Goal: Task Accomplishment & Management: Use online tool/utility

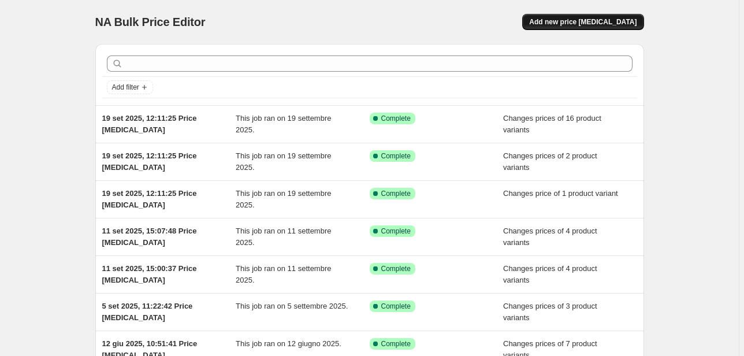
click at [613, 25] on span "Add new price [MEDICAL_DATA]" at bounding box center [582, 21] width 107 height 9
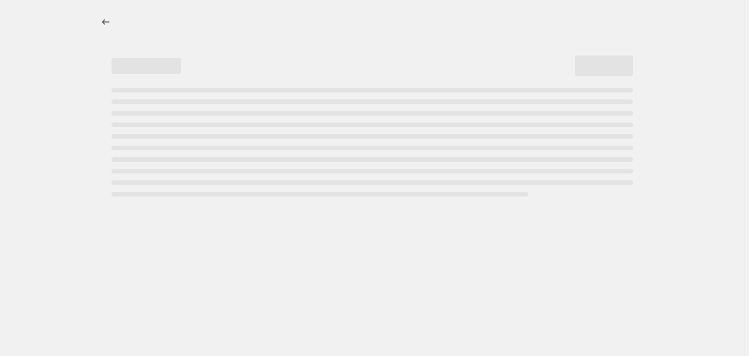
select select "percentage"
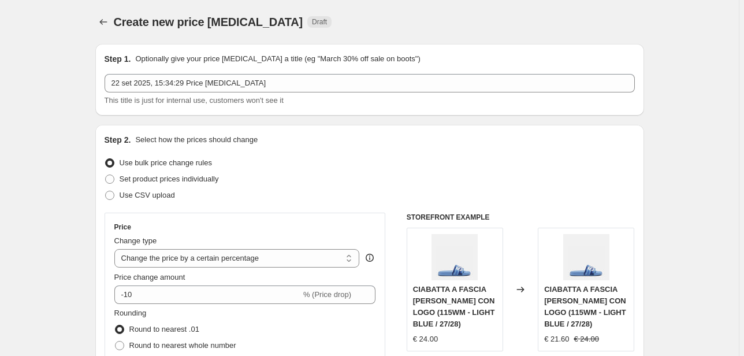
click at [172, 183] on span "Set product prices individually" at bounding box center [169, 179] width 99 height 9
click at [106, 175] on input "Set product prices individually" at bounding box center [105, 175] width 1 height 1
radio input "true"
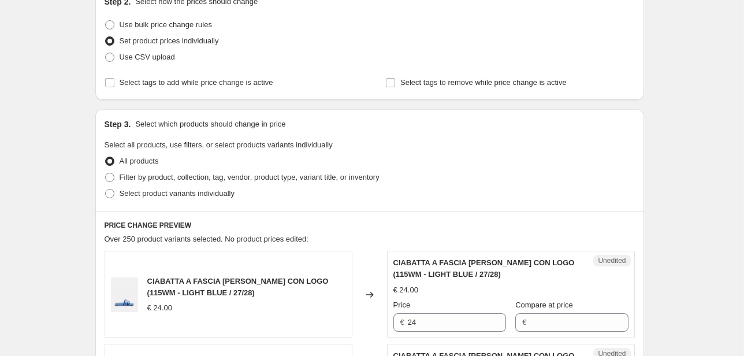
scroll to position [139, 0]
click at [206, 192] on span "Select product variants individually" at bounding box center [177, 192] width 115 height 9
click at [106, 189] on input "Select product variants individually" at bounding box center [105, 188] width 1 height 1
radio input "true"
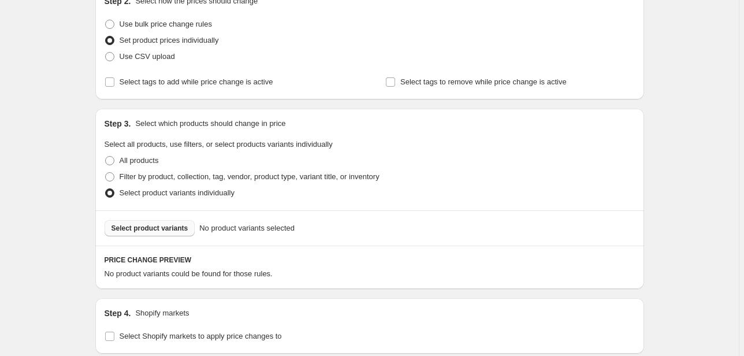
click at [180, 228] on span "Select product variants" at bounding box center [150, 228] width 77 height 9
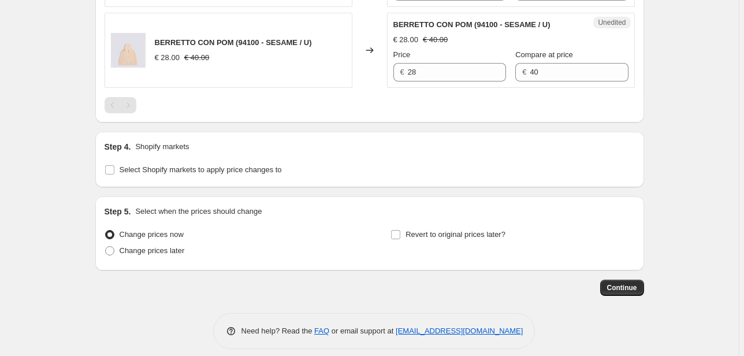
scroll to position [747, 0]
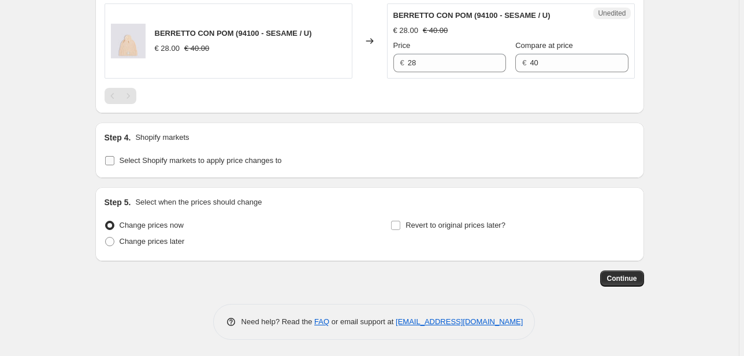
click at [212, 165] on label "Select Shopify markets to apply price changes to" at bounding box center [193, 161] width 177 height 16
click at [114, 165] on input "Select Shopify markets to apply price changes to" at bounding box center [109, 160] width 9 height 9
checkbox input "true"
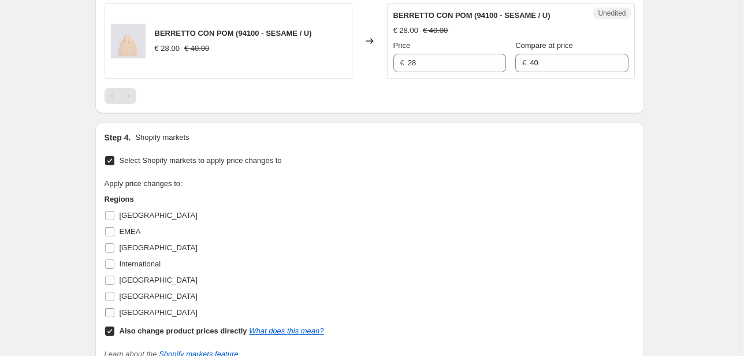
click at [132, 314] on span "[GEOGRAPHIC_DATA]" at bounding box center [159, 312] width 78 height 9
click at [114, 314] on input "[GEOGRAPHIC_DATA]" at bounding box center [109, 312] width 9 height 9
checkbox input "true"
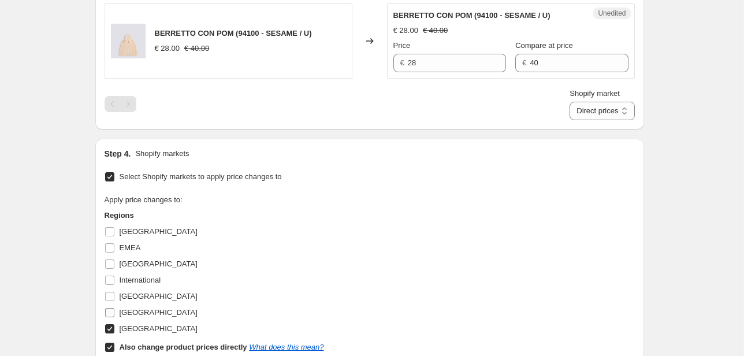
click at [127, 310] on span "[GEOGRAPHIC_DATA]" at bounding box center [159, 312] width 78 height 9
click at [114, 310] on input "[GEOGRAPHIC_DATA]" at bounding box center [109, 312] width 9 height 9
checkbox input "true"
click at [127, 296] on span "[GEOGRAPHIC_DATA]" at bounding box center [159, 296] width 78 height 9
click at [114, 296] on input "[GEOGRAPHIC_DATA]" at bounding box center [109, 296] width 9 height 9
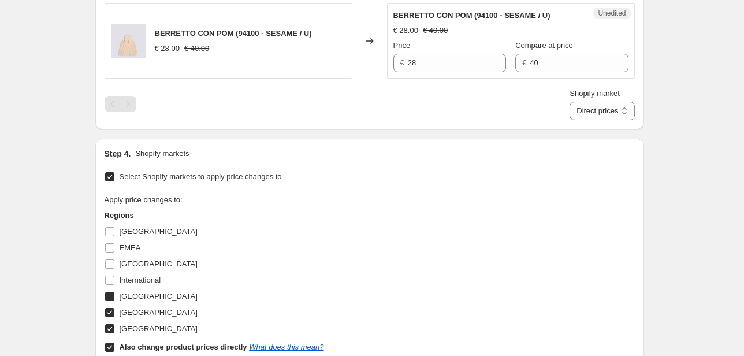
checkbox input "true"
click at [129, 280] on span "International" at bounding box center [141, 280] width 42 height 9
click at [114, 280] on input "International" at bounding box center [109, 280] width 9 height 9
checkbox input "true"
click at [129, 264] on span "[GEOGRAPHIC_DATA]" at bounding box center [159, 264] width 78 height 9
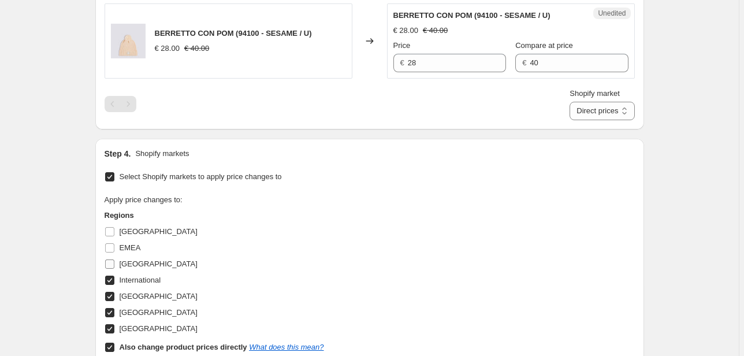
click at [114, 264] on input "[GEOGRAPHIC_DATA]" at bounding box center [109, 264] width 9 height 9
checkbox input "true"
click at [128, 249] on span "EMEA" at bounding box center [130, 247] width 21 height 9
click at [114, 249] on input "EMEA" at bounding box center [109, 247] width 9 height 9
checkbox input "true"
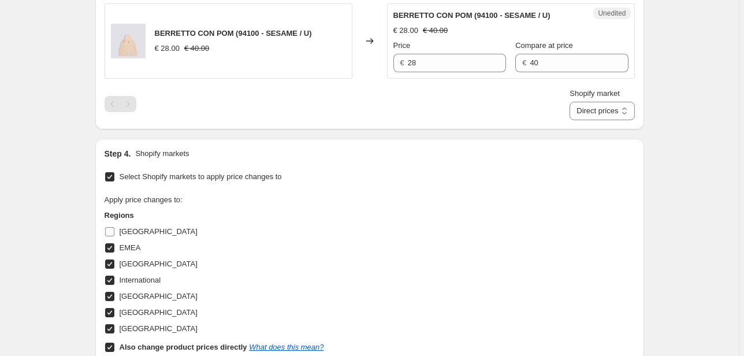
click at [127, 228] on span "[GEOGRAPHIC_DATA]" at bounding box center [159, 231] width 78 height 9
click at [114, 228] on input "[GEOGRAPHIC_DATA]" at bounding box center [109, 231] width 9 height 9
checkbox input "true"
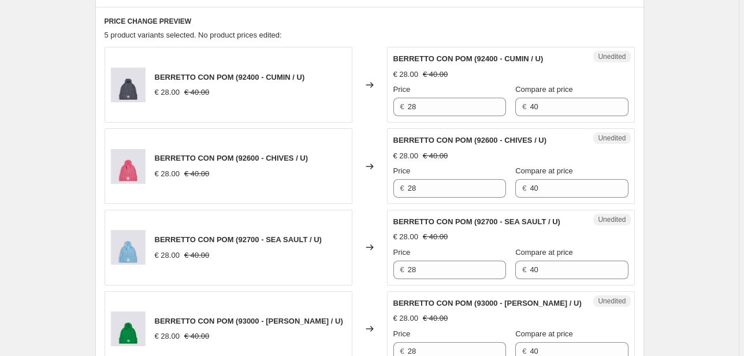
scroll to position [377, 0]
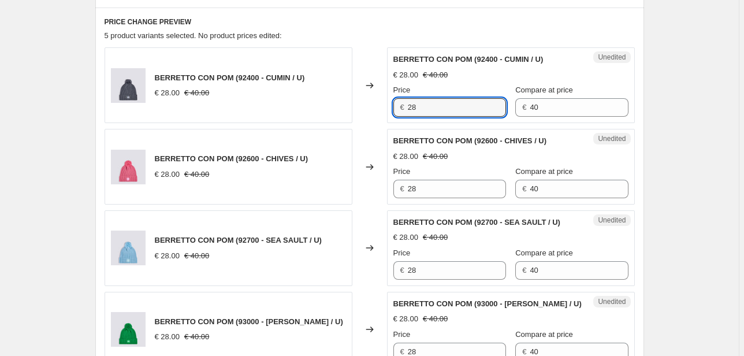
drag, startPoint x: 436, startPoint y: 106, endPoint x: 355, endPoint y: 108, distance: 80.4
click at [355, 108] on div "BERRETTO CON POM (92400 - CUMIN / U) € 28.00 € 40.00 Changed to Unedited BERRET…" at bounding box center [370, 85] width 531 height 76
type input "40"
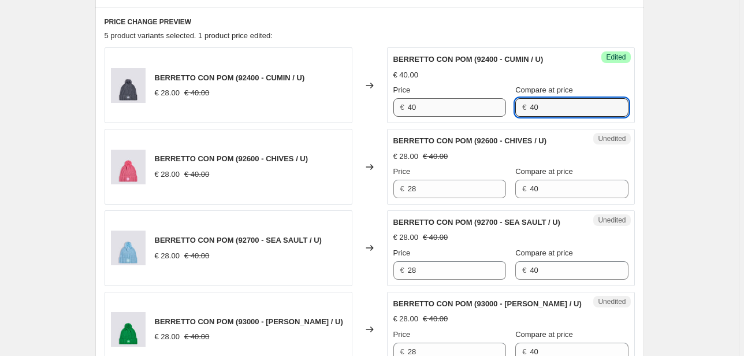
drag, startPoint x: 543, startPoint y: 109, endPoint x: 485, endPoint y: 113, distance: 58.6
click at [485, 113] on div "Price € 40 Compare at price € 40" at bounding box center [511, 100] width 235 height 32
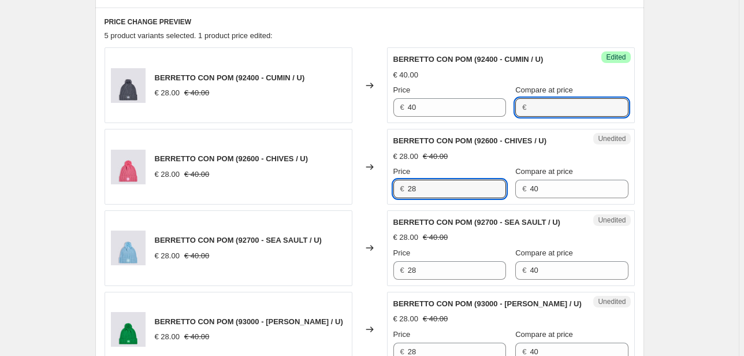
drag, startPoint x: 442, startPoint y: 190, endPoint x: 350, endPoint y: 190, distance: 91.9
click at [352, 190] on div "BERRETTO CON POM (92600 - CHIVES / U) € 28.00 € 40.00 Changed to Unedited BERRE…" at bounding box center [370, 167] width 531 height 76
type input "40"
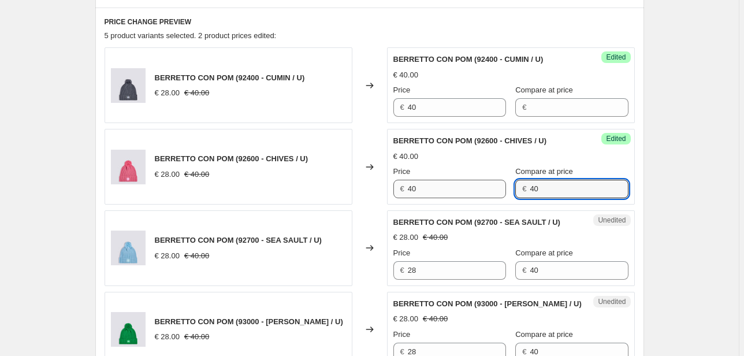
drag, startPoint x: 481, startPoint y: 190, endPoint x: 473, endPoint y: 193, distance: 8.6
click at [476, 191] on div "Price € 40 Compare at price € 40" at bounding box center [511, 182] width 235 height 32
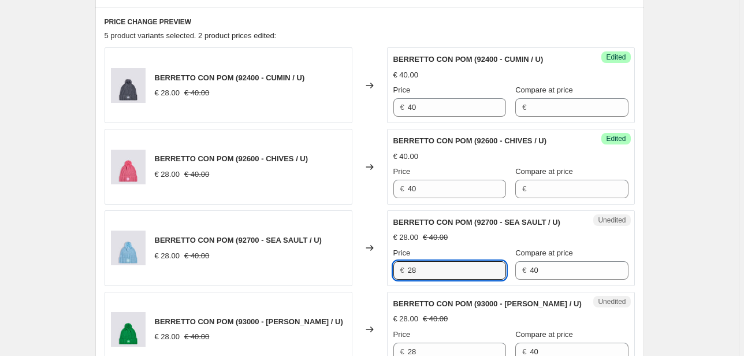
drag, startPoint x: 439, startPoint y: 266, endPoint x: 356, endPoint y: 275, distance: 83.7
click at [356, 275] on div "BERRETTO CON POM (92700 - SEA SAULT / U) € 28.00 € 40.00 Changed to Unedited BE…" at bounding box center [370, 248] width 531 height 76
type input "40"
drag, startPoint x: 443, startPoint y: 275, endPoint x: 437, endPoint y: 278, distance: 6.5
click at [439, 275] on div "Price € 40 Compare at price € 40" at bounding box center [511, 263] width 235 height 32
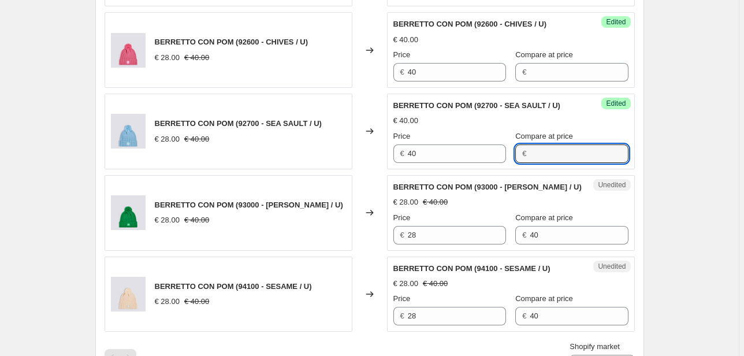
scroll to position [516, 0]
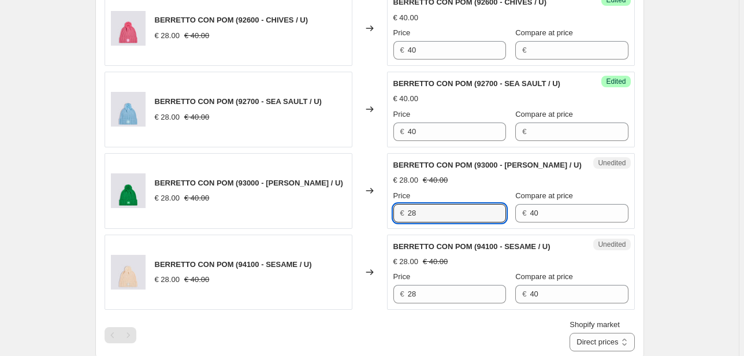
drag, startPoint x: 425, startPoint y: 213, endPoint x: 368, endPoint y: 217, distance: 57.4
click at [361, 214] on div "BERRETTO CON POM (93000 - [PERSON_NAME] / U) € 28.00 € 40.00 Changed to Unedite…" at bounding box center [370, 191] width 531 height 76
type input "40"
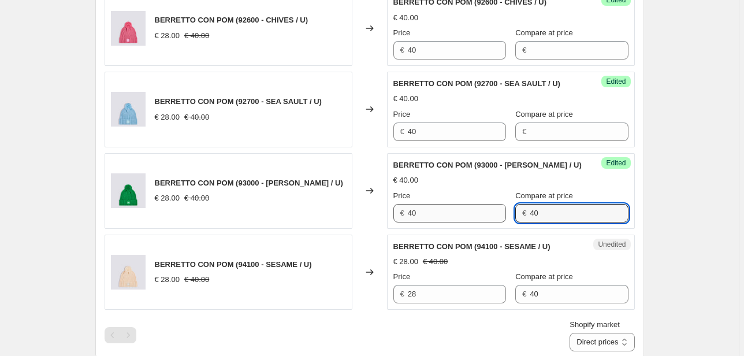
drag, startPoint x: 541, startPoint y: 214, endPoint x: 466, endPoint y: 215, distance: 74.6
click at [467, 215] on div "Price € 40 Compare at price € 40" at bounding box center [511, 206] width 235 height 32
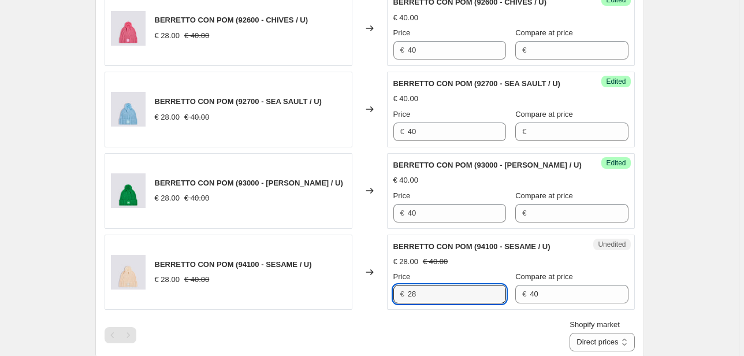
drag, startPoint x: 421, startPoint y: 294, endPoint x: 368, endPoint y: 293, distance: 52.6
click at [370, 293] on div "BERRETTO CON POM (94100 - SESAME / U) € 28.00 € 40.00 Changed to Unedited BERRE…" at bounding box center [370, 273] width 531 height 76
type input "40"
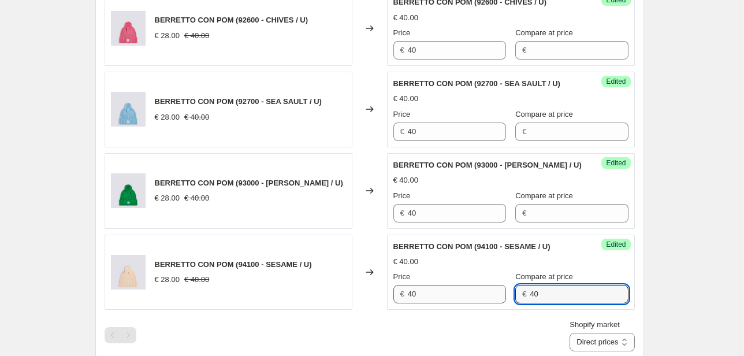
drag, startPoint x: 527, startPoint y: 291, endPoint x: 464, endPoint y: 297, distance: 62.7
click at [464, 297] on div "Price € 40 Compare at price € 40" at bounding box center [511, 287] width 235 height 32
click at [608, 347] on select "Direct prices [GEOGRAPHIC_DATA] EMEA [GEOGRAPHIC_DATA] International [GEOGRAPHI…" at bounding box center [602, 342] width 65 height 18
select select "20828520626"
click at [587, 351] on select "Direct prices [GEOGRAPHIC_DATA] EMEA [GEOGRAPHIC_DATA] International [GEOGRAPHI…" at bounding box center [602, 342] width 65 height 18
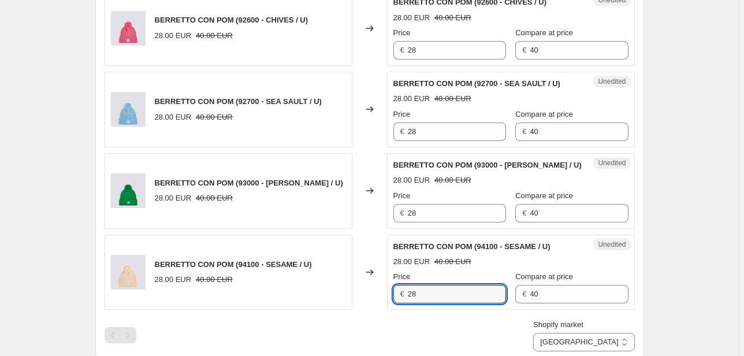
drag, startPoint x: 462, startPoint y: 292, endPoint x: 335, endPoint y: 300, distance: 127.9
click at [338, 300] on div "BERRETTO CON POM (94100 - SESAME / U) 28.00 EUR 40.00 EUR Changed to Unedited B…" at bounding box center [370, 273] width 531 height 76
type input "40"
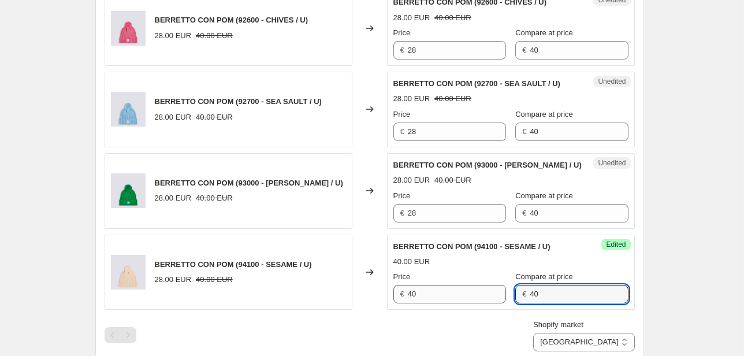
drag, startPoint x: 539, startPoint y: 293, endPoint x: 470, endPoint y: 296, distance: 68.3
click at [473, 296] on div "Price € 40 Compare at price € 40" at bounding box center [511, 287] width 235 height 32
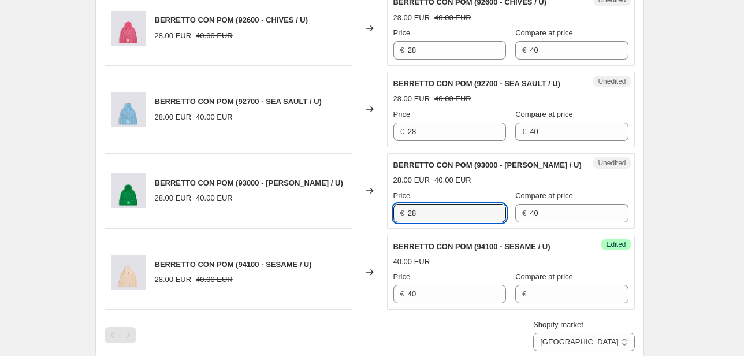
drag, startPoint x: 432, startPoint y: 219, endPoint x: 342, endPoint y: 210, distance: 90.6
click at [342, 210] on div "BERRETTO CON POM (93000 - [PERSON_NAME] / U) 28.00 EUR 40.00 EUR Changed to Une…" at bounding box center [370, 191] width 531 height 76
type input "40"
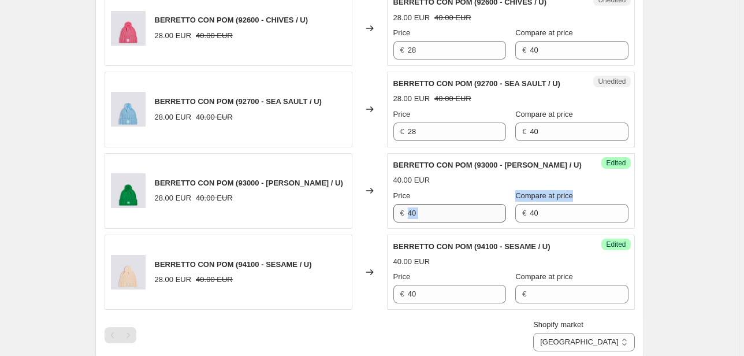
drag, startPoint x: 555, startPoint y: 202, endPoint x: 448, endPoint y: 217, distance: 108.6
click at [448, 217] on div "Price € 40 Compare at price € 40" at bounding box center [511, 206] width 235 height 32
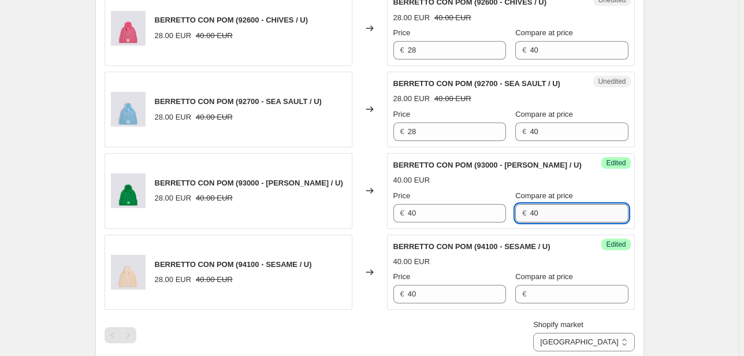
click at [530, 212] on input "40" at bounding box center [579, 213] width 98 height 18
drag, startPoint x: 550, startPoint y: 210, endPoint x: 458, endPoint y: 217, distance: 92.2
click at [458, 217] on div "Price € 40 Compare at price € 40" at bounding box center [511, 206] width 235 height 32
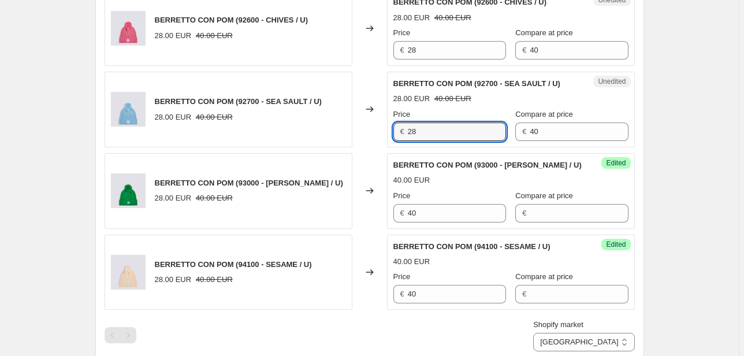
drag, startPoint x: 432, startPoint y: 128, endPoint x: 350, endPoint y: 139, distance: 83.3
click at [354, 139] on div "BERRETTO CON POM (92700 - SEA SAULT / U) 28.00 EUR 40.00 EUR Changed to Unedite…" at bounding box center [370, 110] width 531 height 76
type input "40"
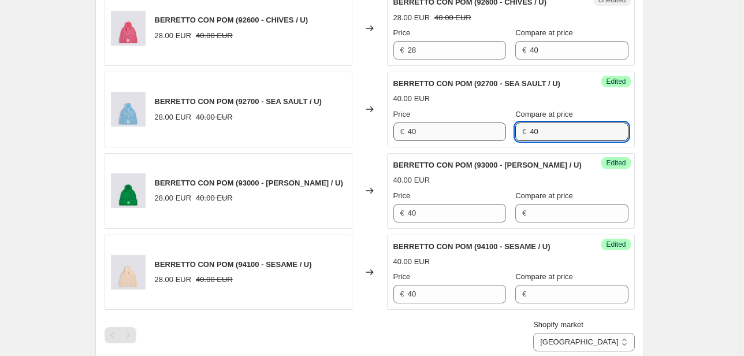
drag, startPoint x: 531, startPoint y: 128, endPoint x: 478, endPoint y: 137, distance: 53.3
click at [479, 137] on div "Price € 40 Compare at price € 40" at bounding box center [511, 125] width 235 height 32
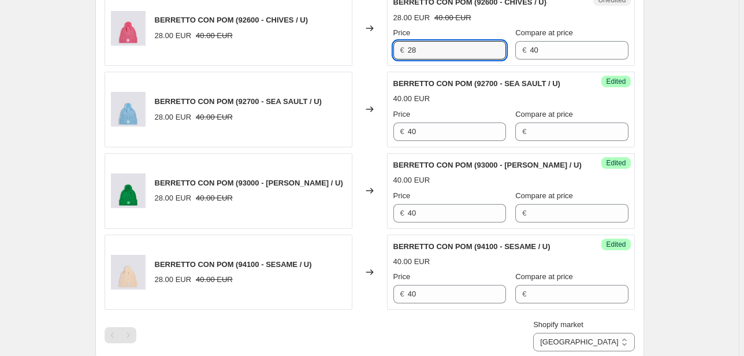
drag, startPoint x: 450, startPoint y: 53, endPoint x: 307, endPoint y: 58, distance: 142.3
click at [311, 58] on div "BERRETTO CON POM (92600 - CHIVES / U) 28.00 EUR 40.00 EUR Changed to Unedited B…" at bounding box center [370, 28] width 531 height 76
type input "40"
drag, startPoint x: 538, startPoint y: 51, endPoint x: 464, endPoint y: 60, distance: 75.1
click at [465, 60] on div "Unedited BERRETTO CON POM (92600 - CHIVES / U) 28.00 EUR 40.00 EUR Price € 40 C…" at bounding box center [511, 28] width 248 height 76
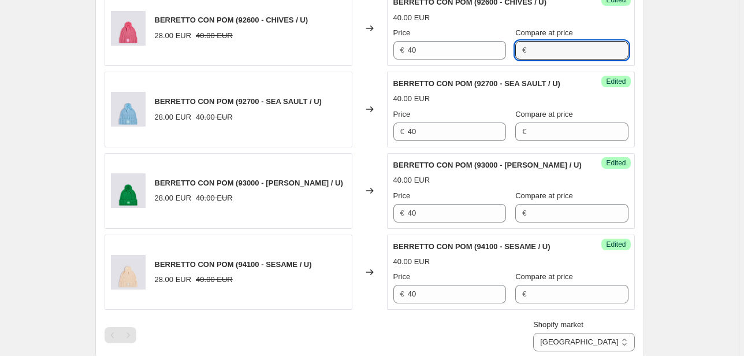
scroll to position [377, 0]
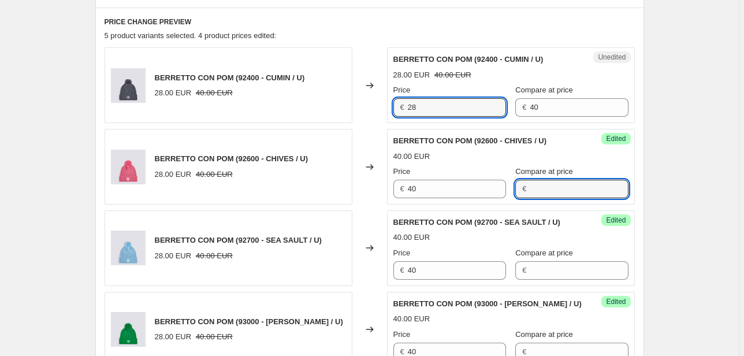
drag, startPoint x: 396, startPoint y: 111, endPoint x: 361, endPoint y: 113, distance: 35.3
click at [366, 113] on div "BERRETTO CON POM (92400 - CUMIN / U) 28.00 EUR 40.00 EUR Changed to Unedited BE…" at bounding box center [370, 85] width 531 height 76
type input "40"
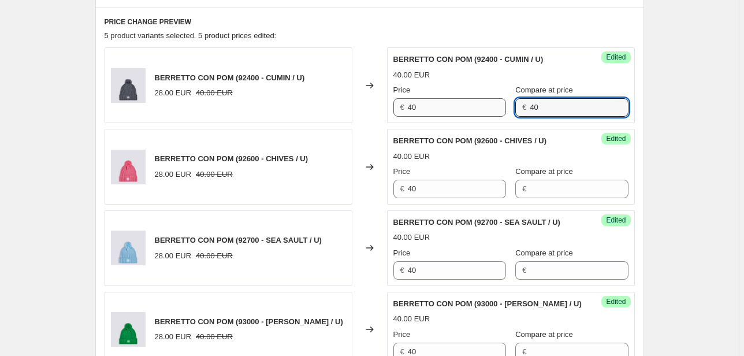
click at [497, 115] on div "Price € 40 Compare at price € 40" at bounding box center [511, 100] width 235 height 32
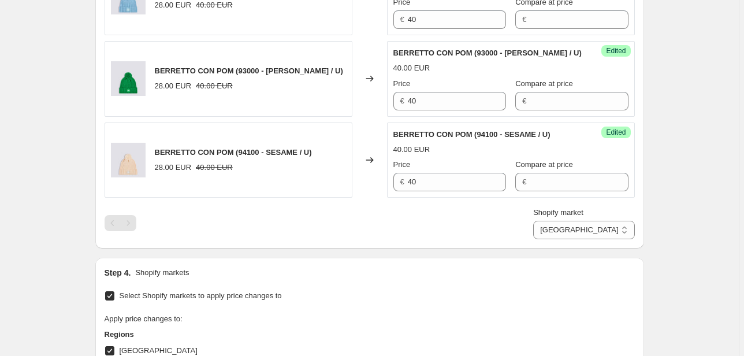
scroll to position [654, 0]
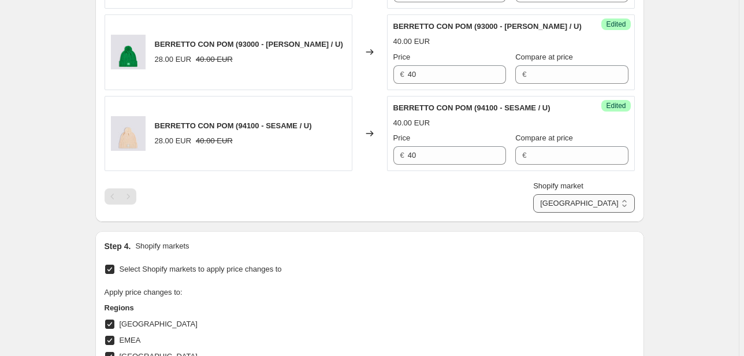
click at [593, 201] on select "Direct prices [GEOGRAPHIC_DATA] EMEA [GEOGRAPHIC_DATA] International [GEOGRAPHI…" at bounding box center [583, 203] width 101 height 18
select select "76736364877"
click at [584, 213] on select "Direct prices [GEOGRAPHIC_DATA] EMEA [GEOGRAPHIC_DATA] International [GEOGRAPHI…" at bounding box center [583, 203] width 101 height 18
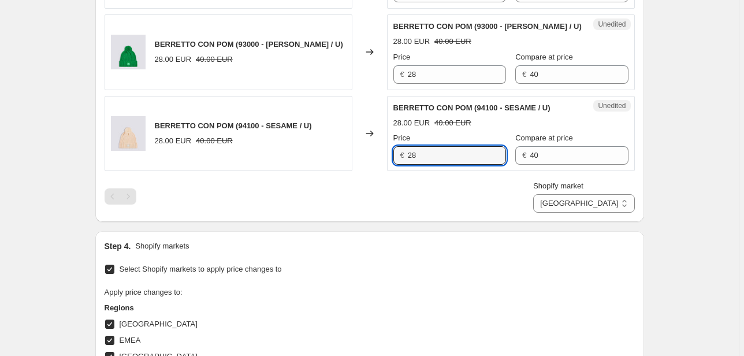
drag, startPoint x: 458, startPoint y: 156, endPoint x: 331, endPoint y: 162, distance: 127.9
click at [332, 163] on div "BERRETTO CON POM (94100 - SESAME / U) 28.00 EUR 40.00 EUR Changed to Unedited B…" at bounding box center [370, 134] width 531 height 76
type input "40"
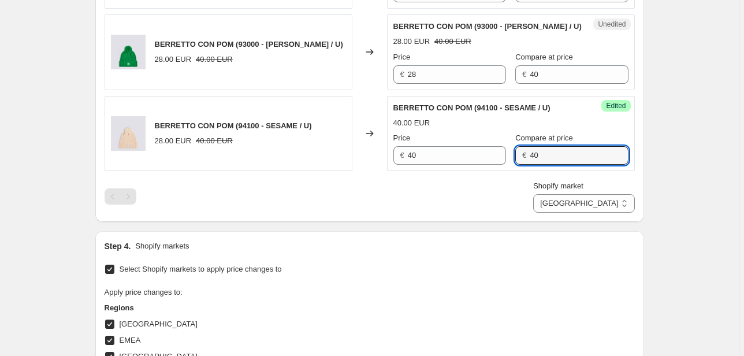
drag, startPoint x: 553, startPoint y: 155, endPoint x: 442, endPoint y: 167, distance: 111.6
click at [442, 167] on div "Success Edited [PERSON_NAME] CON POM (94100 - SESAME / U) 40.00 EUR Price € 40 …" at bounding box center [511, 134] width 248 height 76
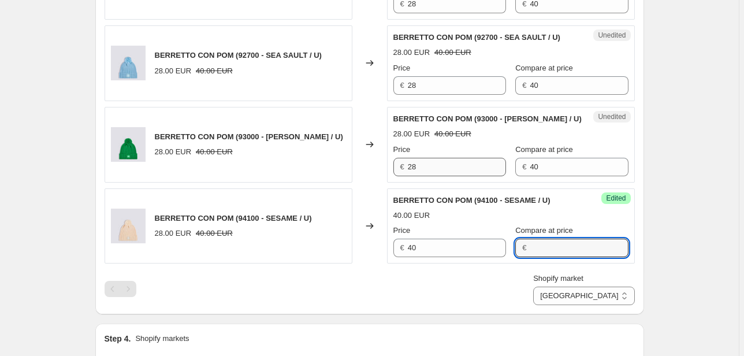
scroll to position [562, 0]
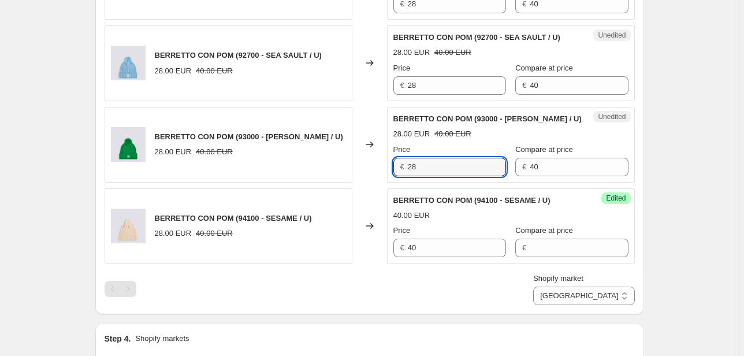
drag, startPoint x: 432, startPoint y: 159, endPoint x: 356, endPoint y: 173, distance: 77.5
click at [356, 173] on div "BERRETTO CON POM (93000 - [PERSON_NAME] / U) 28.00 EUR 40.00 EUR Changed to Une…" at bounding box center [370, 145] width 531 height 76
type input "40"
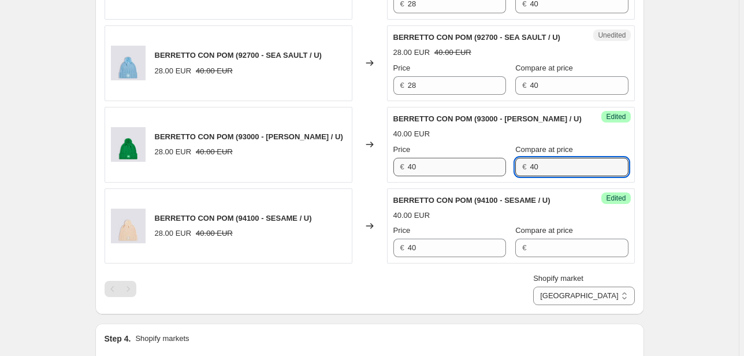
drag, startPoint x: 540, startPoint y: 167, endPoint x: 487, endPoint y: 167, distance: 53.2
click at [487, 167] on div "Price € 40 Compare at price € 40" at bounding box center [511, 160] width 235 height 32
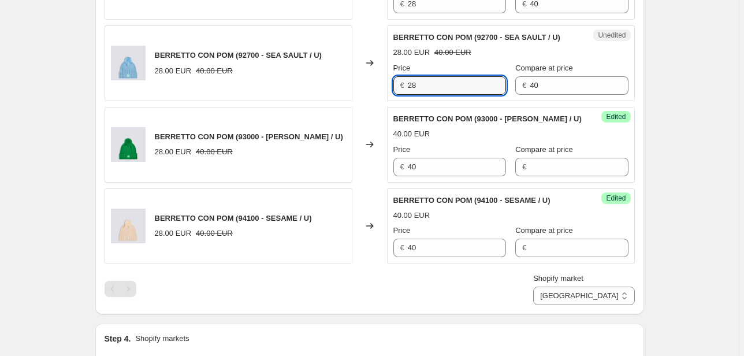
drag, startPoint x: 440, startPoint y: 90, endPoint x: 339, endPoint y: 88, distance: 100.6
click at [344, 88] on div "BERRETTO CON POM (92700 - SEA SAULT / U) 28.00 EUR 40.00 EUR Changed to Unedite…" at bounding box center [370, 63] width 531 height 76
type input "40"
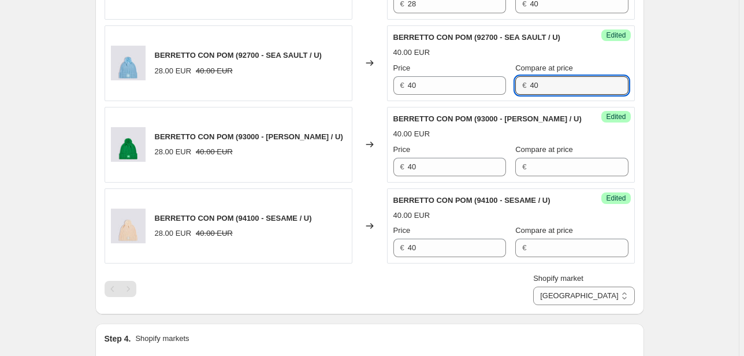
drag, startPoint x: 525, startPoint y: 84, endPoint x: 511, endPoint y: 84, distance: 14.5
click at [516, 84] on div "€ 40" at bounding box center [572, 85] width 113 height 18
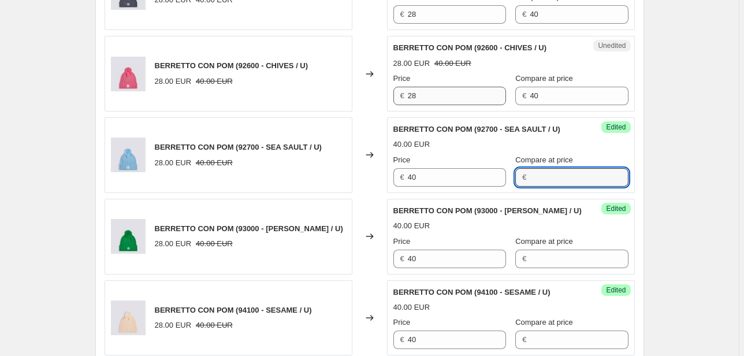
scroll to position [469, 0]
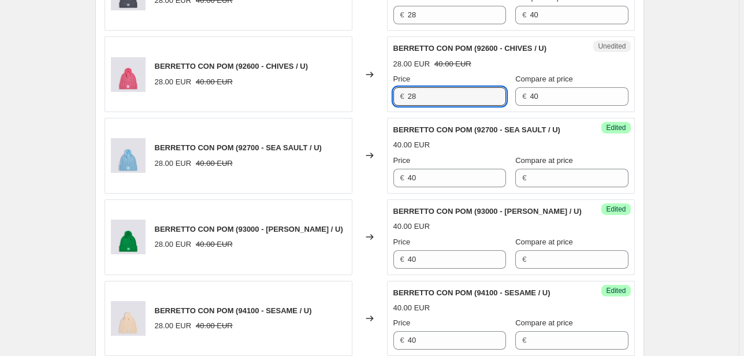
drag, startPoint x: 441, startPoint y: 96, endPoint x: 361, endPoint y: 98, distance: 79.8
click at [364, 99] on div "BERRETTO CON POM (92600 - CHIVES / U) 28.00 EUR 40.00 EUR Changed to Unedited B…" at bounding box center [370, 74] width 531 height 76
type input "40"
drag, startPoint x: 481, startPoint y: 92, endPoint x: 469, endPoint y: 94, distance: 12.2
click at [469, 93] on div "Price € 40 Compare at price € 40" at bounding box center [511, 89] width 235 height 32
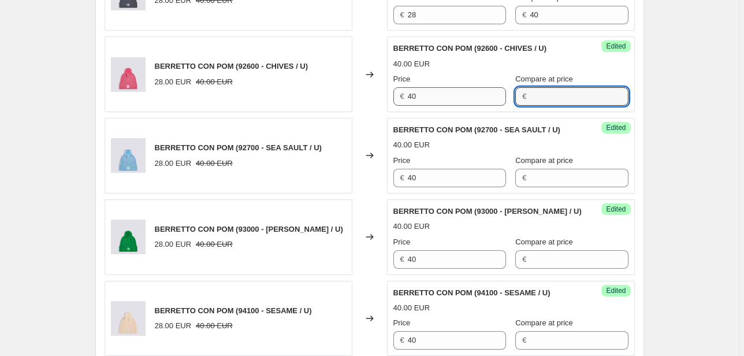
scroll to position [377, 0]
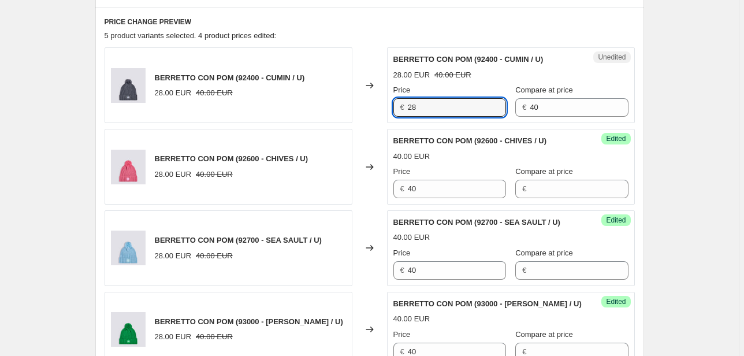
drag, startPoint x: 447, startPoint y: 105, endPoint x: 368, endPoint y: 109, distance: 78.7
click at [370, 109] on div "BERRETTO CON POM (92400 - CUMIN / U) 28.00 EUR 40.00 EUR Changed to Unedited BE…" at bounding box center [370, 85] width 531 height 76
type input "40"
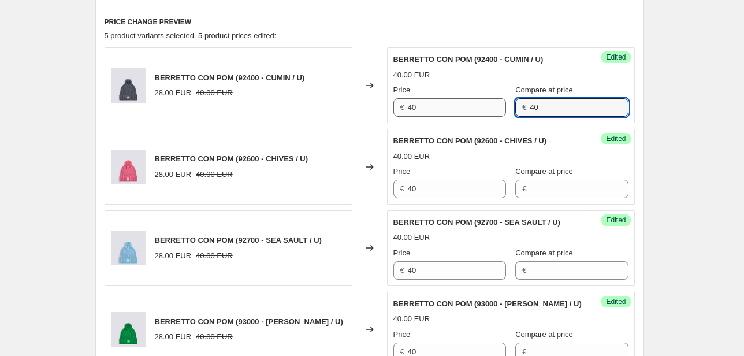
drag, startPoint x: 544, startPoint y: 107, endPoint x: 473, endPoint y: 113, distance: 71.3
click at [473, 113] on div "Price € 40 Compare at price € 40" at bounding box center [511, 100] width 235 height 32
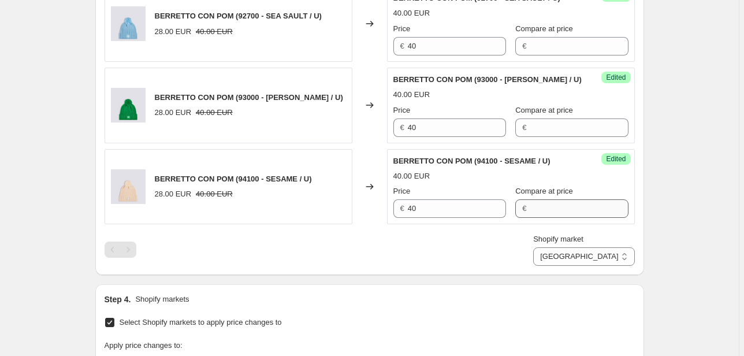
scroll to position [608, 0]
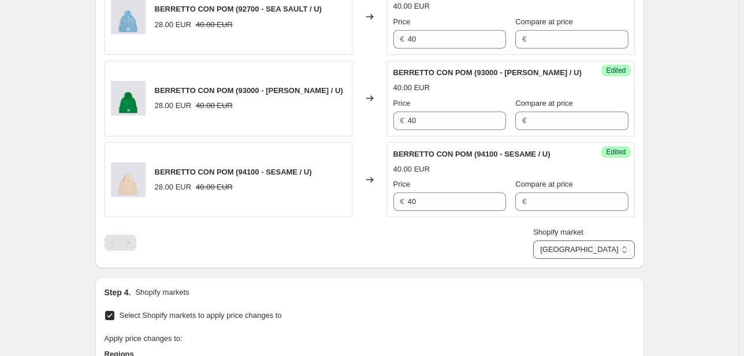
click at [613, 249] on select "Direct prices [GEOGRAPHIC_DATA] EMEA [GEOGRAPHIC_DATA] International [GEOGRAPHI…" at bounding box center [583, 249] width 101 height 18
select select "22555689138"
click at [587, 259] on select "Direct prices [GEOGRAPHIC_DATA] EMEA [GEOGRAPHIC_DATA] International [GEOGRAPHI…" at bounding box center [583, 249] width 101 height 18
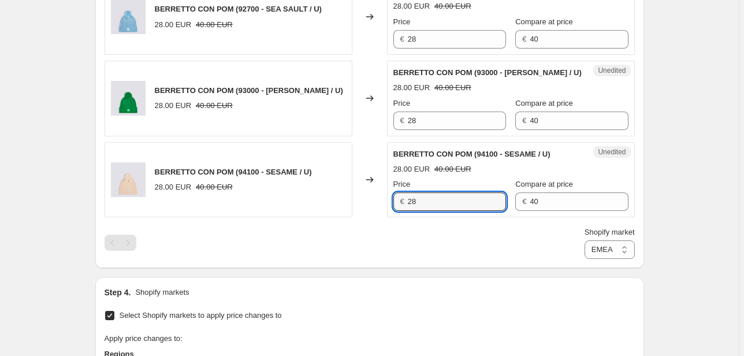
drag
click at [368, 206] on div "BERRETTO CON POM (94100 - SESAME / U) 28.00 EUR 40.00 EUR Changed to Unedited B…" at bounding box center [370, 180] width 531 height 76
type input "40"
click at [468, 199] on div "Price € 40 Compare at price € 40" at bounding box center [511, 195] width 235 height 32
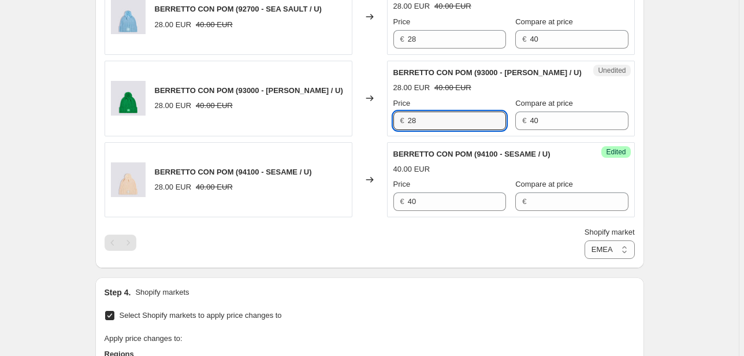
click at [353, 132] on div "BERRETTO CON POM (93000 - [PERSON_NAME] / U) 28.00 EUR 40.00 EUR Changed to Une…" at bounding box center [370, 99] width 531 height 76
type input "40"
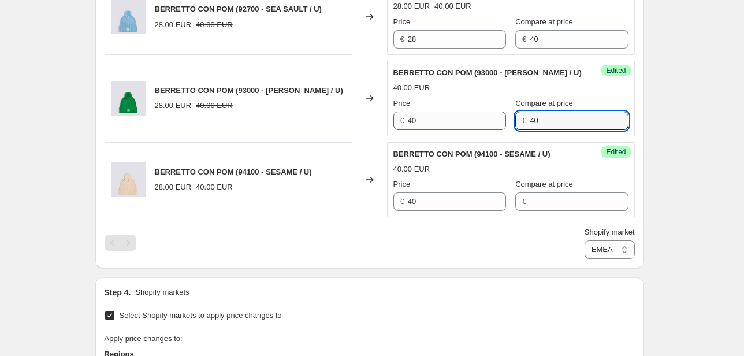
click at [468, 125] on div "Price € 40 Compare at price € 40" at bounding box center [511, 114] width 235 height 32
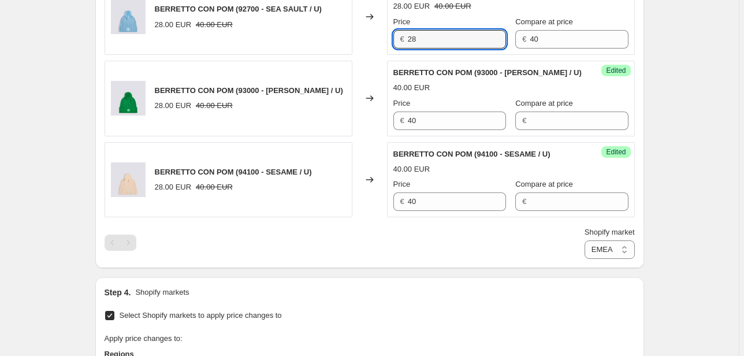
click at [386, 37] on div "BERRETTO CON POM (92700 - SEA SAULT / U) 28.00 EUR 40.00 EUR Changed to Unedite…" at bounding box center [370, 17] width 531 height 76
type input "40"
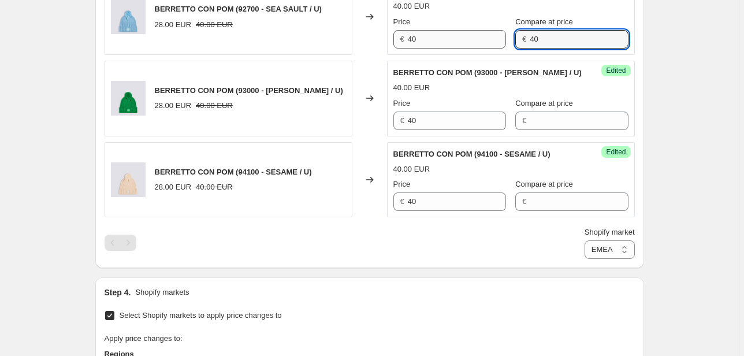
click at [473, 41] on div "Price € 40 Compare at price € 40" at bounding box center [511, 32] width 235 height 32
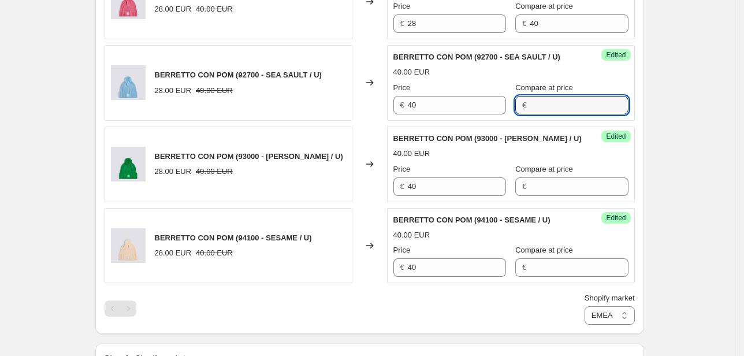
scroll to position [469, 0]
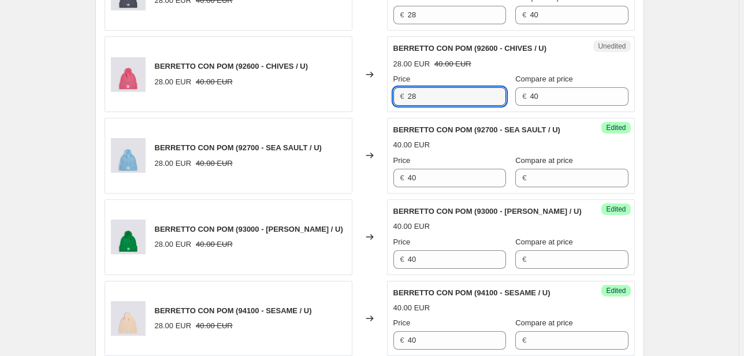
click at [295, 94] on div "BERRETTO CON POM (92600 - CHIVES / U) 28.00 EUR 40.00 EUR Changed to Unedited B…" at bounding box center [370, 74] width 531 height 76
type input "40"
click at [462, 98] on div "Price € 40 Compare at price € 40" at bounding box center [511, 89] width 235 height 32
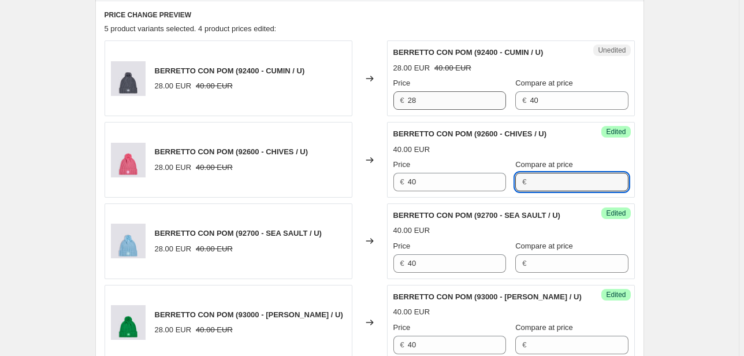
scroll to position [377, 0]
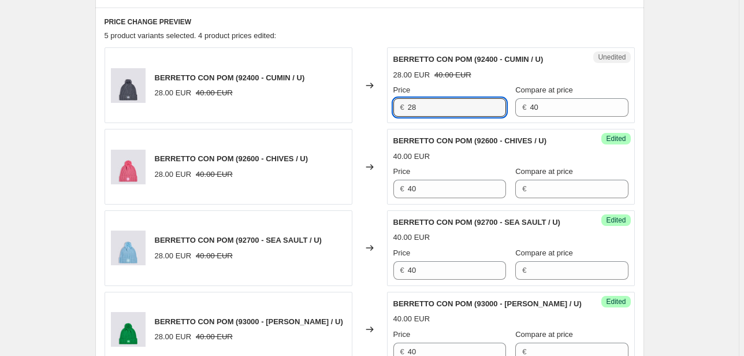
click at [296, 109] on div "BERRETTO CON POM (92400 - CUMIN / U) 28.00 EUR 40.00 EUR Changed to Unedited BE…" at bounding box center [370, 85] width 531 height 76
type input "40"
click at [469, 107] on div "Price € 40 Compare at price € 40" at bounding box center [511, 100] width 235 height 32
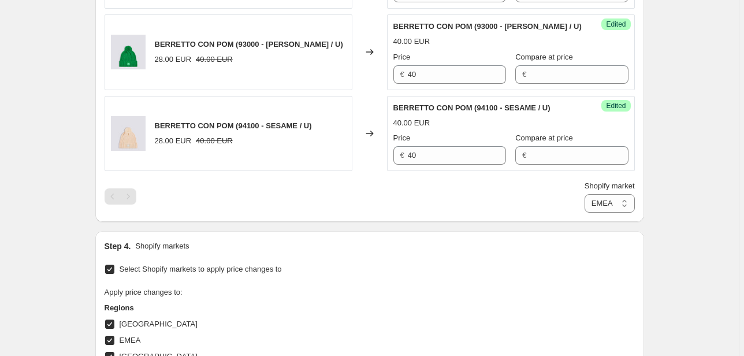
scroll to position [747, 0]
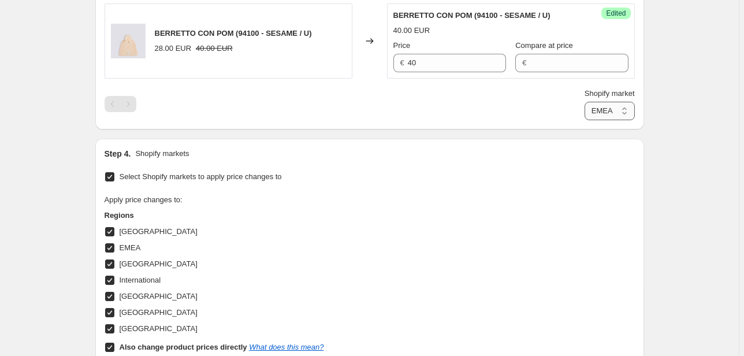
click at [606, 109] on select "Direct prices [GEOGRAPHIC_DATA] EMEA [GEOGRAPHIC_DATA] International [GEOGRAPHI…" at bounding box center [610, 111] width 50 height 18
select select "22555656370"
click at [585, 120] on select "Direct prices [GEOGRAPHIC_DATA] EMEA [GEOGRAPHIC_DATA] International [GEOGRAPHI…" at bounding box center [610, 111] width 50 height 18
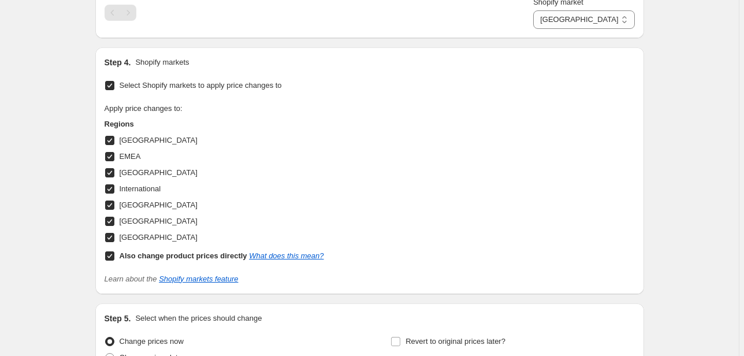
scroll to position [769, 0]
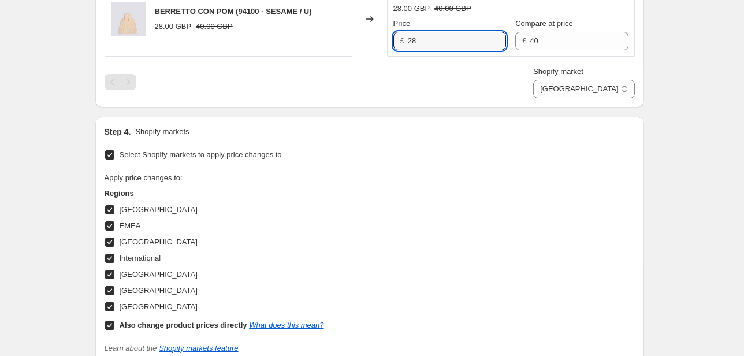
drag, startPoint x: 438, startPoint y: 39, endPoint x: 342, endPoint y: 44, distance: 95.5
click at [344, 44] on div "BERRETTO CON POM (94100 - SESAME / U) 28.00 GBP 40.00 GBP Changed to Unedited B…" at bounding box center [370, 20] width 531 height 76
type input "40"
drag, startPoint x: 535, startPoint y: 42, endPoint x: 402, endPoint y: 49, distance: 133.1
click at [418, 49] on div "Unedited BERRETTO CON POM (94100 - SESAME / U) 28.00 GBP 40.00 GBP Price £ 40 C…" at bounding box center [511, 20] width 248 height 76
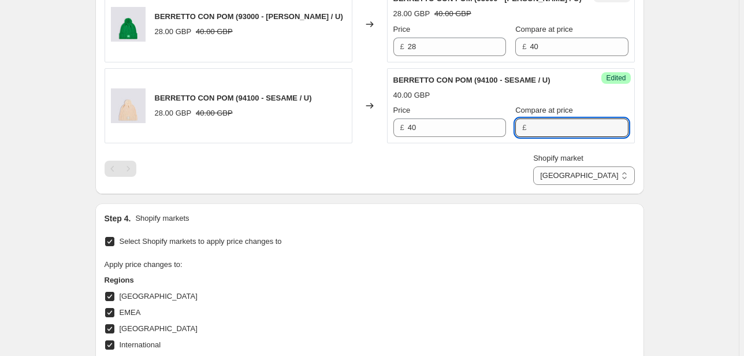
scroll to position [584, 0]
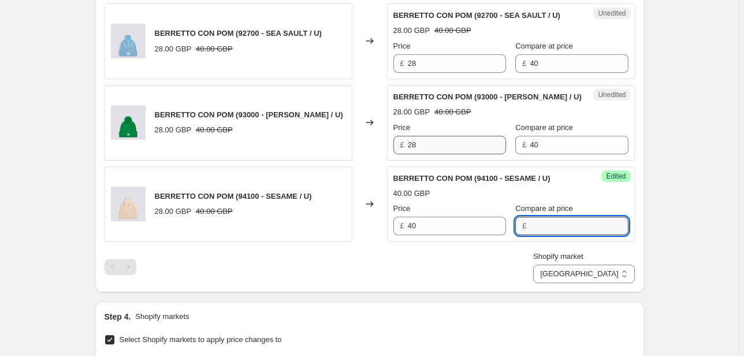
click at [432, 151] on div "Unedited BERRETTO CON POM (93000 - [PERSON_NAME] / U) 28.00 GBP 40.00 GBP Price…" at bounding box center [511, 123] width 248 height 76
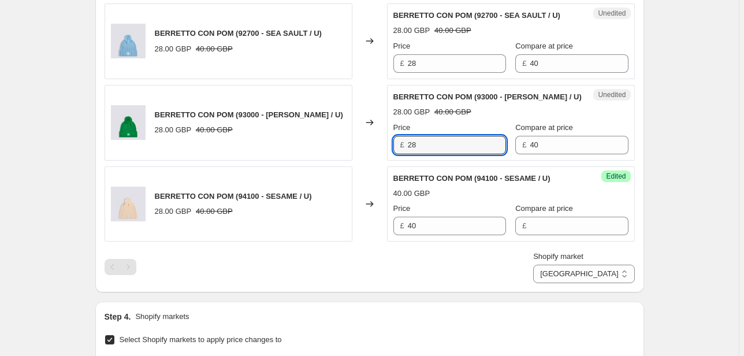
drag, startPoint x: 431, startPoint y: 144, endPoint x: 370, endPoint y: 147, distance: 60.7
click at [377, 147] on div "BERRETTO CON POM (93000 - [PERSON_NAME] / U) 28.00 GBP 40.00 GBP Changed to Une…" at bounding box center [370, 123] width 531 height 76
type input "40"
drag, startPoint x: 551, startPoint y: 147, endPoint x: 465, endPoint y: 149, distance: 86.1
click at [472, 149] on div "Price £ 40 Compare at price £ 40" at bounding box center [511, 138] width 235 height 32
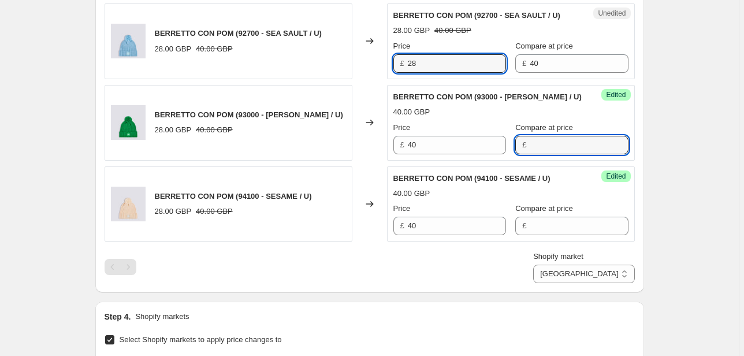
drag, startPoint x: 438, startPoint y: 64, endPoint x: 347, endPoint y: 64, distance: 90.7
click at [369, 64] on div "BERRETTO CON POM (92700 - SEA SAULT / U) 28.00 GBP 40.00 GBP Changed to Unedite…" at bounding box center [370, 41] width 531 height 76
type input "40"
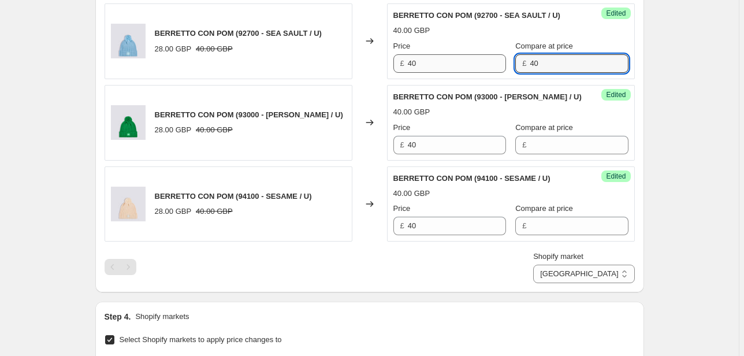
drag, startPoint x: 557, startPoint y: 53, endPoint x: 417, endPoint y: 62, distance: 139.6
click at [419, 62] on div "Price £ 40 Compare at price £ 40" at bounding box center [511, 56] width 235 height 32
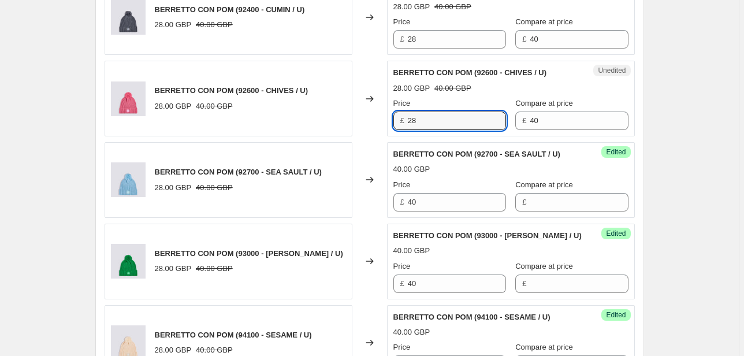
drag, startPoint x: 430, startPoint y: 124, endPoint x: 318, endPoint y: 118, distance: 112.3
click at [318, 119] on div "BERRETTO CON POM (92600 - CHIVES / U) 28.00 GBP 40.00 GBP Changed to Unedited B…" at bounding box center [370, 99] width 531 height 76
type input "40"
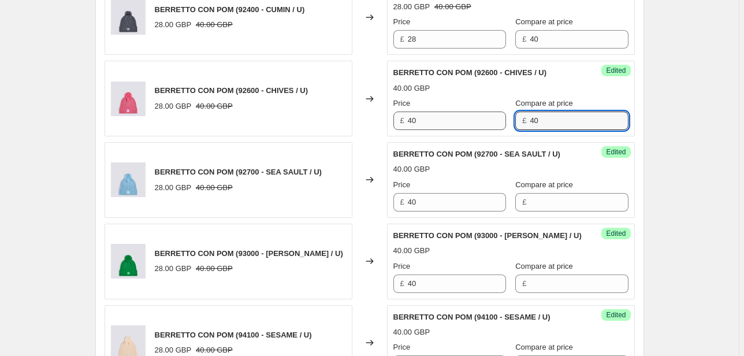
drag, startPoint x: 533, startPoint y: 117, endPoint x: 451, endPoint y: 121, distance: 82.7
click at [448, 123] on div "Price £ 40 Compare at price £ 40" at bounding box center [511, 114] width 235 height 32
drag, startPoint x: 425, startPoint y: 44, endPoint x: 400, endPoint y: 44, distance: 25.4
click at [400, 44] on div "£ 28" at bounding box center [450, 39] width 113 height 18
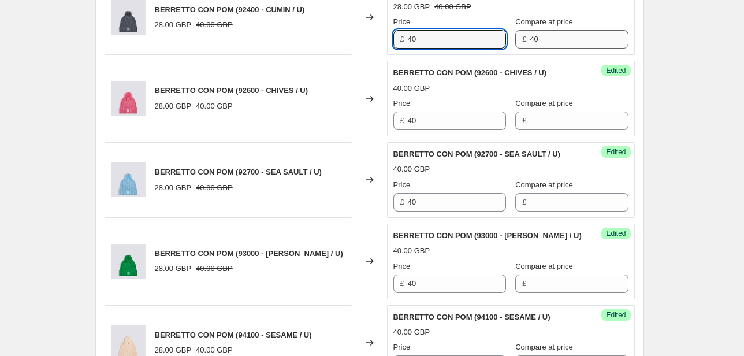
type input "40"
drag, startPoint x: 528, startPoint y: 40, endPoint x: 450, endPoint y: 40, distance: 77.4
click at [450, 40] on div "Price £ 40 Compare at price £ 40" at bounding box center [511, 32] width 235 height 32
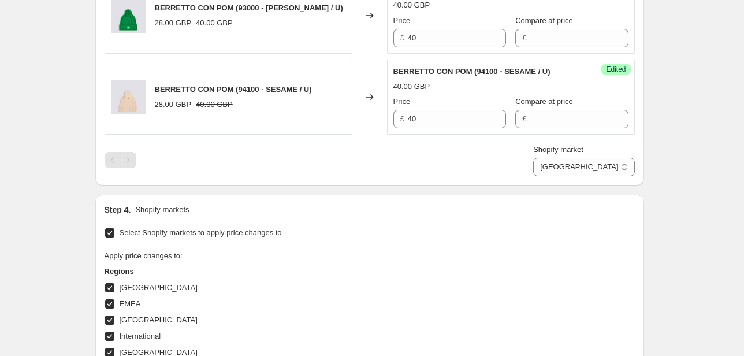
scroll to position [769, 0]
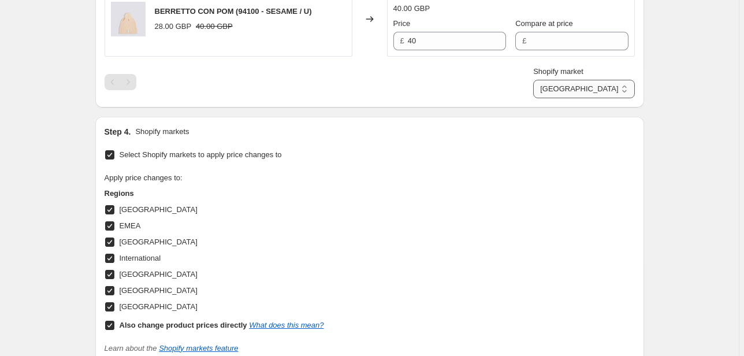
click at [568, 90] on select "Direct prices [GEOGRAPHIC_DATA] EMEA [GEOGRAPHIC_DATA] International [GEOGRAPHI…" at bounding box center [583, 89] width 101 height 18
select select "70015877453"
click at [569, 98] on select "Direct prices [GEOGRAPHIC_DATA] EMEA [GEOGRAPHIC_DATA] International [GEOGRAPHI…" at bounding box center [583, 89] width 101 height 18
click at [442, 38] on input "55" at bounding box center [457, 41] width 98 height 18
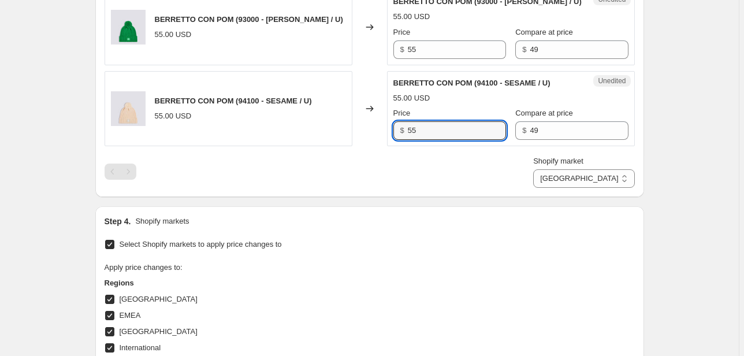
scroll to position [630, 0]
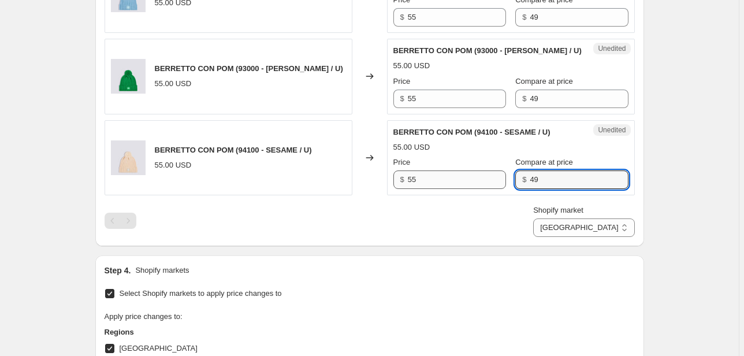
drag, startPoint x: 541, startPoint y: 173, endPoint x: 481, endPoint y: 178, distance: 59.7
click at [481, 178] on div "Price $ 55 Compare at price $ 49" at bounding box center [511, 173] width 235 height 32
drag, startPoint x: 472, startPoint y: 103, endPoint x: 448, endPoint y: 104, distance: 23.1
click at [448, 104] on div "Price $ 55 Compare at price $ 49" at bounding box center [511, 92] width 235 height 32
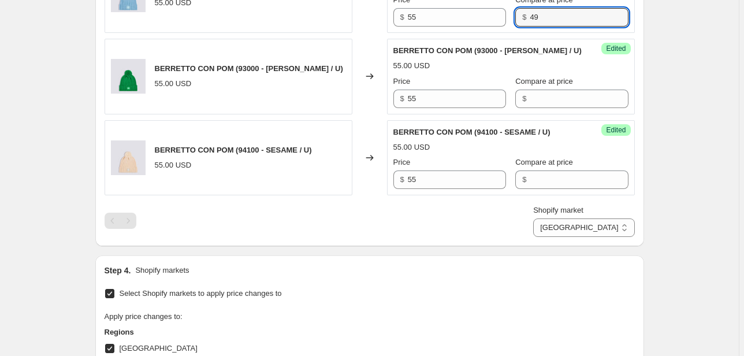
drag, startPoint x: 536, startPoint y: 17, endPoint x: 499, endPoint y: 35, distance: 41.4
click at [496, 17] on div "Price $ 55 Compare at price $ 49" at bounding box center [511, 10] width 235 height 32
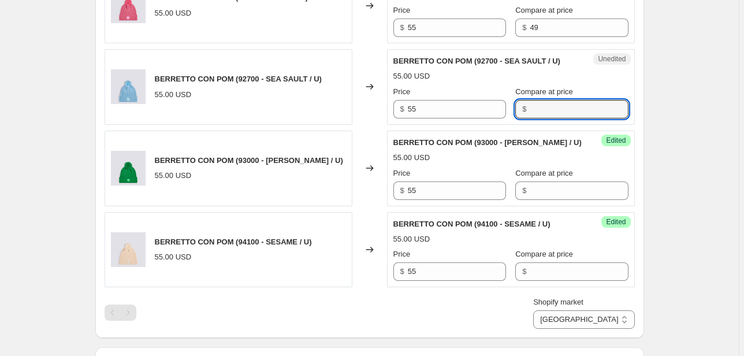
scroll to position [537, 0]
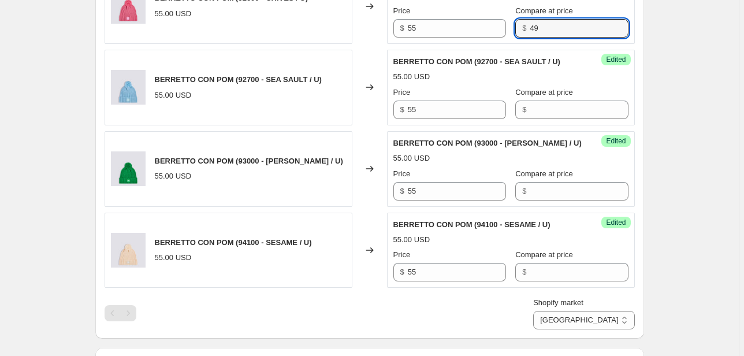
drag, startPoint x: 536, startPoint y: 27, endPoint x: 501, endPoint y: 32, distance: 35.7
click at [504, 31] on div "Price $ 55 Compare at price $ 49" at bounding box center [511, 21] width 235 height 32
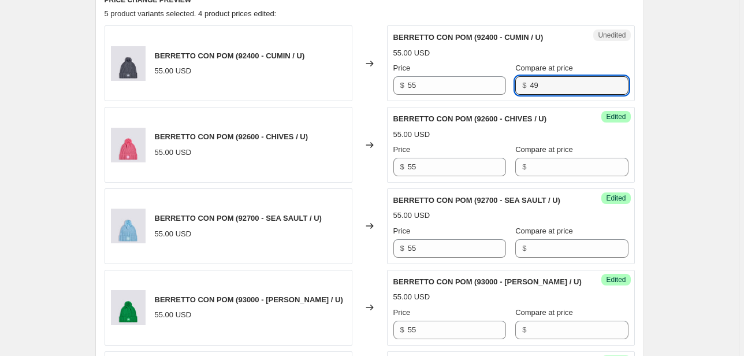
drag, startPoint x: 559, startPoint y: 76, endPoint x: 492, endPoint y: 104, distance: 72.2
click at [476, 90] on div "Price $ 55 Compare at price $ 49" at bounding box center [511, 78] width 235 height 32
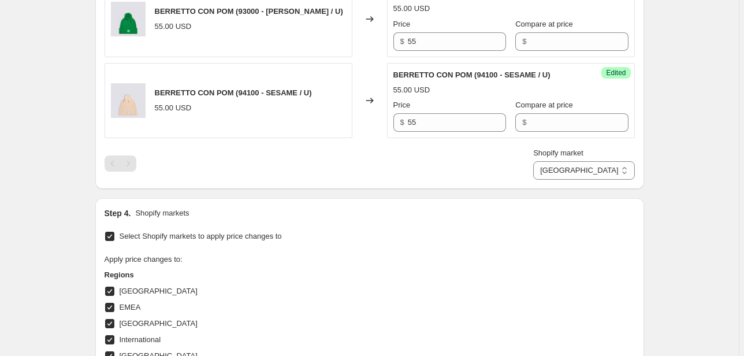
scroll to position [769, 0]
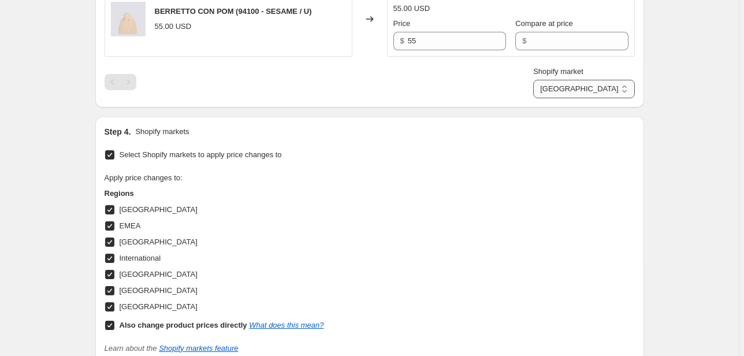
click at [596, 95] on select "Direct prices [GEOGRAPHIC_DATA] EMEA [GEOGRAPHIC_DATA] International [GEOGRAPHI…" at bounding box center [583, 89] width 101 height 18
select select "20828553394"
click at [572, 98] on select "Direct prices [GEOGRAPHIC_DATA] EMEA [GEOGRAPHIC_DATA] International [GEOGRAPHI…" at bounding box center [583, 89] width 101 height 18
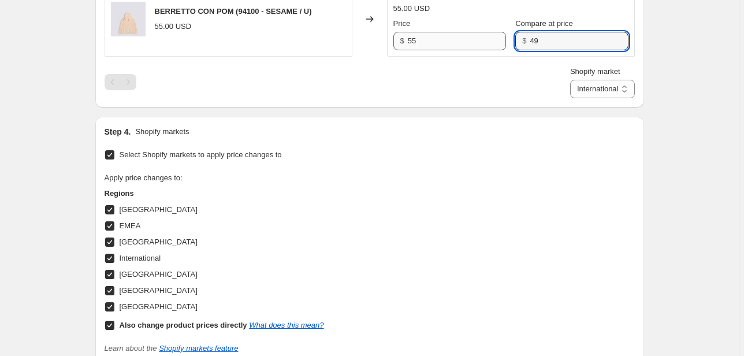
click at [495, 43] on div "Price $ 55 Compare at price $ 49" at bounding box center [511, 34] width 235 height 32
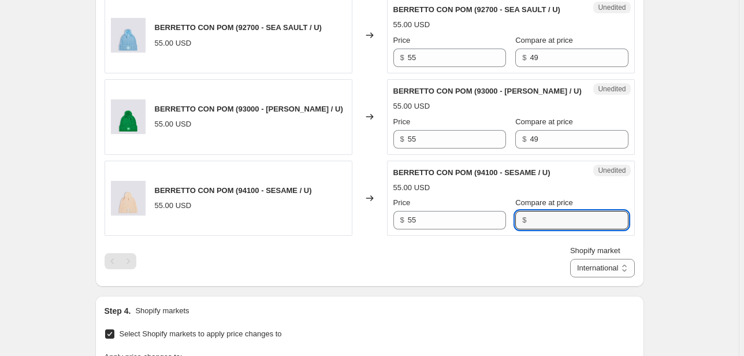
scroll to position [584, 0]
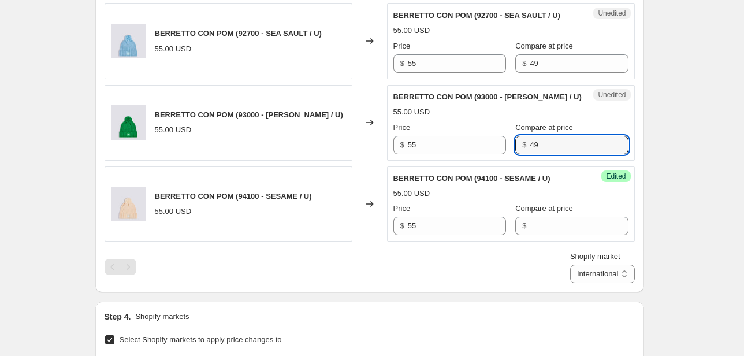
drag, startPoint x: 509, startPoint y: 145, endPoint x: 471, endPoint y: 131, distance: 40.2
click at [455, 144] on div "Price $ 55 Compare at price $ 49" at bounding box center [511, 138] width 235 height 32
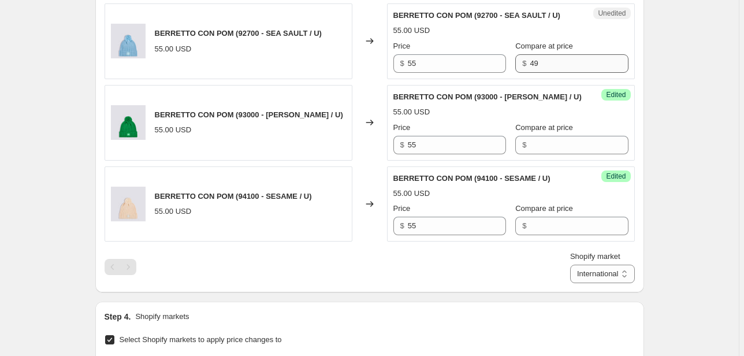
drag, startPoint x: 563, startPoint y: 48, endPoint x: 536, endPoint y: 66, distance: 32.4
click at [516, 60] on div "Compare at price $ 49" at bounding box center [572, 56] width 113 height 32
drag, startPoint x: 551, startPoint y: 70, endPoint x: 476, endPoint y: 69, distance: 74.6
click at [476, 69] on div "Price $ 55 Compare at price $ 49" at bounding box center [511, 56] width 235 height 32
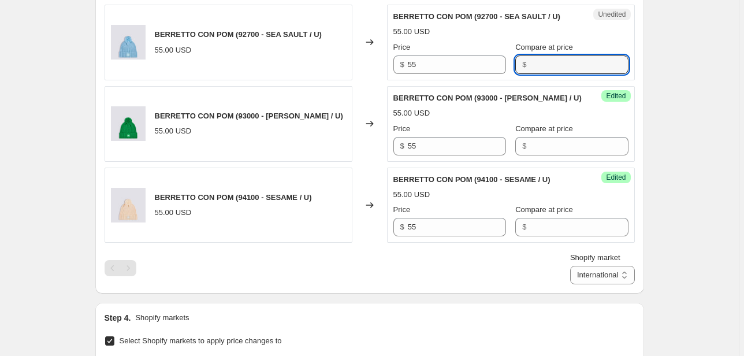
scroll to position [445, 0]
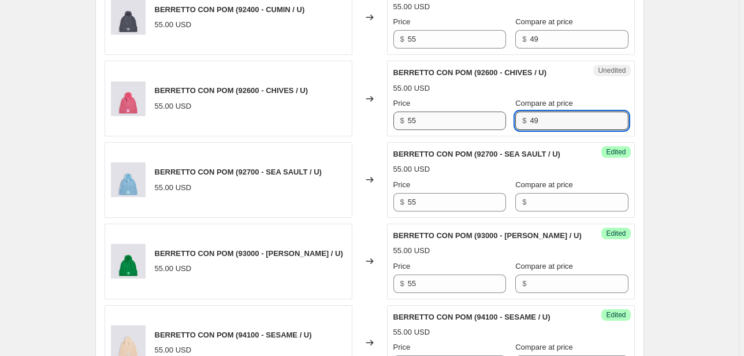
drag, startPoint x: 542, startPoint y: 116, endPoint x: 483, endPoint y: 114, distance: 59.0
click at [483, 123] on div "Price $ 55 Compare at price $ 49" at bounding box center [511, 114] width 235 height 32
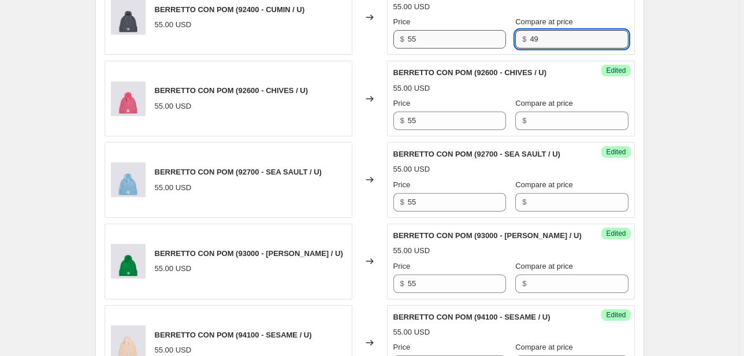
drag, startPoint x: 535, startPoint y: 37, endPoint x: 472, endPoint y: 42, distance: 63.2
click at [502, 40] on div "Price $ 55 Compare at price $ 49" at bounding box center [511, 32] width 235 height 32
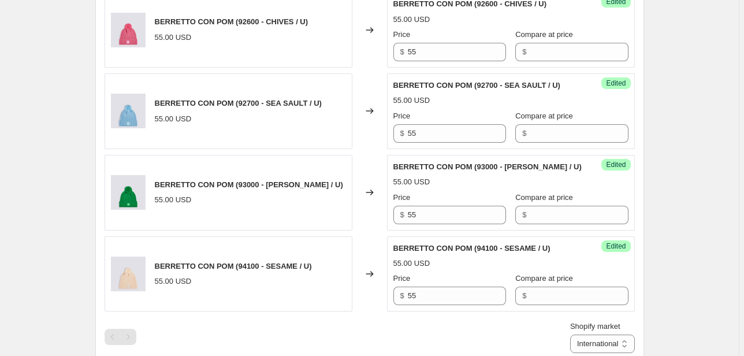
scroll to position [584, 0]
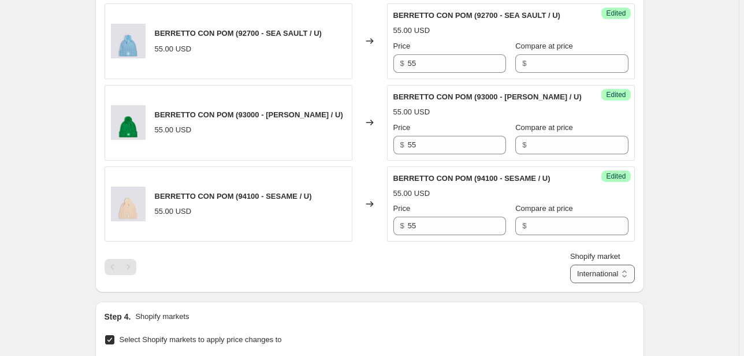
click at [580, 268] on select "Direct prices [GEOGRAPHIC_DATA] EMEA [GEOGRAPHIC_DATA] International [GEOGRAPHI…" at bounding box center [602, 274] width 65 height 18
select select "66305491277"
click at [587, 283] on select "Direct prices [GEOGRAPHIC_DATA] EMEA [GEOGRAPHIC_DATA] International [GEOGRAPHI…" at bounding box center [602, 274] width 65 height 18
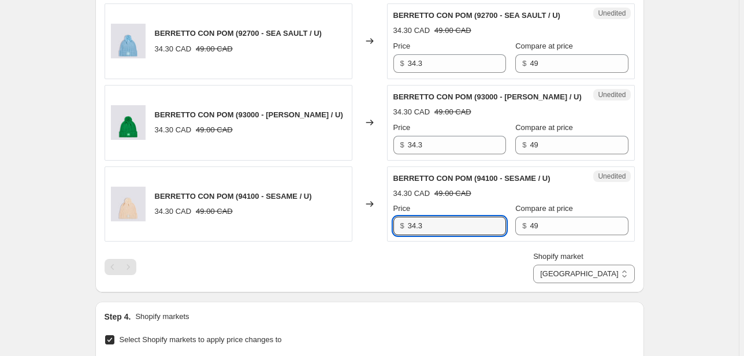
drag, startPoint x: 442, startPoint y: 228, endPoint x: 342, endPoint y: 228, distance: 99.4
click at [342, 229] on div "BERRETTO CON POM (94100 - SESAME / U) 34.30 CAD 49.00 CAD Changed to Unedited B…" at bounding box center [370, 204] width 531 height 76
type input "55"
drag, startPoint x: 540, startPoint y: 229, endPoint x: 436, endPoint y: 229, distance: 104.6
click at [436, 229] on div "Price $ 55 Compare at price $ 49" at bounding box center [511, 219] width 235 height 32
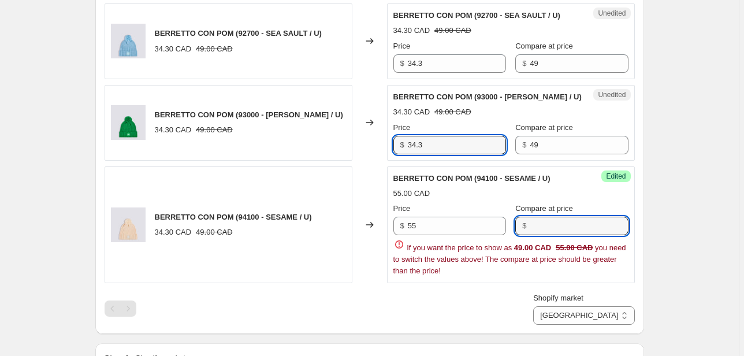
drag, startPoint x: 444, startPoint y: 141, endPoint x: 344, endPoint y: 143, distance: 100.0
click at [344, 143] on div "BERRETTO CON POM (93000 - [PERSON_NAME] / U) 34.30 CAD 49.00 CAD Changed to Une…" at bounding box center [370, 123] width 531 height 76
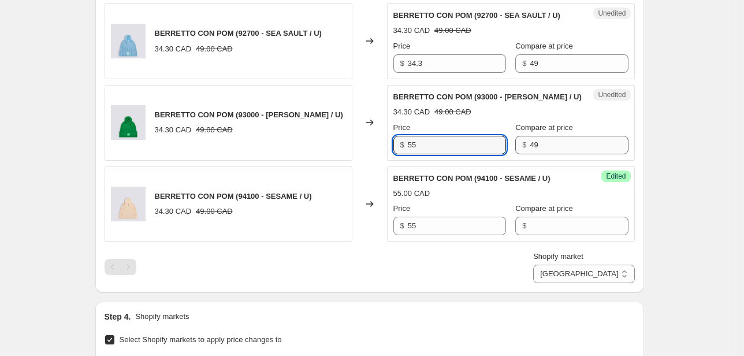
type input "55"
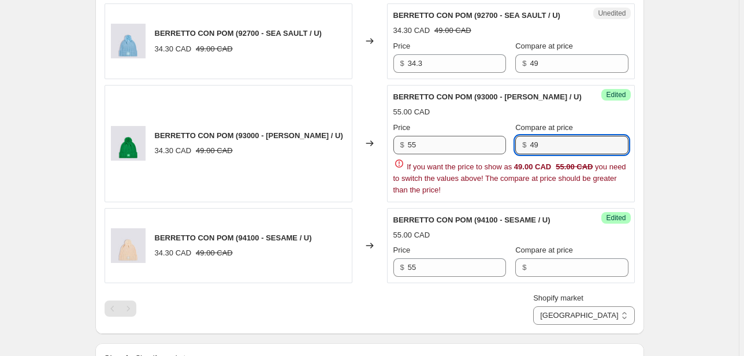
drag, startPoint x: 546, startPoint y: 146, endPoint x: 464, endPoint y: 144, distance: 82.7
click at [464, 144] on div "Price $ 55 Compare at price $ 49" at bounding box center [511, 138] width 235 height 32
drag, startPoint x: 439, startPoint y: 64, endPoint x: 352, endPoint y: 64, distance: 87.3
click at [357, 63] on div "BERRETTO CON POM (92700 - SEA SAULT / U) 34.30 CAD 49.00 CAD Changed to Unedite…" at bounding box center [370, 41] width 531 height 76
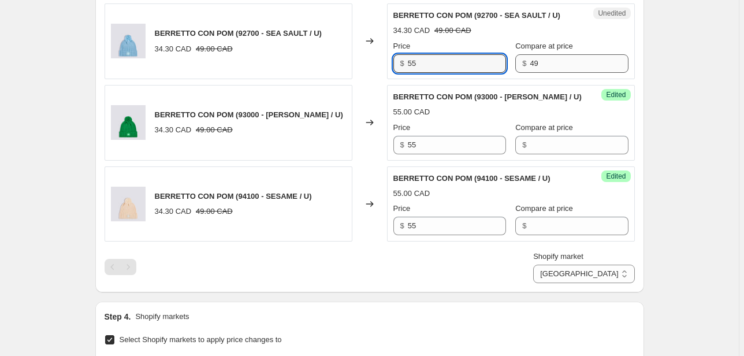
type input "55"
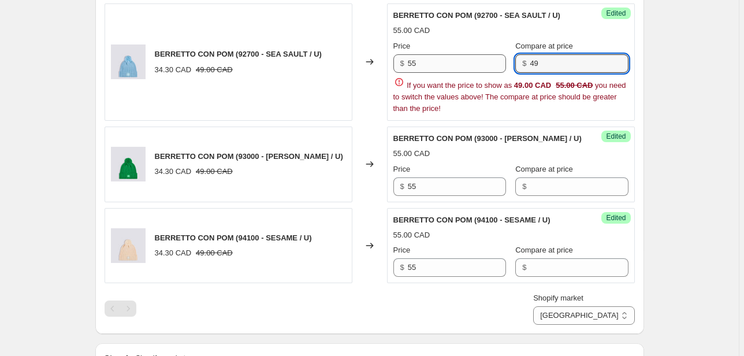
drag, startPoint x: 535, startPoint y: 65, endPoint x: 488, endPoint y: 65, distance: 46.8
click at [488, 65] on div "Price $ 55 Compare at price $ 49" at bounding box center [511, 56] width 235 height 32
drag, startPoint x: 584, startPoint y: 64, endPoint x: 516, endPoint y: 65, distance: 68.2
click at [516, 65] on div "Price $ 55 Compare at price $ 49" at bounding box center [511, 56] width 235 height 32
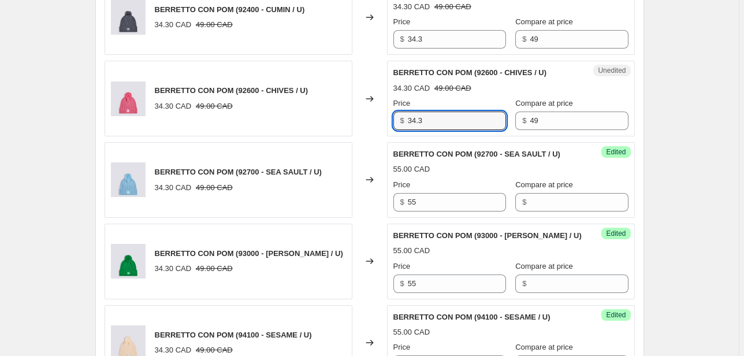
drag, startPoint x: 443, startPoint y: 118, endPoint x: 390, endPoint y: 120, distance: 53.2
click at [392, 120] on div "Unedited BERRETTO CON POM (92600 - CHIVES / U) 34.30 CAD 49.00 CAD Price $ 34.3…" at bounding box center [511, 99] width 248 height 76
type input "55"
drag, startPoint x: 512, startPoint y: 117, endPoint x: 470, endPoint y: 119, distance: 41.6
click at [470, 119] on div "Price $ 55 Compare at price $ 49" at bounding box center [511, 114] width 235 height 32
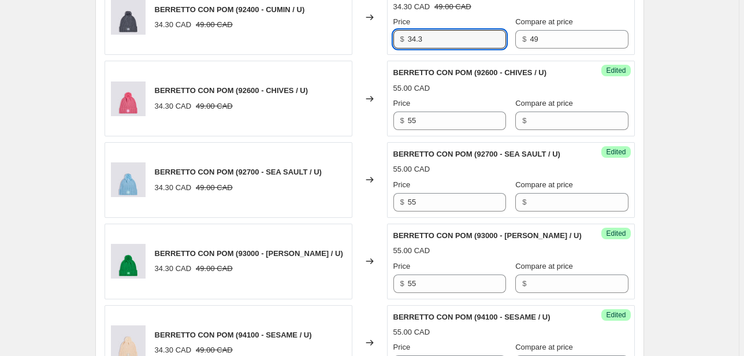
drag, startPoint x: 435, startPoint y: 35, endPoint x: 376, endPoint y: 38, distance: 58.4
click at [377, 38] on div "BERRETTO CON POM (92400 - CUMIN / U) 34.30 CAD 49.00 CAD Changed to Unedited BE…" at bounding box center [370, 17] width 531 height 76
type input "55"
click at [485, 46] on div "Price $ 55 Compare at price $ 49" at bounding box center [511, 32] width 235 height 32
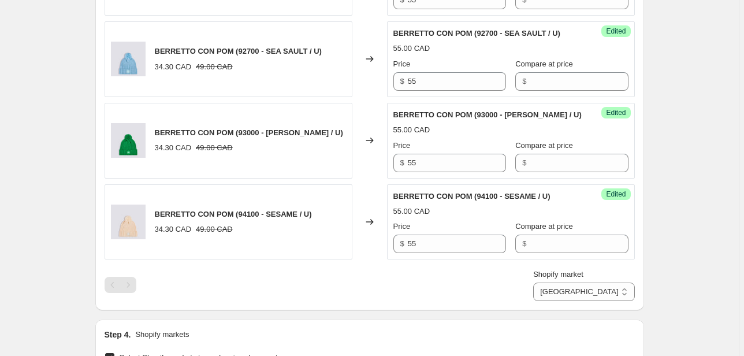
scroll to position [630, 0]
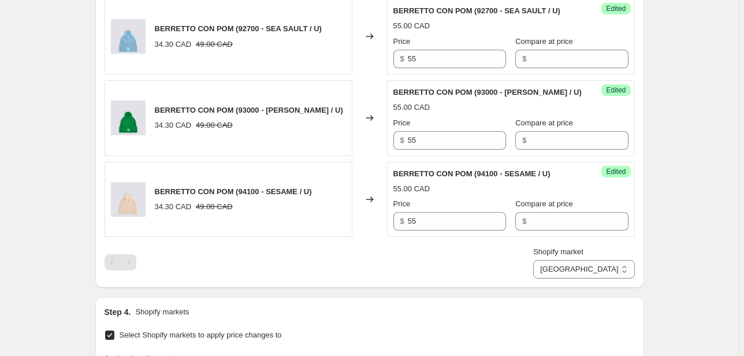
click at [603, 269] on div "Step 1. Optionally give your price [MEDICAL_DATA] a title (eg "March 30% off sa…" at bounding box center [365, 29] width 558 height 1248
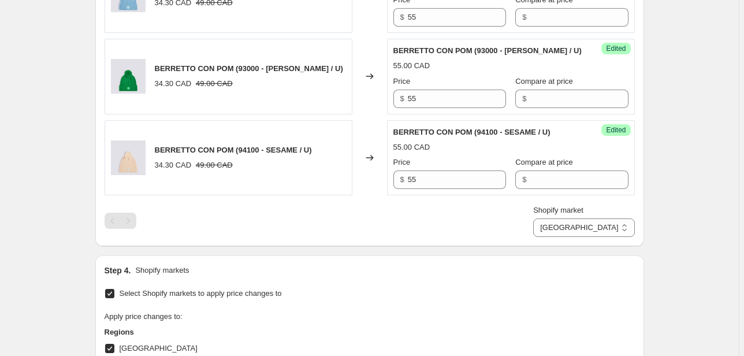
click at [495, 253] on div "Step 1. Optionally give your price [MEDICAL_DATA] a title (eg "March 30% off sa…" at bounding box center [365, 8] width 558 height 1206
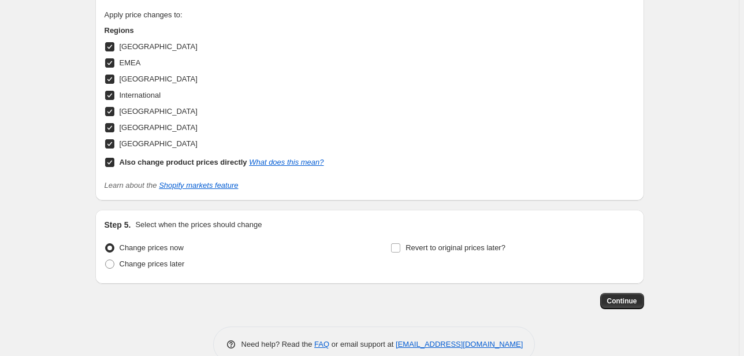
scroll to position [954, 0]
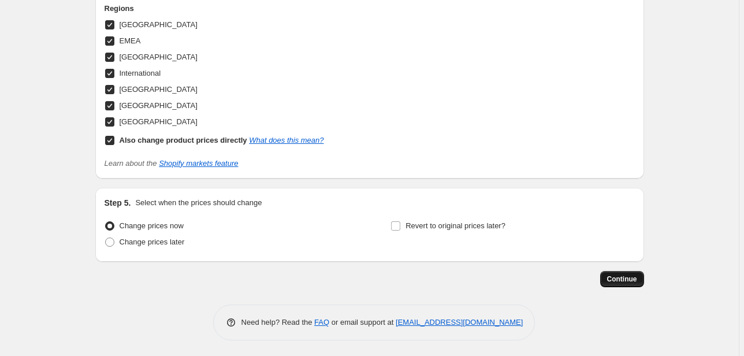
click at [626, 275] on span "Continue" at bounding box center [622, 279] width 30 height 9
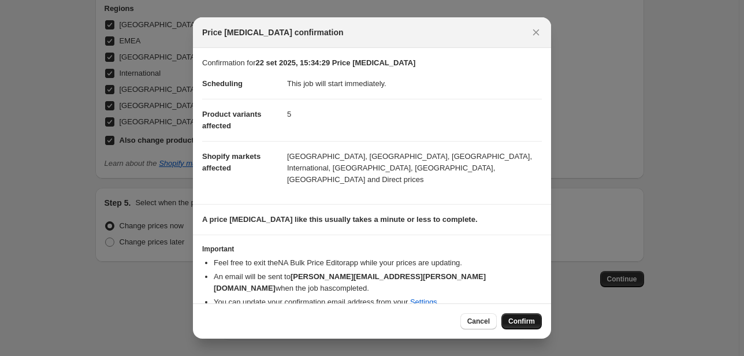
click at [526, 317] on span "Confirm" at bounding box center [522, 321] width 27 height 9
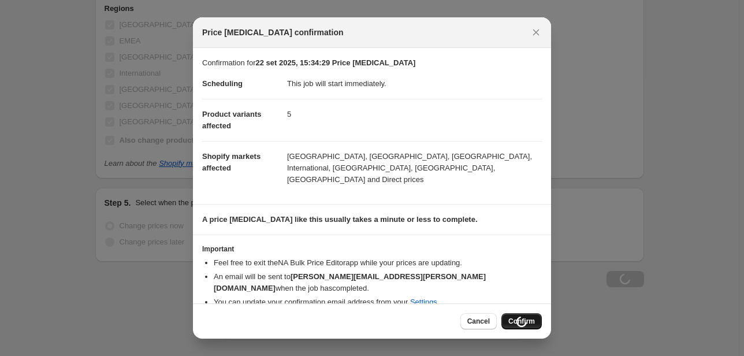
scroll to position [954, 0]
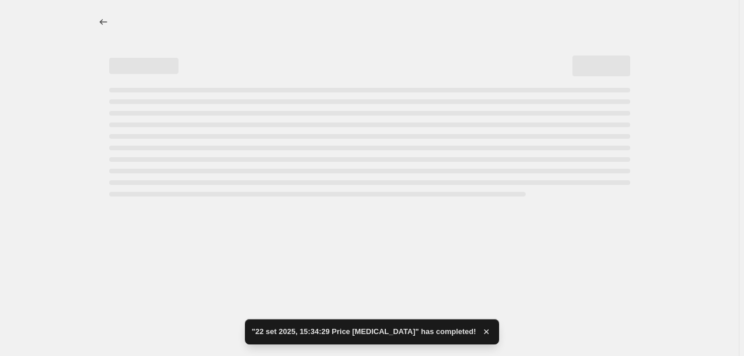
select select "66305491277"
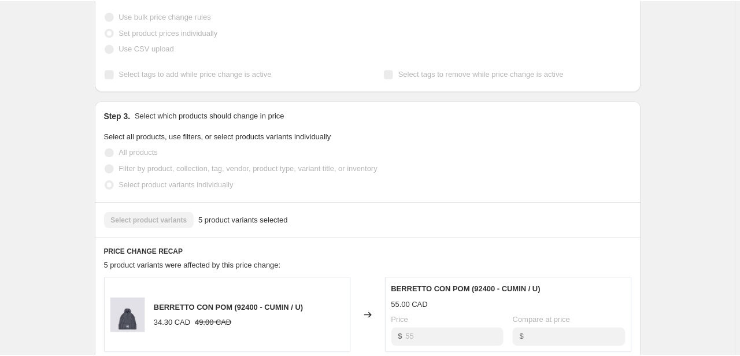
scroll to position [0, 0]
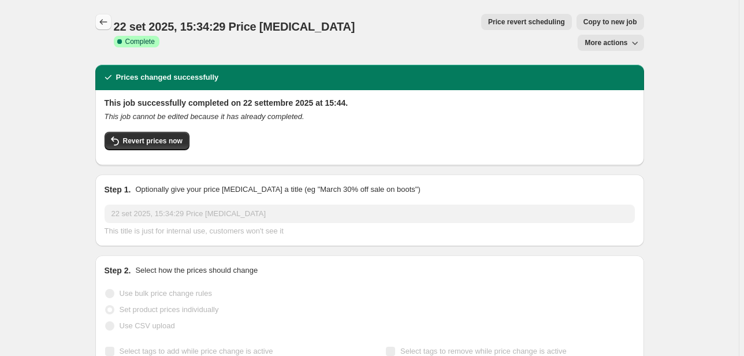
click at [107, 21] on icon "Price change jobs" at bounding box center [104, 22] width 12 height 12
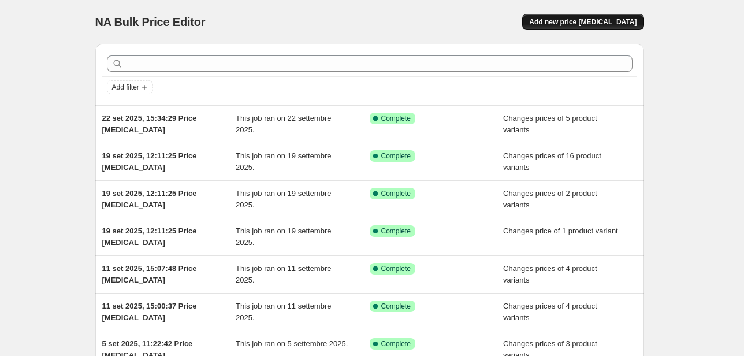
click at [578, 23] on span "Add new price [MEDICAL_DATA]" at bounding box center [582, 21] width 107 height 9
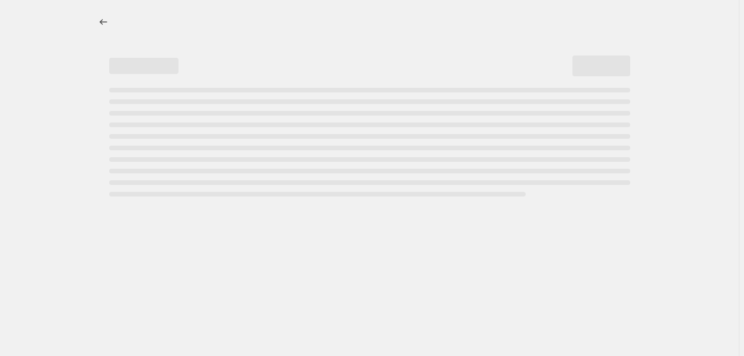
select select "percentage"
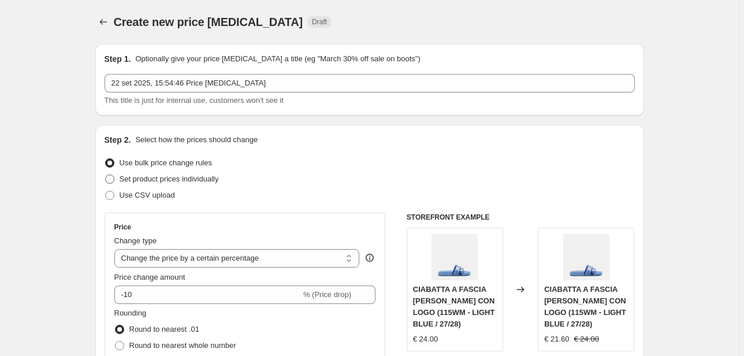
click at [168, 175] on span "Set product prices individually" at bounding box center [169, 179] width 99 height 9
click at [106, 175] on input "Set product prices individually" at bounding box center [105, 175] width 1 height 1
radio input "true"
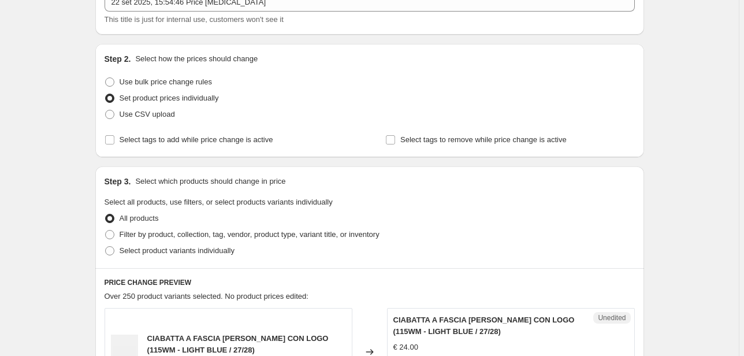
scroll to position [92, 0]
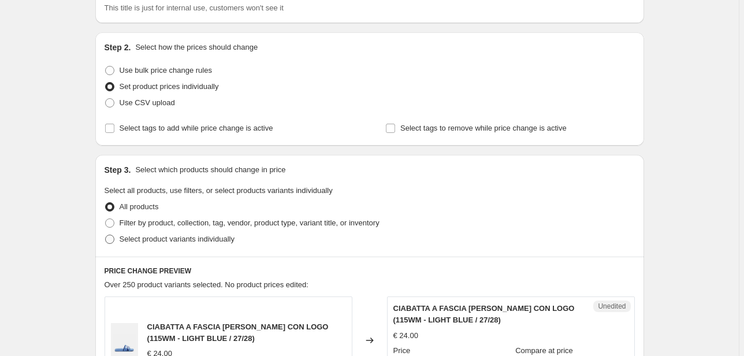
click at [162, 235] on span "Select product variants individually" at bounding box center [177, 239] width 115 height 9
click at [106, 235] on input "Select product variants individually" at bounding box center [105, 235] width 1 height 1
radio input "true"
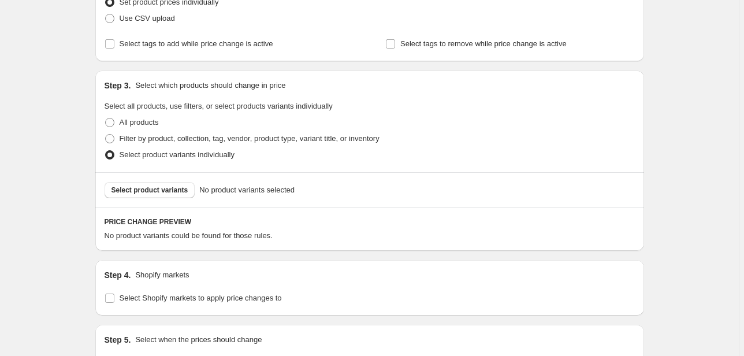
scroll to position [231, 0]
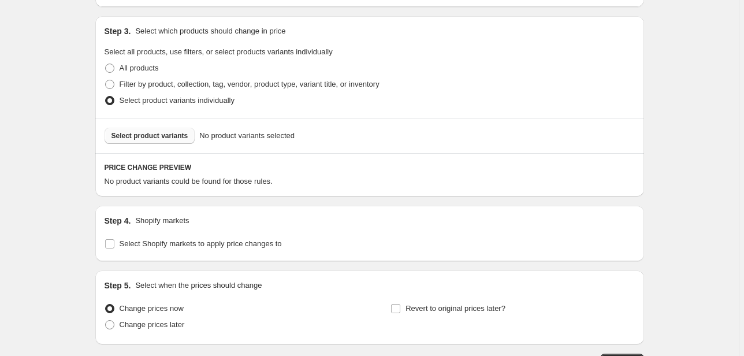
click at [152, 139] on span "Select product variants" at bounding box center [150, 135] width 77 height 9
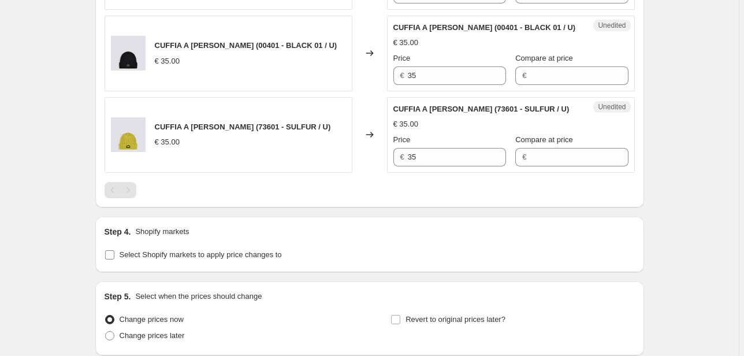
scroll to position [688, 0]
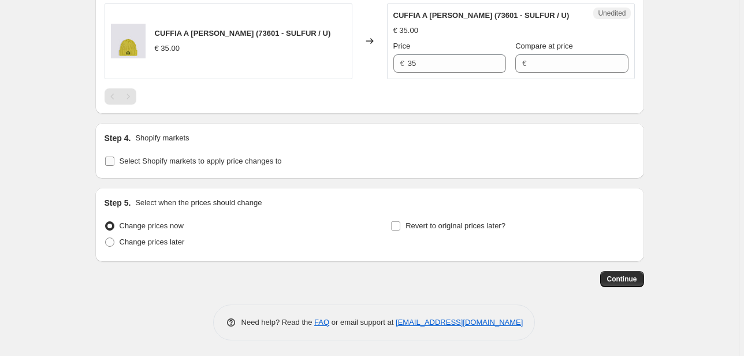
click at [132, 161] on span "Select Shopify markets to apply price changes to" at bounding box center [201, 161] width 162 height 9
click at [114, 161] on input "Select Shopify markets to apply price changes to" at bounding box center [109, 161] width 9 height 9
checkbox input "true"
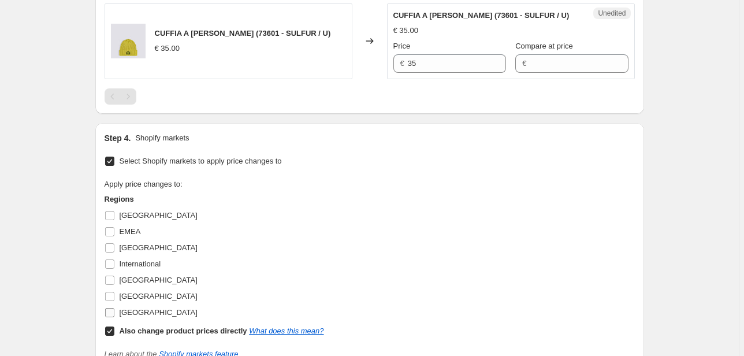
click at [148, 311] on span "[GEOGRAPHIC_DATA]" at bounding box center [159, 312] width 78 height 9
click at [114, 311] on input "[GEOGRAPHIC_DATA]" at bounding box center [109, 312] width 9 height 9
checkbox input "true"
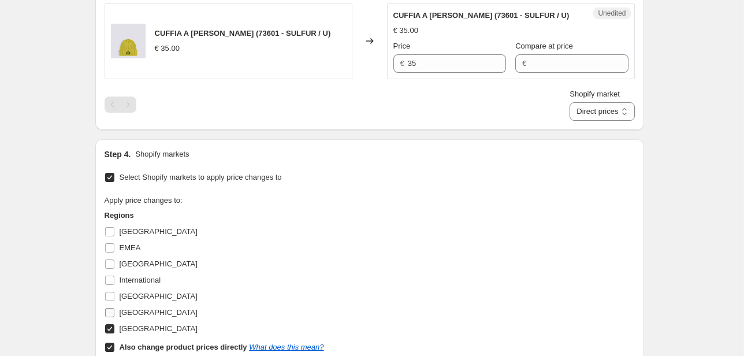
click at [142, 310] on span "[GEOGRAPHIC_DATA]" at bounding box center [159, 312] width 78 height 9
click at [114, 310] on input "[GEOGRAPHIC_DATA]" at bounding box center [109, 312] width 9 height 9
checkbox input "true"
click at [127, 296] on span "[GEOGRAPHIC_DATA]" at bounding box center [159, 296] width 78 height 9
click at [114, 296] on input "[GEOGRAPHIC_DATA]" at bounding box center [109, 296] width 9 height 9
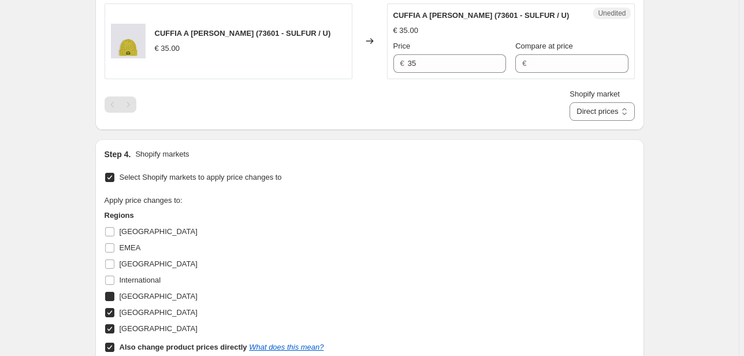
checkbox input "true"
click at [132, 283] on span "International" at bounding box center [141, 281] width 42 height 12
click at [114, 283] on input "International" at bounding box center [109, 280] width 9 height 9
checkbox input "true"
click at [132, 267] on span "[GEOGRAPHIC_DATA]" at bounding box center [159, 264] width 78 height 9
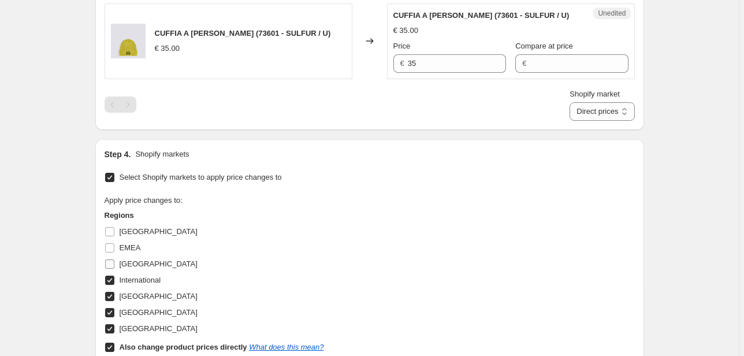
click at [114, 267] on input "[GEOGRAPHIC_DATA]" at bounding box center [109, 264] width 9 height 9
checkbox input "true"
click at [127, 250] on span "EMEA" at bounding box center [130, 247] width 21 height 9
click at [114, 250] on input "EMEA" at bounding box center [109, 247] width 9 height 9
checkbox input "true"
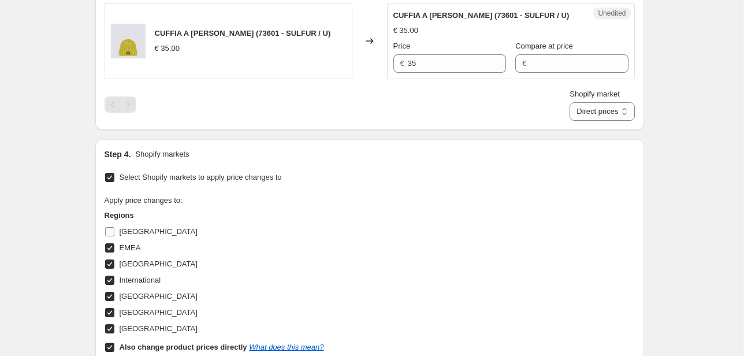
click at [127, 234] on span "[GEOGRAPHIC_DATA]" at bounding box center [159, 231] width 78 height 9
click at [114, 234] on input "[GEOGRAPHIC_DATA]" at bounding box center [109, 231] width 9 height 9
checkbox input "true"
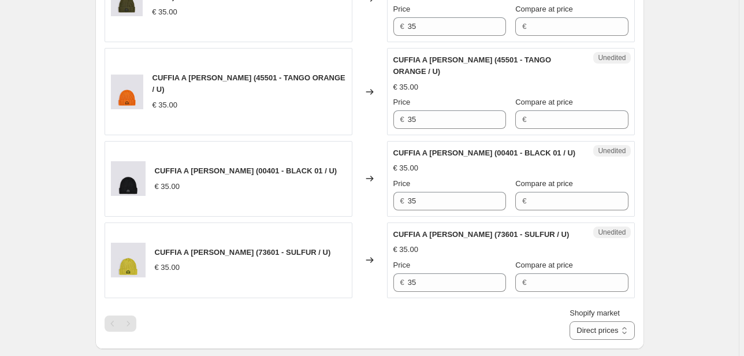
scroll to position [550, 0]
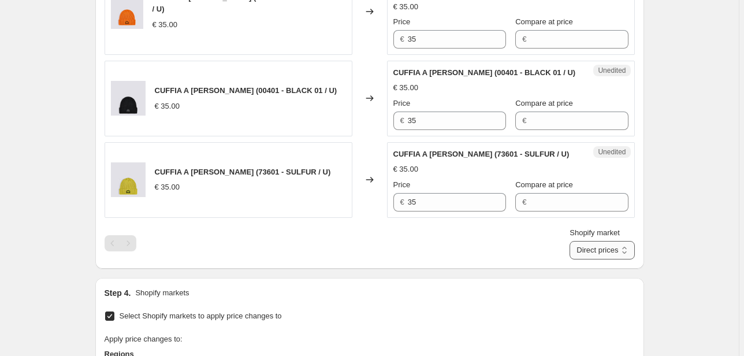
click at [588, 248] on select "Direct prices [GEOGRAPHIC_DATA] EMEA [GEOGRAPHIC_DATA] International [GEOGRAPHI…" at bounding box center [602, 250] width 65 height 18
select select "20828520626"
click at [587, 260] on select "Direct prices [GEOGRAPHIC_DATA] EMEA [GEOGRAPHIC_DATA] International [GEOGRAPHI…" at bounding box center [602, 250] width 65 height 18
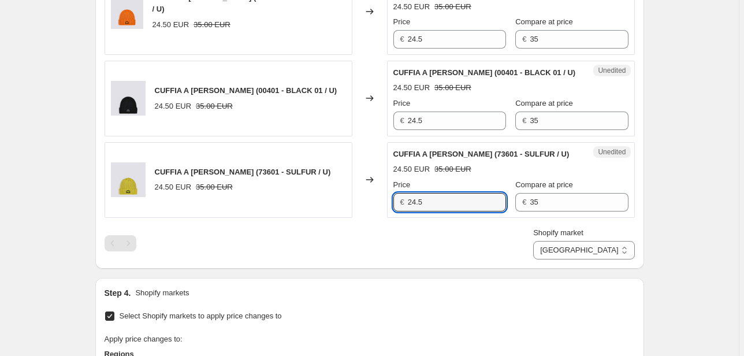
drag, startPoint x: 428, startPoint y: 205, endPoint x: 303, endPoint y: 205, distance: 124.8
click at [312, 205] on div "CUFFIA A COSTINE (73601 - SULFUR / U) 24.50 EUR 35.00 EUR Changed to Unedited C…" at bounding box center [370, 180] width 531 height 76
type input "35"
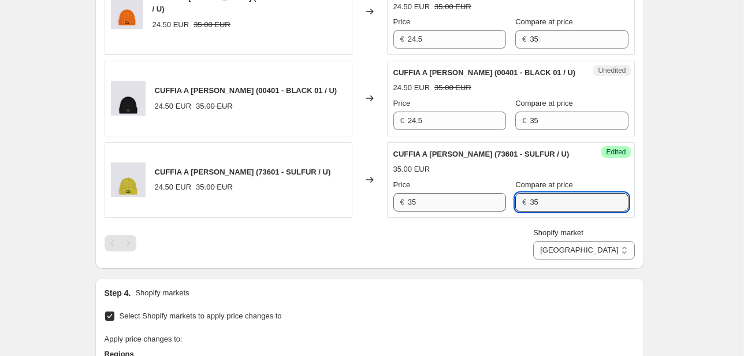
drag, startPoint x: 529, startPoint y: 206, endPoint x: 455, endPoint y: 205, distance: 74.6
click at [460, 207] on div "Price € 35 Compare at price € 35" at bounding box center [511, 195] width 235 height 32
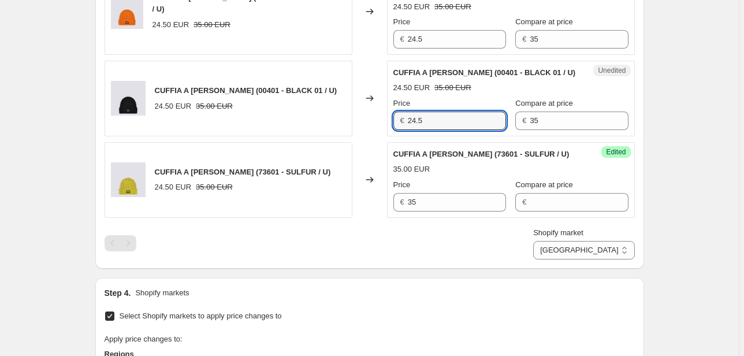
click at [405, 122] on div "€ 24.5" at bounding box center [450, 121] width 113 height 18
type input "35"
drag, startPoint x: 540, startPoint y: 114, endPoint x: 479, endPoint y: 123, distance: 62.0
click at [479, 123] on div "Price € 35 Compare at price € 35" at bounding box center [511, 114] width 235 height 32
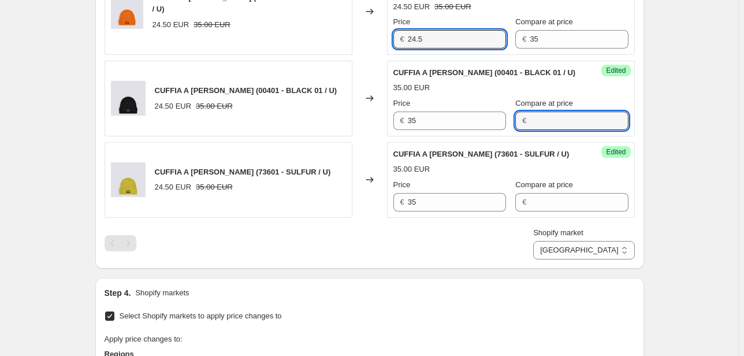
drag, startPoint x: 430, startPoint y: 39, endPoint x: 375, endPoint y: 42, distance: 55.6
click at [392, 40] on div "Unedited CUFFIA A COSTINE (45501 - TANGO ORANGE / U) 24.50 EUR 35.00 EUR Price …" at bounding box center [511, 11] width 248 height 87
type input "35"
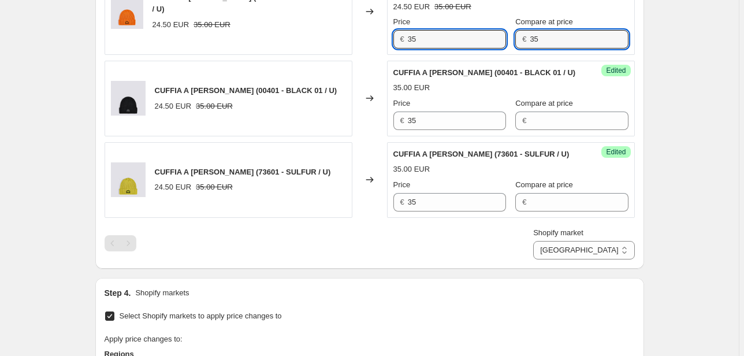
drag, startPoint x: 495, startPoint y: 47, endPoint x: 471, endPoint y: 51, distance: 24.1
click at [472, 51] on div "Unedited CUFFIA A COSTINE (45501 - TANGO ORANGE / U) 24.50 EUR 35.00 EUR Price …" at bounding box center [511, 11] width 248 height 87
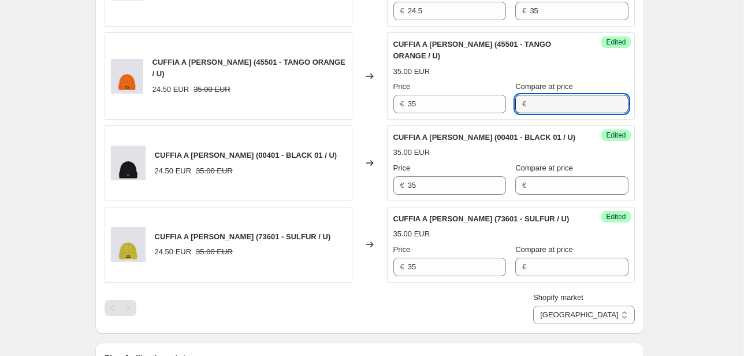
scroll to position [411, 0]
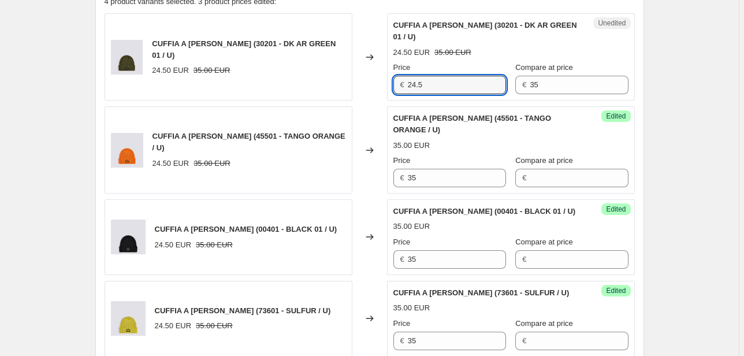
drag, startPoint x: 391, startPoint y: 88, endPoint x: 352, endPoint y: 86, distance: 38.8
click at [351, 88] on div "CUFFIA A COSTINE (30201 - DK AR GREEN 01 / U) 24.50 EUR 35.00 EUR Changed to Un…" at bounding box center [370, 56] width 531 height 87
type input "35"
drag, startPoint x: 562, startPoint y: 81, endPoint x: 433, endPoint y: 101, distance: 129.8
click at [433, 101] on div "CUFFIA A COSTINE (30201 - DK AR GREEN 01 / U) 24.50 EUR 35.00 EUR Changed to Un…" at bounding box center [370, 184] width 531 height 343
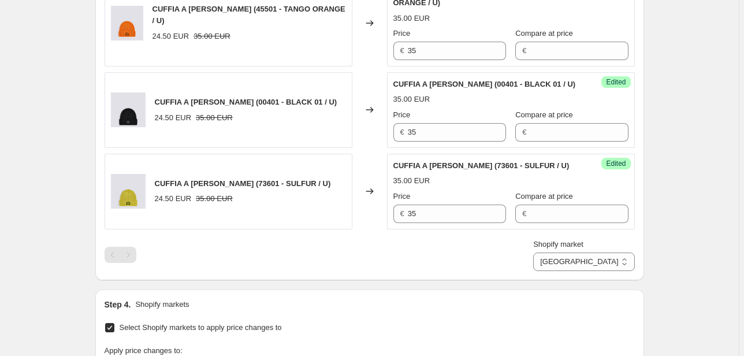
scroll to position [596, 0]
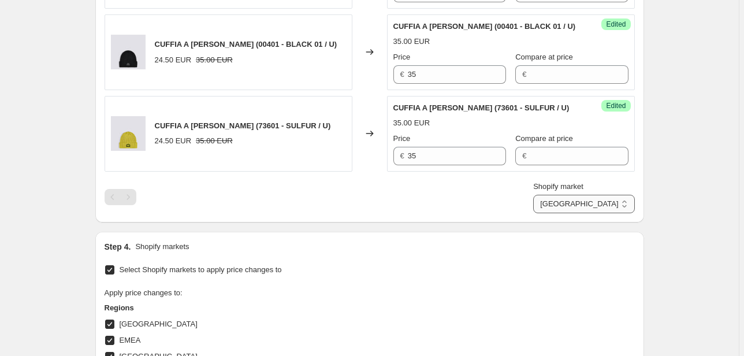
click at [615, 195] on select "Direct prices [GEOGRAPHIC_DATA] EMEA [GEOGRAPHIC_DATA] International [GEOGRAPHI…" at bounding box center [583, 204] width 101 height 18
select select "22555656370"
click at [559, 213] on select "Direct prices [GEOGRAPHIC_DATA] EMEA [GEOGRAPHIC_DATA] International [GEOGRAPHI…" at bounding box center [583, 204] width 101 height 18
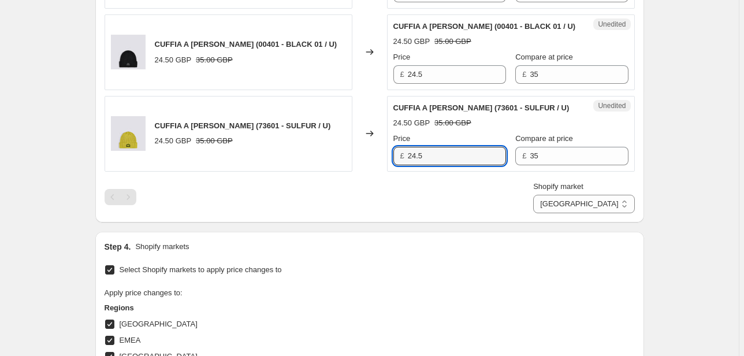
drag, startPoint x: 457, startPoint y: 160, endPoint x: 383, endPoint y: 160, distance: 74.0
click at [384, 160] on div "CUFFIA A COSTINE (73601 - SULFUR / U) 24.50 GBP 35.00 GBP Changed to Unedited C…" at bounding box center [370, 134] width 531 height 76
type input "35"
drag, startPoint x: 537, startPoint y: 157, endPoint x: 482, endPoint y: 160, distance: 55.5
click at [482, 160] on div "Price £ 35 Compare at price £ 35" at bounding box center [511, 149] width 235 height 32
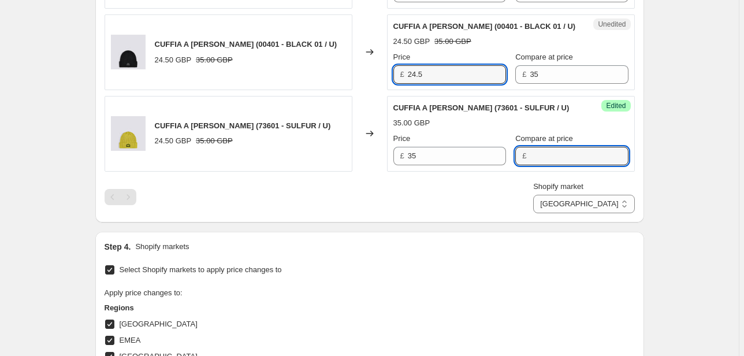
drag, startPoint x: 433, startPoint y: 81, endPoint x: 323, endPoint y: 77, distance: 109.9
click at [324, 77] on div "CUFFIA A COSTINE (00401 - BLACK 01 / U) 24.50 GBP 35.00 GBP Changed to Unedited…" at bounding box center [370, 52] width 531 height 76
type input "35"
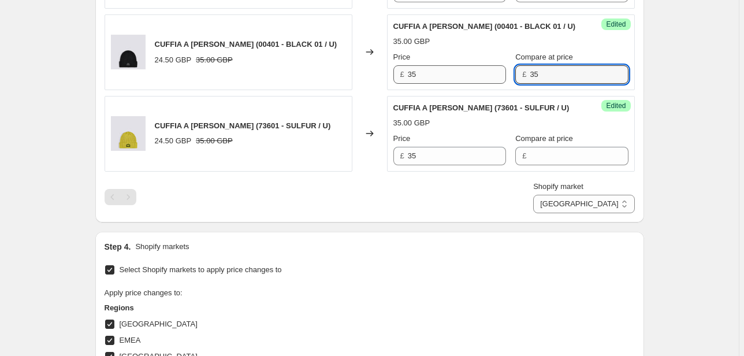
drag, startPoint x: 550, startPoint y: 68, endPoint x: 452, endPoint y: 79, distance: 98.2
click at [452, 79] on div "Price £ 35 Compare at price £ 35" at bounding box center [511, 67] width 235 height 32
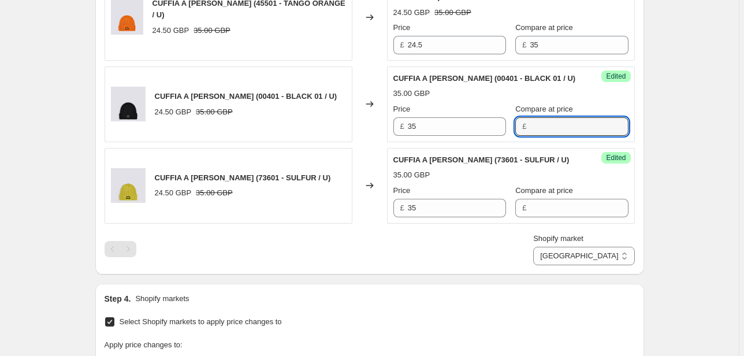
scroll to position [457, 0]
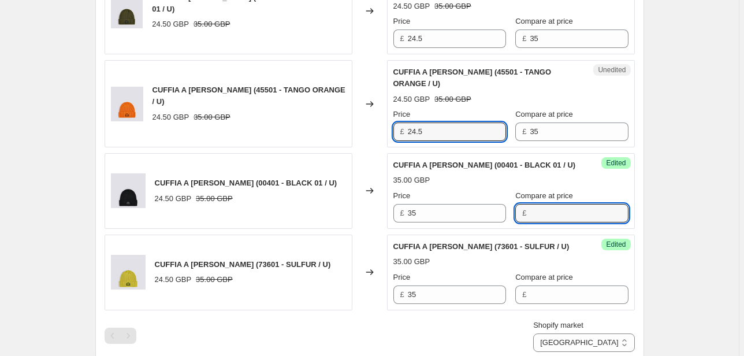
drag, startPoint x: 379, startPoint y: 134, endPoint x: 332, endPoint y: 134, distance: 46.8
click at [332, 134] on div "CUFFIA A COSTINE (45501 - TANGO ORANGE / U) 24.50 GBP 35.00 GBP Changed to Uned…" at bounding box center [370, 103] width 531 height 87
type input "35"
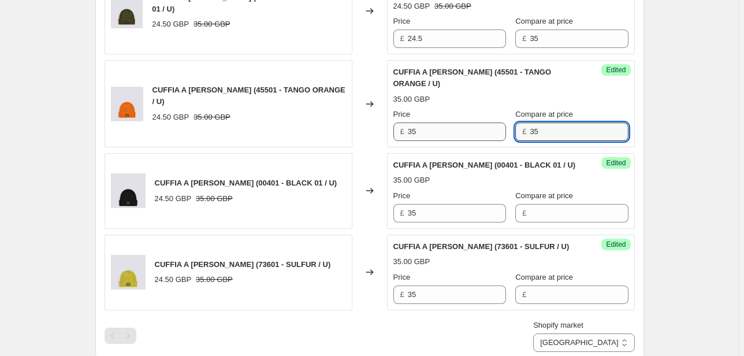
drag, startPoint x: 546, startPoint y: 125, endPoint x: 435, endPoint y: 137, distance: 111.1
click at [435, 137] on div "Price £ 35 Compare at price £ 35" at bounding box center [511, 125] width 235 height 32
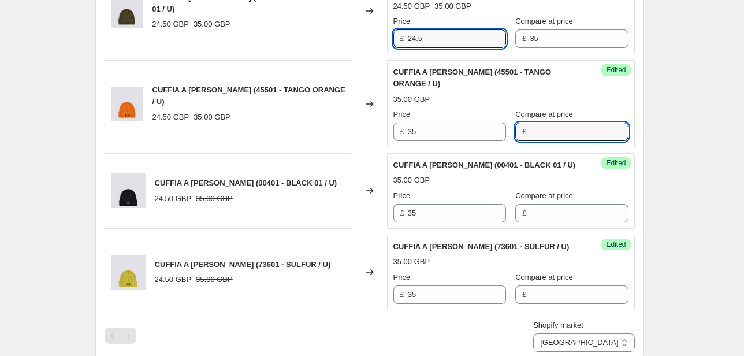
click at [383, 38] on div "CUFFIA A COSTINE (30201 - DK AR GREEN 01 / U) 24.50 GBP 35.00 GBP Changed to Un…" at bounding box center [370, 10] width 531 height 87
type input "35"
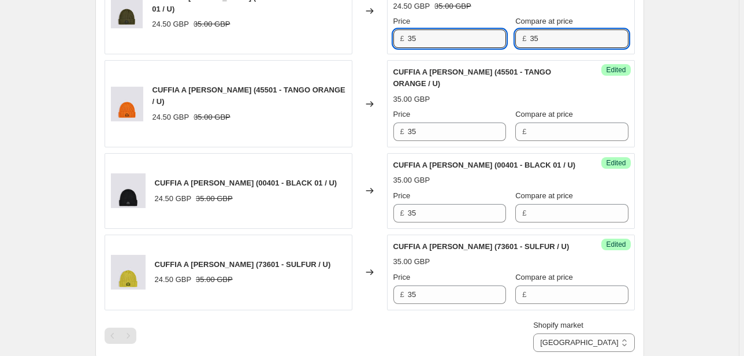
drag, startPoint x: 557, startPoint y: 42, endPoint x: 439, endPoint y: 51, distance: 118.3
click at [439, 51] on div "Unedited CUFFIA A COSTINE (30201 - DK AR GREEN 01 / U) 24.50 GBP 35.00 GBP Pric…" at bounding box center [511, 10] width 248 height 87
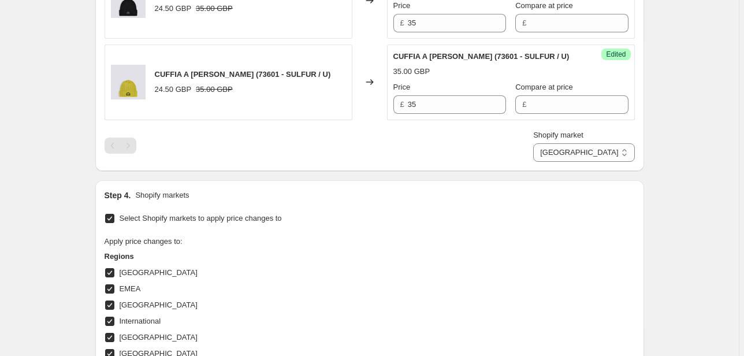
scroll to position [735, 0]
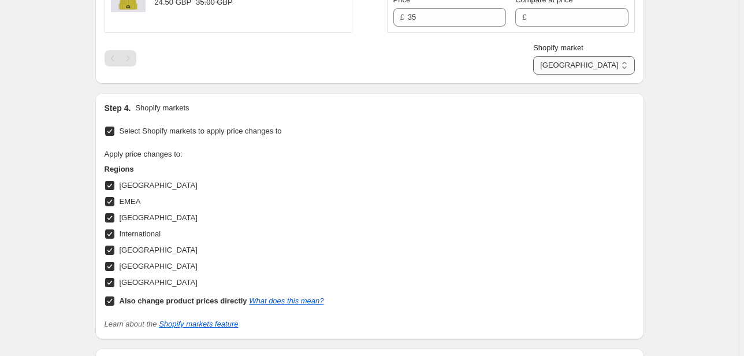
click at [614, 72] on select "Direct prices [GEOGRAPHIC_DATA] EMEA [GEOGRAPHIC_DATA] International [GEOGRAPHI…" at bounding box center [583, 65] width 101 height 18
select select "76736364877"
click at [584, 75] on select "Direct prices [GEOGRAPHIC_DATA] EMEA [GEOGRAPHIC_DATA] International [GEOGRAPHI…" at bounding box center [583, 65] width 101 height 18
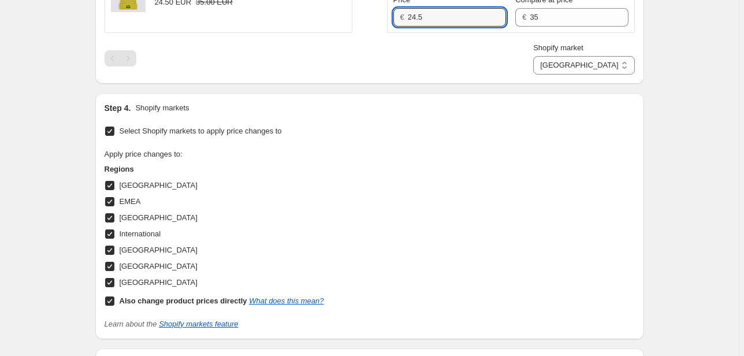
drag, startPoint x: 438, startPoint y: 21, endPoint x: 390, endPoint y: 21, distance: 48.0
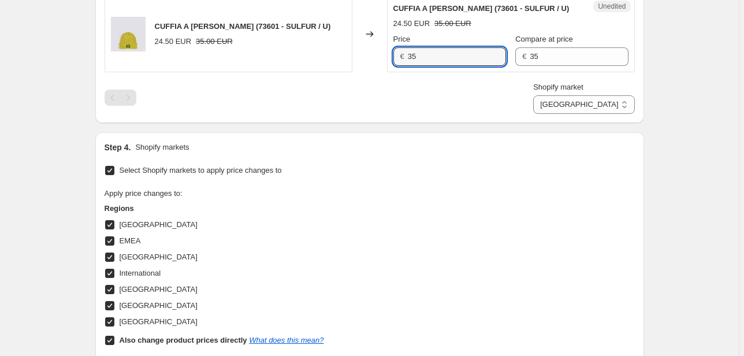
scroll to position [642, 0]
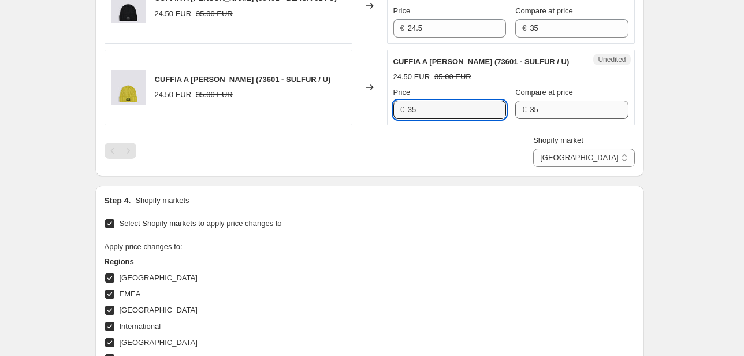
type input "35"
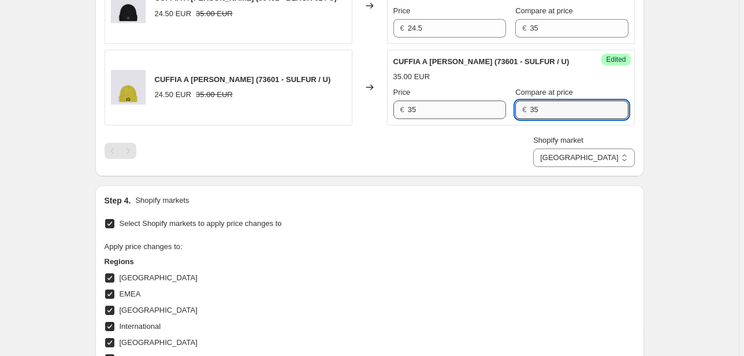
drag, startPoint x: 559, startPoint y: 109, endPoint x: 494, endPoint y: 112, distance: 66.0
click at [494, 112] on div "Price € 35 Compare at price € 35" at bounding box center [511, 103] width 235 height 32
drag, startPoint x: 420, startPoint y: 32, endPoint x: 366, endPoint y: 32, distance: 53.8
click at [366, 32] on div "CUFFIA A COSTINE (00401 - BLACK 01 / U) 24.50 EUR 35.00 EUR Changed to Unedited…" at bounding box center [370, 6] width 531 height 76
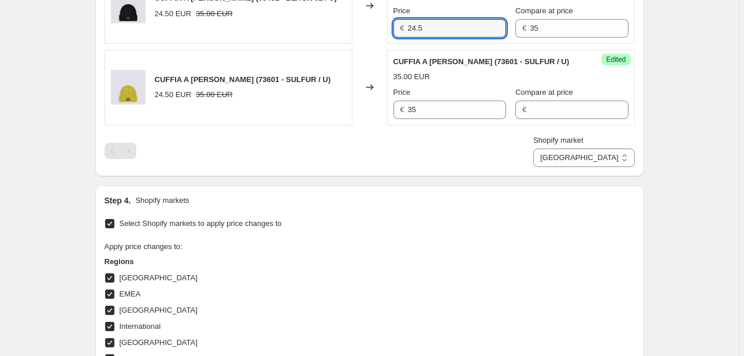
type input "5"
type input "35"
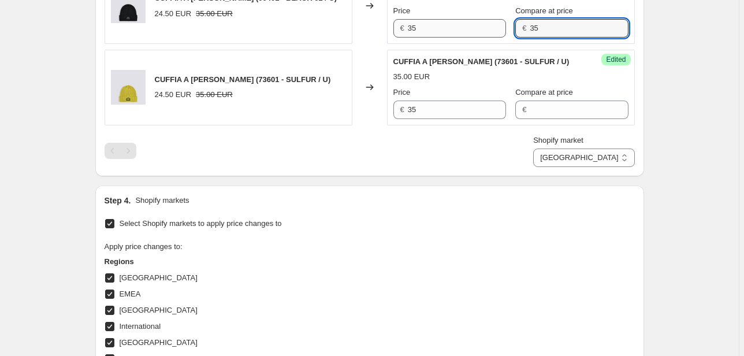
drag, startPoint x: 554, startPoint y: 29, endPoint x: 460, endPoint y: 35, distance: 93.8
click at [461, 35] on div "Price € 35 Compare at price € 35" at bounding box center [511, 21] width 235 height 32
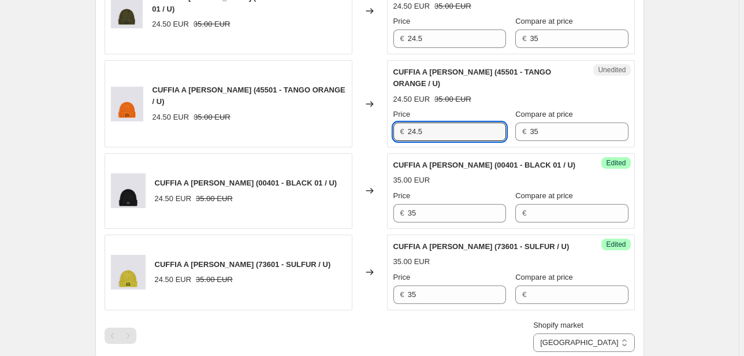
drag, startPoint x: 380, startPoint y: 130, endPoint x: 328, endPoint y: 131, distance: 52.0
click at [334, 131] on div "CUFFIA A COSTINE (45501 - TANGO ORANGE / U) 24.50 EUR 35.00 EUR Changed to Uned…" at bounding box center [370, 103] width 531 height 87
type input "35"
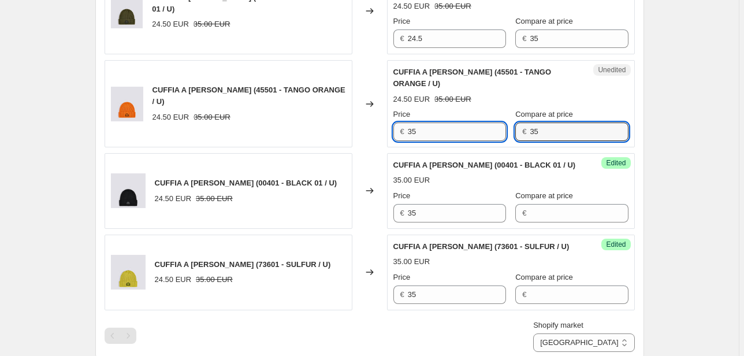
drag, startPoint x: 558, startPoint y: 132, endPoint x: 481, endPoint y: 136, distance: 77.6
click at [481, 136] on div "Price € 35 Compare at price € 35" at bounding box center [511, 125] width 235 height 32
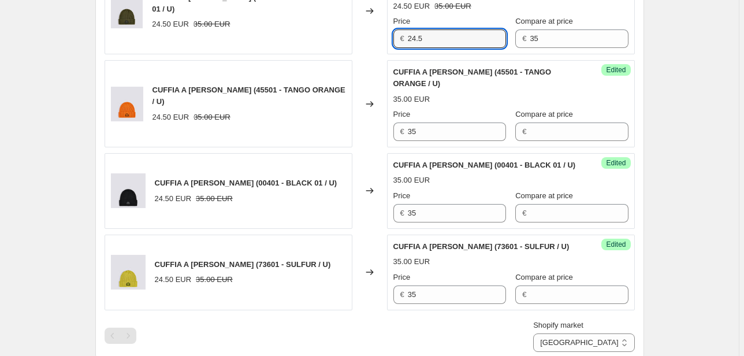
drag, startPoint x: 447, startPoint y: 43, endPoint x: 351, endPoint y: 42, distance: 95.4
click at [354, 42] on div "CUFFIA A COSTINE (30201 - DK AR GREEN 01 / U) 24.50 EUR 35.00 EUR Changed to Un…" at bounding box center [370, 10] width 531 height 87
type input "35"
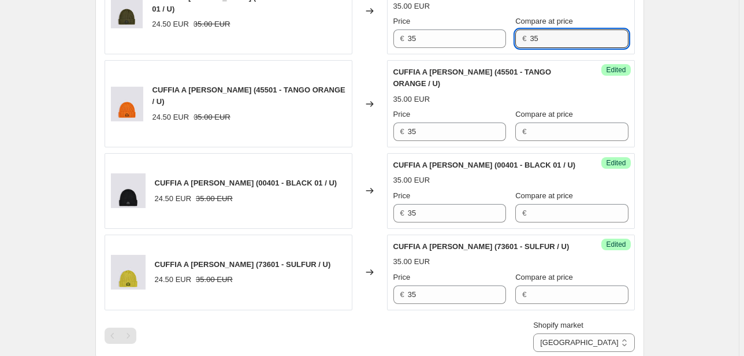
drag, startPoint x: 487, startPoint y: 47, endPoint x: 455, endPoint y: 50, distance: 31.9
click at [457, 50] on div "Success Edited CUFFIA A COSTINE (30201 - DK AR GREEN 01 / U) 35.00 EUR Price € …" at bounding box center [511, 10] width 248 height 87
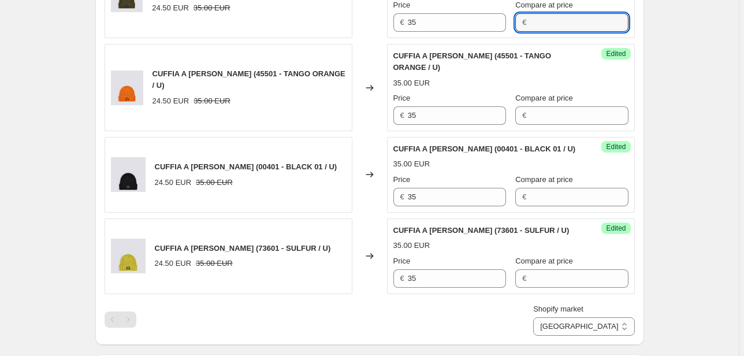
scroll to position [503, 0]
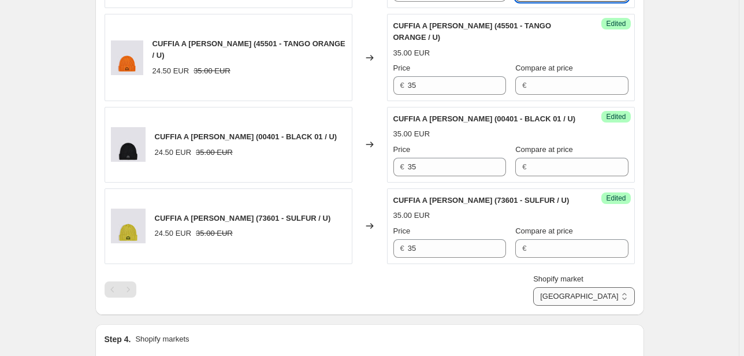
click at [624, 290] on select "Direct prices [GEOGRAPHIC_DATA] EMEA [GEOGRAPHIC_DATA] International [GEOGRAPHI…" at bounding box center [583, 296] width 101 height 18
select select "22555689138"
click at [587, 306] on select "Direct prices [GEOGRAPHIC_DATA] EMEA [GEOGRAPHIC_DATA] International [GEOGRAPHI…" at bounding box center [583, 296] width 101 height 18
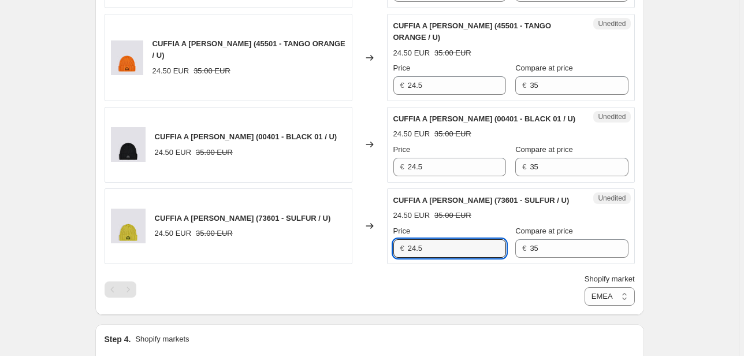
drag, startPoint x: 372, startPoint y: 248, endPoint x: 355, endPoint y: 247, distance: 16.8
click at [357, 248] on div "CUFFIA A COSTINE (73601 - SULFUR / U) 24.50 EUR 35.00 EUR Changed to Unedited C…" at bounding box center [370, 226] width 531 height 76
type input "35"
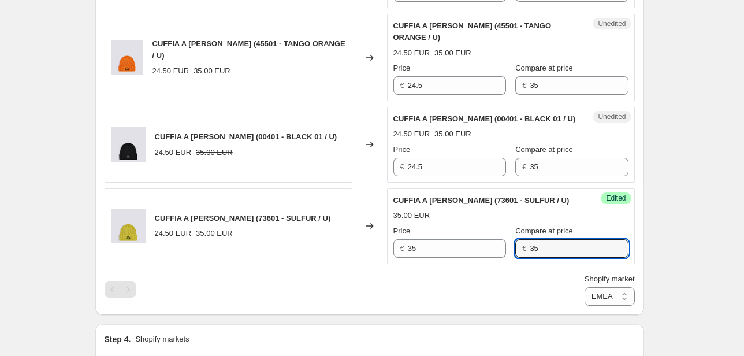
drag, startPoint x: 512, startPoint y: 254, endPoint x: 476, endPoint y: 257, distance: 35.9
click at [476, 257] on div "Success Edited CUFFIA A COSTINE (73601 - SULFUR / U) 35.00 EUR Price € 35 Compa…" at bounding box center [511, 226] width 248 height 76
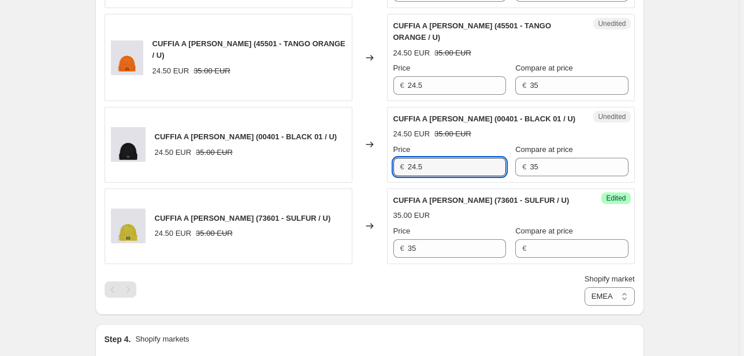
drag, startPoint x: 448, startPoint y: 168, endPoint x: 338, endPoint y: 173, distance: 111.1
click at [339, 173] on div "CUFFIA A COSTINE (00401 - BLACK 01 / U) 24.50 EUR 35.00 EUR Changed to Unedited…" at bounding box center [370, 145] width 531 height 76
type input "35"
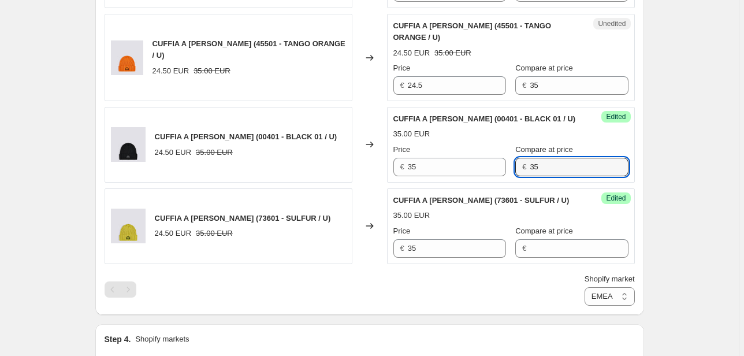
drag, startPoint x: 436, startPoint y: 175, endPoint x: 418, endPoint y: 175, distance: 17.9
click at [420, 175] on div "Success Edited CUFFIA A COSTINE (00401 - BLACK 01 / U) 35.00 EUR Price € 35 Com…" at bounding box center [511, 145] width 248 height 76
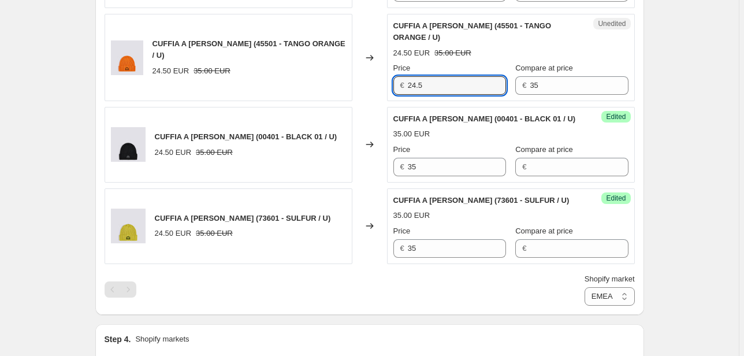
drag, startPoint x: 434, startPoint y: 84, endPoint x: 358, endPoint y: 86, distance: 75.7
click at [359, 86] on div "CUFFIA A COSTINE (45501 - TANGO ORANGE / U) 24.50 EUR 35.00 EUR Changed to Uned…" at bounding box center [370, 57] width 531 height 87
type input "35"
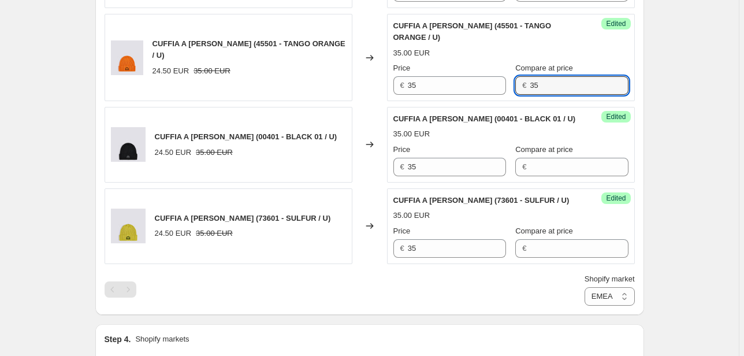
drag, startPoint x: 544, startPoint y: 93, endPoint x: 475, endPoint y: 98, distance: 69.0
click at [475, 98] on div "Success Edited CUFFIA A COSTINE (45501 - TANGO ORANGE / U) 35.00 EUR Price € 35…" at bounding box center [511, 57] width 248 height 87
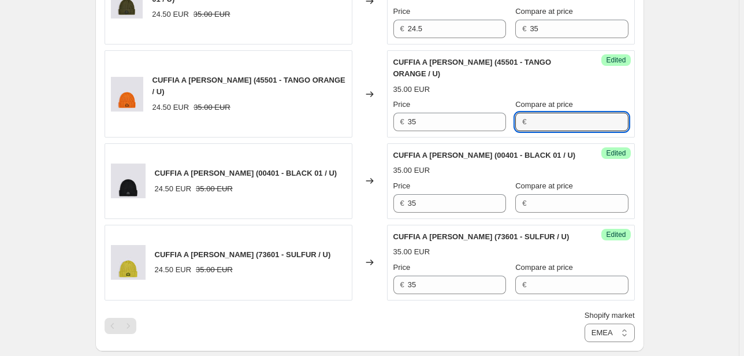
scroll to position [411, 0]
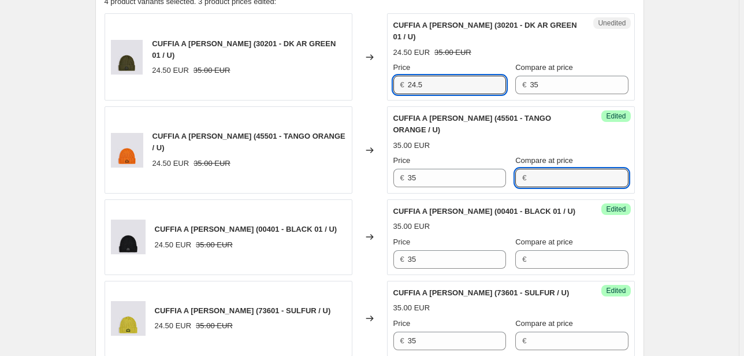
drag, startPoint x: 421, startPoint y: 87, endPoint x: 375, endPoint y: 86, distance: 45.7
click at [375, 86] on div "CUFFIA A COSTINE (30201 - DK AR GREEN 01 / U) 24.50 EUR 35.00 EUR Changed to Un…" at bounding box center [370, 56] width 531 height 87
type input "35"
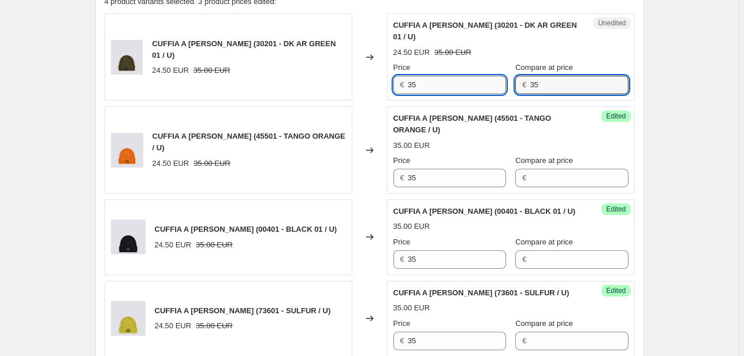
drag, startPoint x: 544, startPoint y: 89, endPoint x: 472, endPoint y: 88, distance: 72.8
click at [490, 88] on div "Price € 35 Compare at price € 35" at bounding box center [511, 78] width 235 height 32
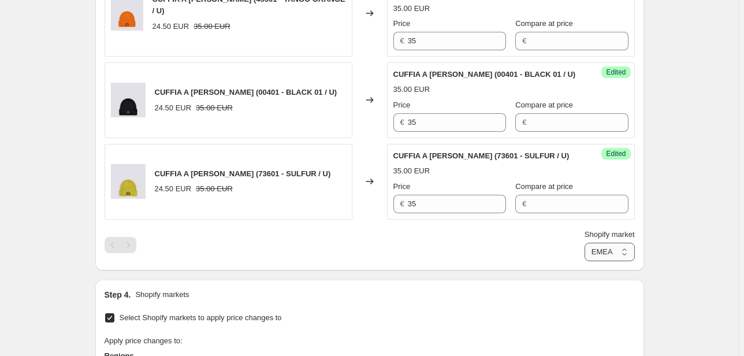
scroll to position [596, 0]
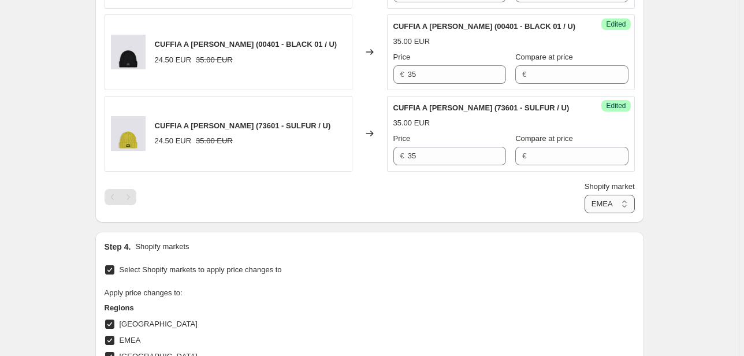
click at [613, 199] on select "Direct prices [GEOGRAPHIC_DATA] EMEA [GEOGRAPHIC_DATA] International [GEOGRAPHI…" at bounding box center [610, 204] width 50 height 18
select select "66305491277"
click at [587, 213] on select "Direct prices [GEOGRAPHIC_DATA] EMEA [GEOGRAPHIC_DATA] International [GEOGRAPHI…" at bounding box center [610, 204] width 50 height 18
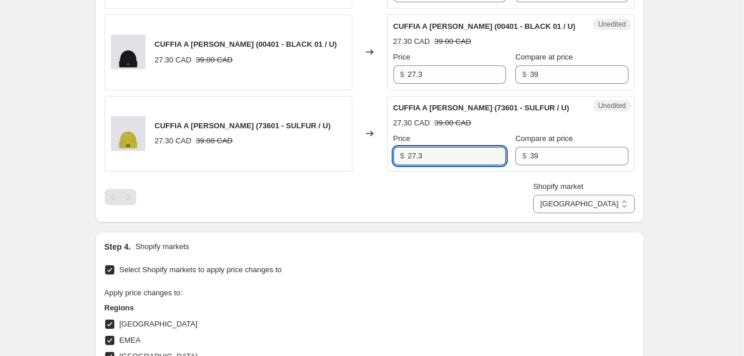
drag, startPoint x: 473, startPoint y: 156, endPoint x: 346, endPoint y: 167, distance: 128.2
click at [347, 167] on div "CUFFIA A COSTINE (73601 - SULFUR / U) 27.30 CAD 39.00 CAD Changed to Unedited C…" at bounding box center [370, 134] width 531 height 76
type input "39"
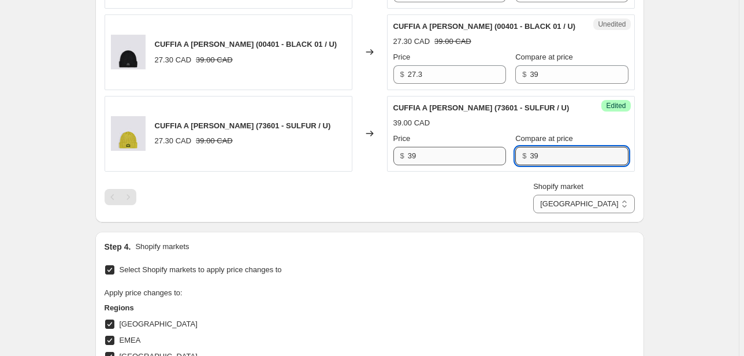
drag, startPoint x: 547, startPoint y: 157, endPoint x: 487, endPoint y: 157, distance: 60.1
click at [488, 157] on div "Price $ 39 Compare at price $ 39" at bounding box center [511, 149] width 235 height 32
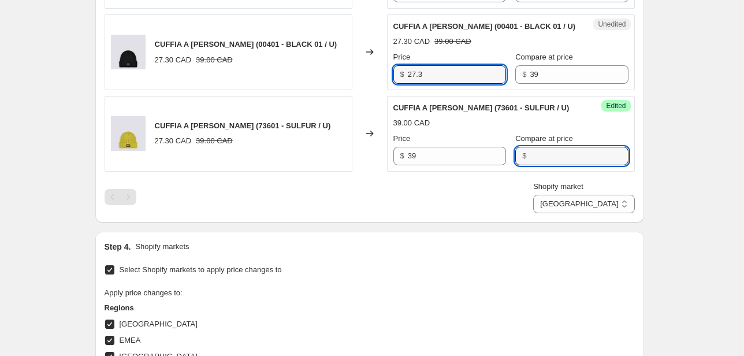
drag, startPoint x: 428, startPoint y: 76, endPoint x: 379, endPoint y: 73, distance: 48.6
click at [380, 73] on div "CUFFIA A COSTINE (00401 - BLACK 01 / U) 27.30 CAD 39.00 CAD Changed to Unedited…" at bounding box center [370, 52] width 531 height 76
type input "39"
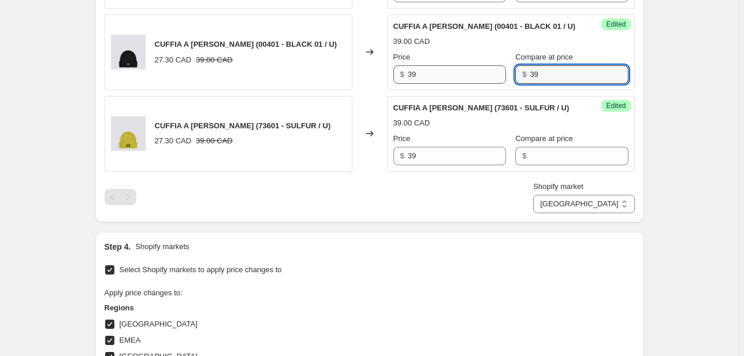
drag, startPoint x: 557, startPoint y: 70, endPoint x: 465, endPoint y: 79, distance: 92.4
click at [466, 79] on div "Price $ 39 Compare at price $ 39" at bounding box center [511, 67] width 235 height 32
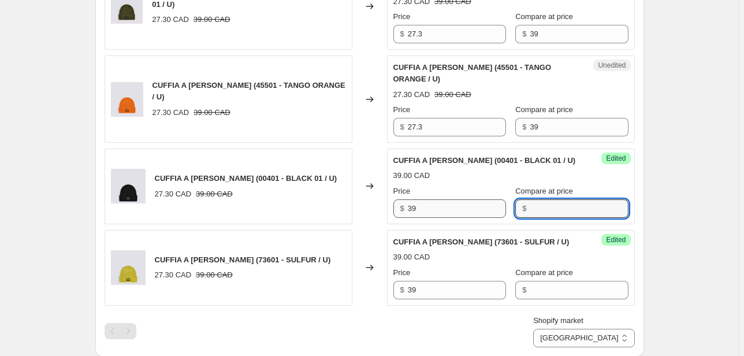
scroll to position [457, 0]
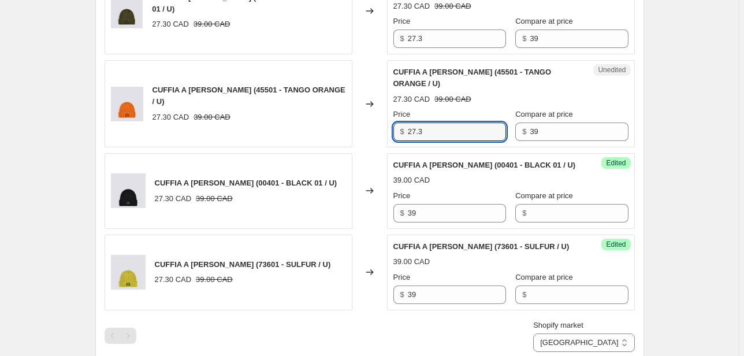
drag, startPoint x: 445, startPoint y: 133, endPoint x: 328, endPoint y: 131, distance: 116.8
click at [331, 131] on div "CUFFIA A COSTINE (45501 - TANGO ORANGE / U) 27.30 CAD 39.00 CAD Changed to Uned…" at bounding box center [370, 103] width 531 height 87
type input "39"
drag, startPoint x: 559, startPoint y: 134, endPoint x: 447, endPoint y: 134, distance: 111.5
click at [447, 134] on div "Price $ 39 Compare at price $ 39" at bounding box center [511, 125] width 235 height 32
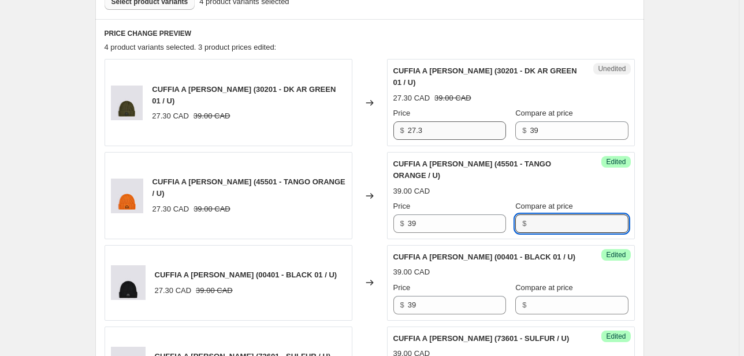
scroll to position [365, 0]
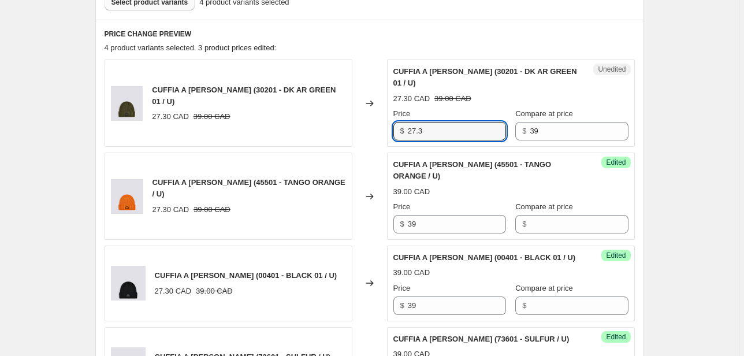
drag, startPoint x: 436, startPoint y: 132, endPoint x: 307, endPoint y: 125, distance: 129.6
click at [314, 127] on div "CUFFIA A COSTINE (30201 - DK AR GREEN 01 / U) 27.30 CAD 39.00 CAD Changed to Un…" at bounding box center [370, 103] width 531 height 87
type input "39"
drag
click at [499, 129] on div "Price $ 39 Compare at price $ 39" at bounding box center [511, 124] width 235 height 32
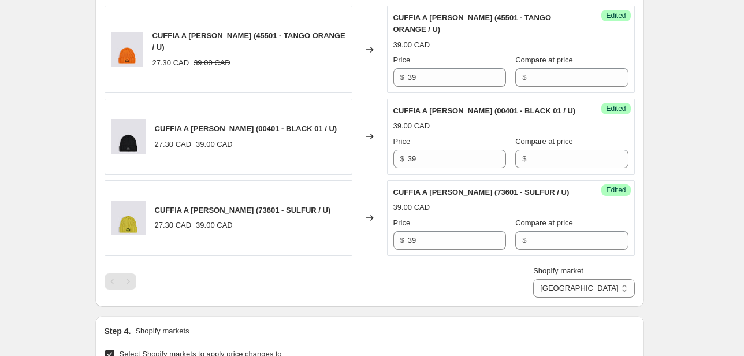
scroll to position [596, 0]
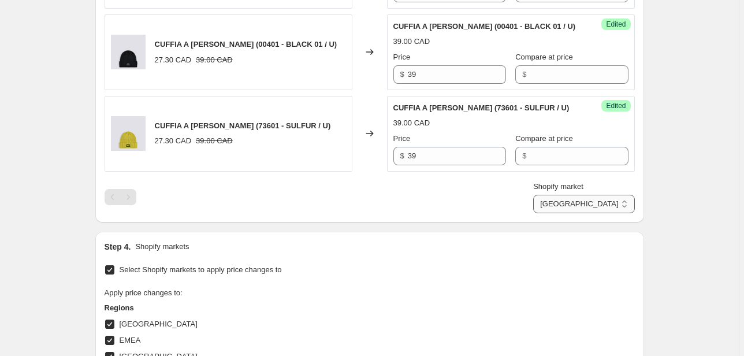
click at [613, 206] on select "Direct prices [GEOGRAPHIC_DATA] EMEA [GEOGRAPHIC_DATA] International [GEOGRAPHI…" at bounding box center [583, 204] width 101 height 18
select select "20828553394"
click at [572, 213] on select "Direct prices [GEOGRAPHIC_DATA] EMEA [GEOGRAPHIC_DATA] International [GEOGRAPHI…" at bounding box center [583, 204] width 101 height 18
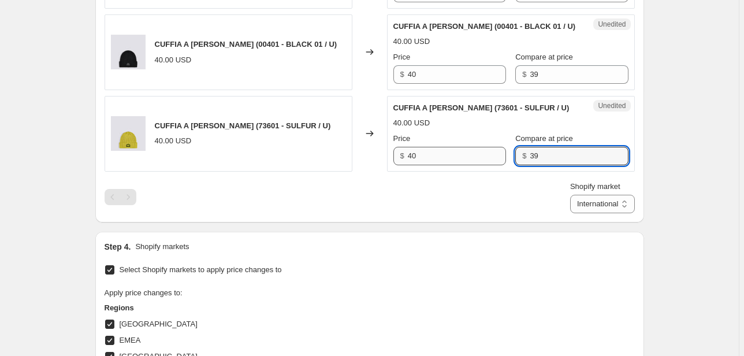
drag, startPoint x: 545, startPoint y: 153, endPoint x: 521, endPoint y: 137, distance: 29.2
click at [487, 162] on div "Price $ 40 Compare at price $ 39" at bounding box center [511, 149] width 235 height 32
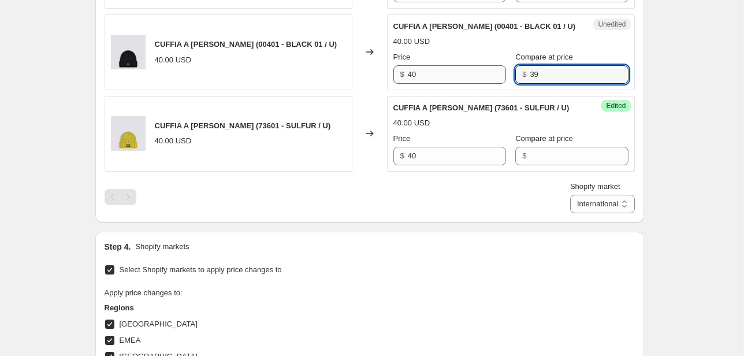
drag, startPoint x: 514, startPoint y: 78, endPoint x: 495, endPoint y: 78, distance: 19.7
click at [497, 78] on div "Price $ 40 Compare at price $ 39" at bounding box center [511, 67] width 235 height 32
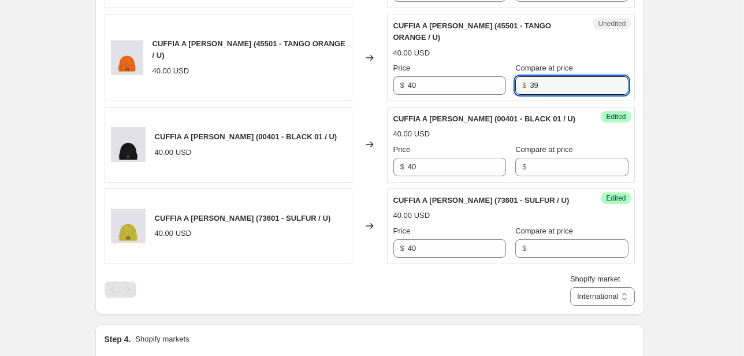
drag, startPoint x: 547, startPoint y: 83, endPoint x: 499, endPoint y: 88, distance: 47.7
click at [499, 88] on div "Price $ 40 Compare at price $ 39" at bounding box center [511, 78] width 235 height 32
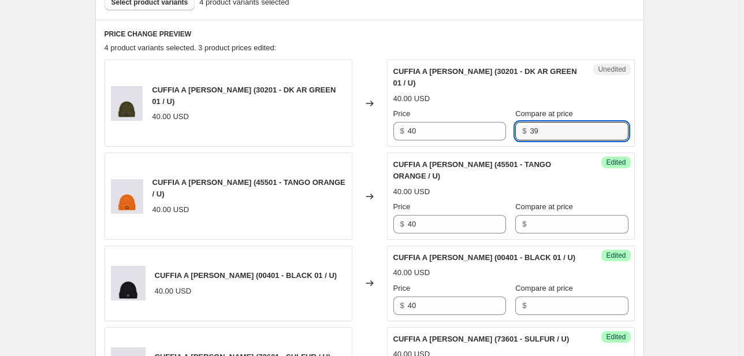
drag, startPoint x: 546, startPoint y: 127, endPoint x: 455, endPoint y: 140, distance: 91.8
click at [455, 140] on div "Unedited CUFFIA A COSTINE (30201 - DK AR GREEN 01 / U) 40.00 USD Price $ 40 Com…" at bounding box center [511, 103] width 248 height 87
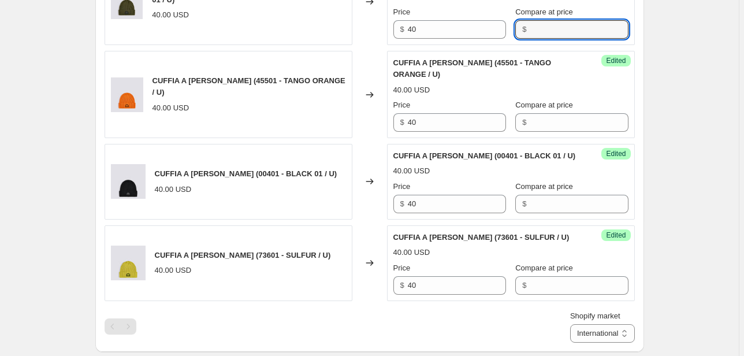
scroll to position [550, 0]
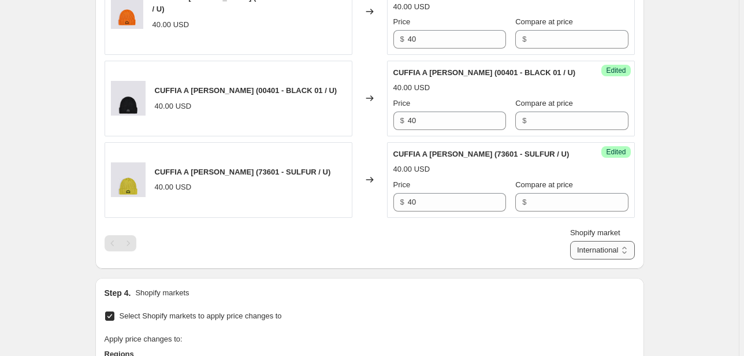
click at [607, 243] on select "Direct prices [GEOGRAPHIC_DATA] EMEA [GEOGRAPHIC_DATA] International [GEOGRAPHI…" at bounding box center [602, 250] width 65 height 18
select select "70015877453"
click at [570, 260] on select "Direct prices [GEOGRAPHIC_DATA] EMEA [GEOGRAPHIC_DATA] International [GEOGRAPHI…" at bounding box center [602, 250] width 65 height 18
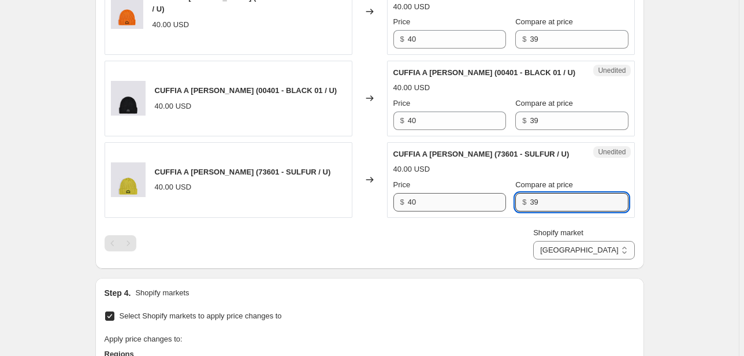
drag, startPoint x: 535, startPoint y: 194, endPoint x: 487, endPoint y: 206, distance: 48.9
click at [488, 206] on div "Price $ 40 Compare at price $ 39" at bounding box center [511, 195] width 235 height 32
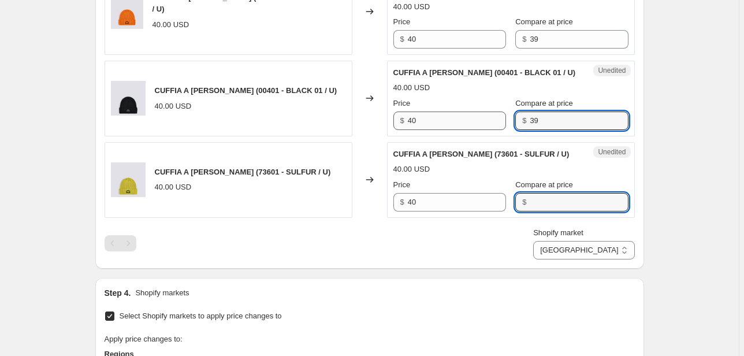
drag, startPoint x: 511, startPoint y: 121, endPoint x: 486, endPoint y: 123, distance: 24.9
click at [490, 122] on div "Price $ 40 Compare at price $ 39" at bounding box center [511, 114] width 235 height 32
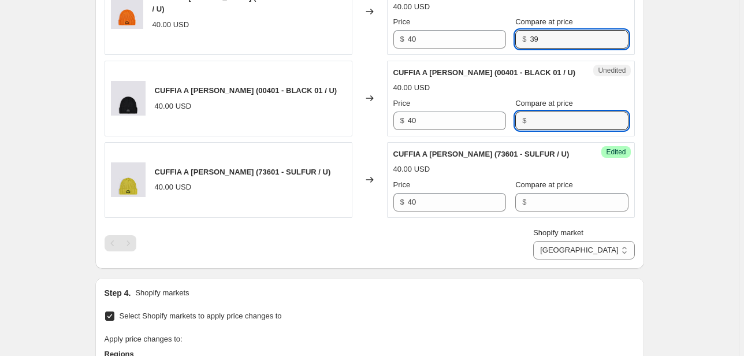
drag, startPoint x: 528, startPoint y: 42, endPoint x: 500, endPoint y: 42, distance: 27.7
click at [500, 42] on div "Price $ 40 Compare at price $ 39" at bounding box center [511, 32] width 235 height 32
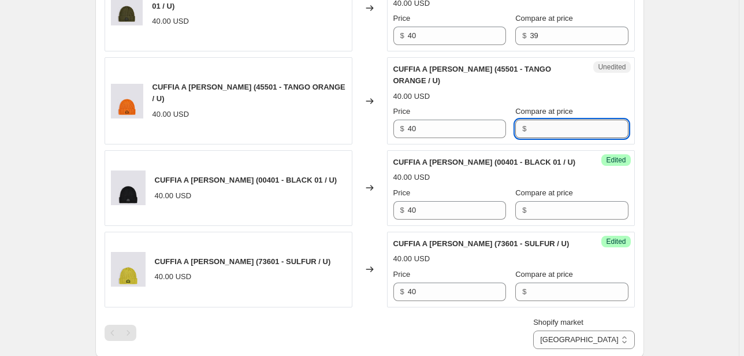
scroll to position [457, 0]
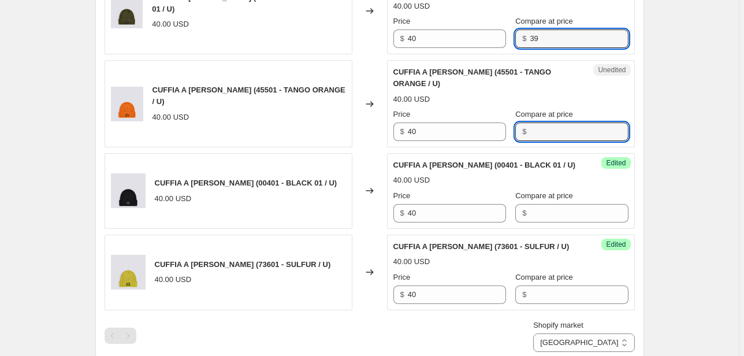
drag, startPoint x: 529, startPoint y: 45, endPoint x: 464, endPoint y: 49, distance: 65.5
click at [464, 49] on div "Unedited CUFFIA A COSTINE (30201 - DK AR GREEN 01 / U) 40.00 USD Price $ 40 Com…" at bounding box center [511, 10] width 248 height 87
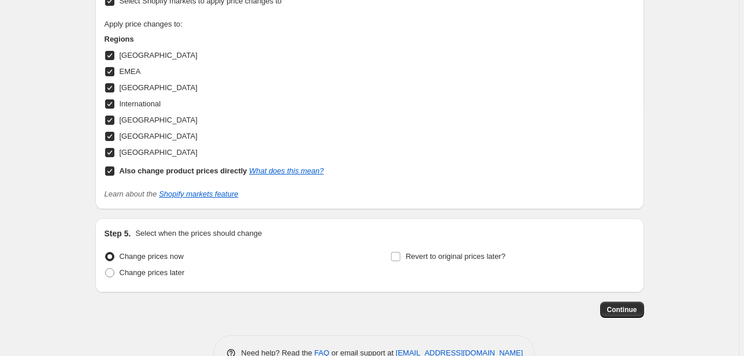
scroll to position [895, 0]
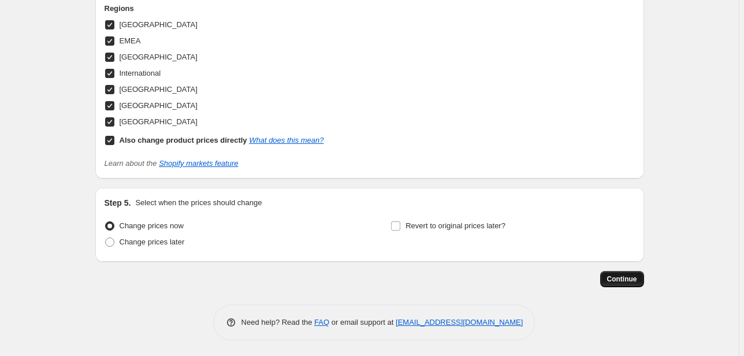
click at [621, 279] on span "Continue" at bounding box center [622, 279] width 30 height 9
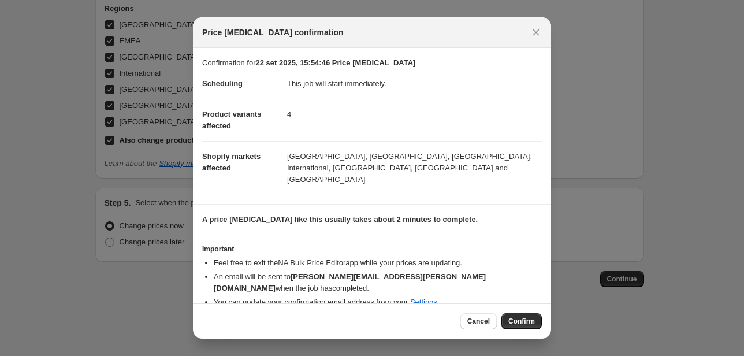
click at [527, 317] on span "Confirm" at bounding box center [522, 321] width 27 height 9
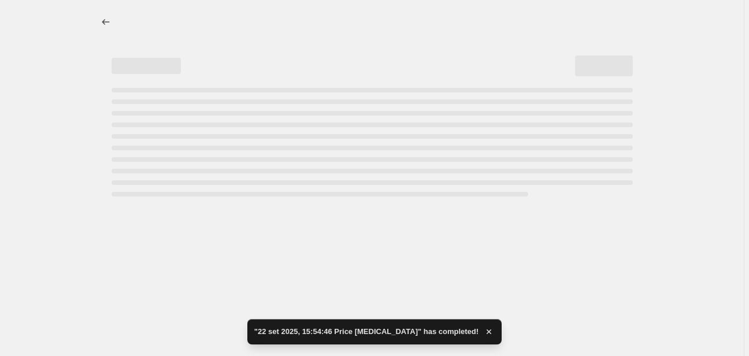
select select "70015877453"
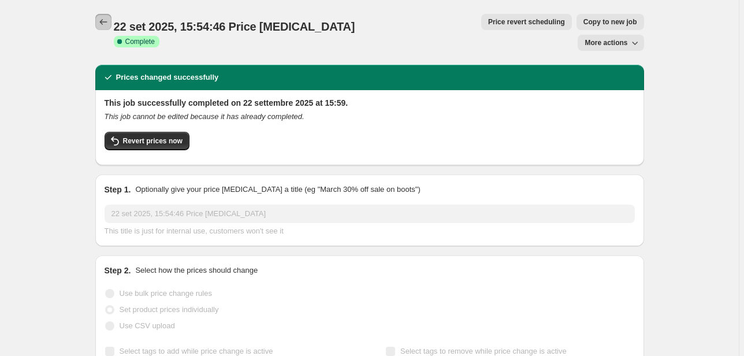
click at [105, 21] on icon "Price change jobs" at bounding box center [104, 22] width 12 height 12
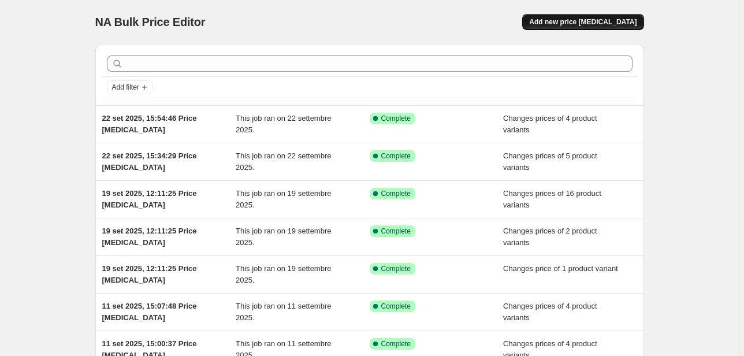
click at [622, 24] on span "Add new price [MEDICAL_DATA]" at bounding box center [582, 21] width 107 height 9
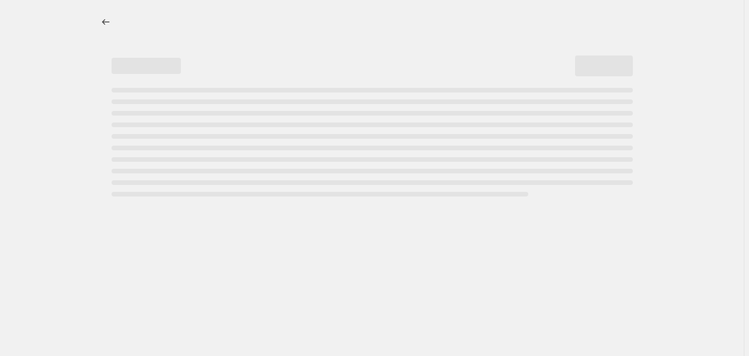
select select "percentage"
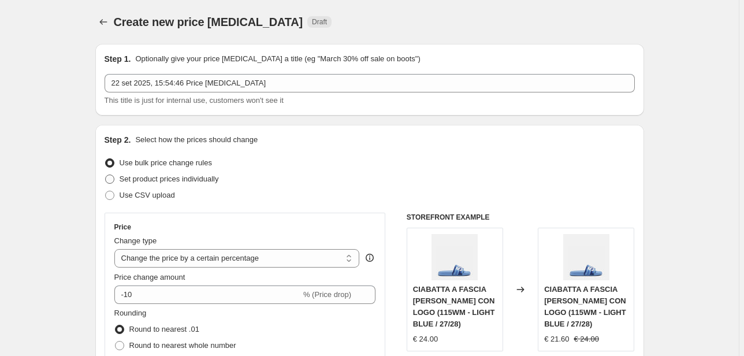
click at [151, 179] on span "Set product prices individually" at bounding box center [169, 179] width 99 height 9
click at [106, 175] on input "Set product prices individually" at bounding box center [105, 175] width 1 height 1
radio input "true"
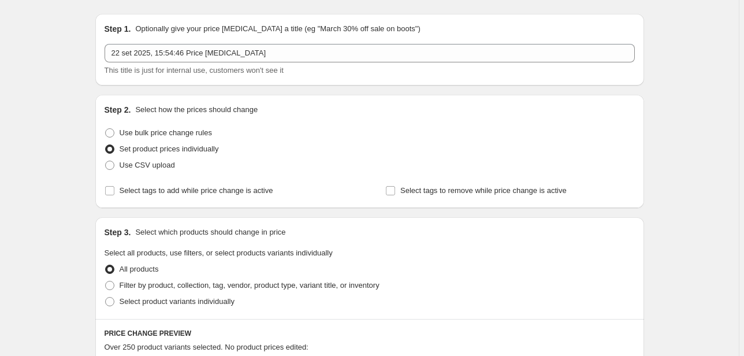
scroll to position [46, 0]
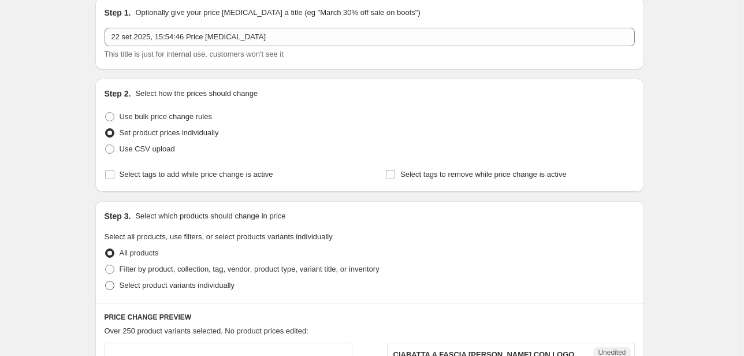
click at [188, 291] on label "Select product variants individually" at bounding box center [170, 285] width 130 height 16
click at [106, 281] on input "Select product variants individually" at bounding box center [105, 281] width 1 height 1
radio input "true"
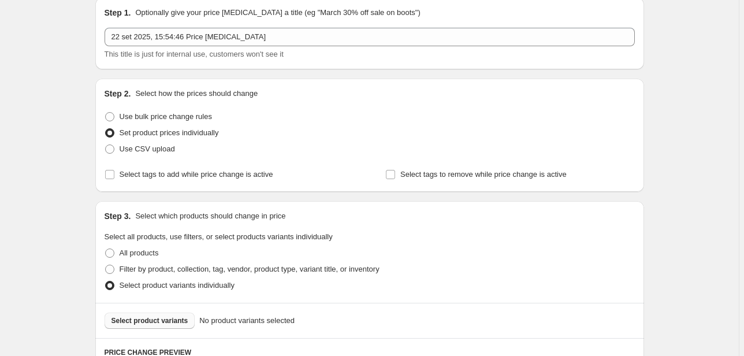
click at [154, 324] on span "Select product variants" at bounding box center [150, 320] width 77 height 9
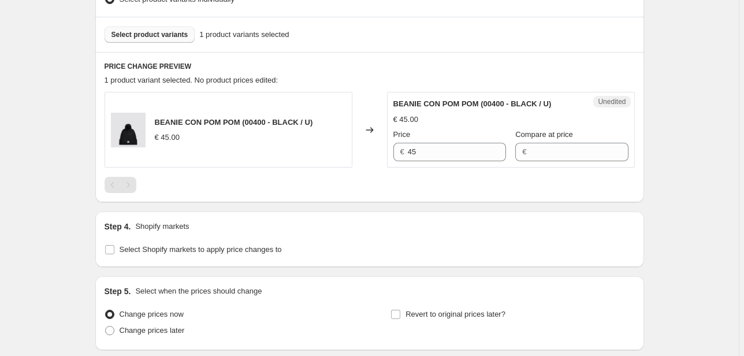
scroll to position [416, 0]
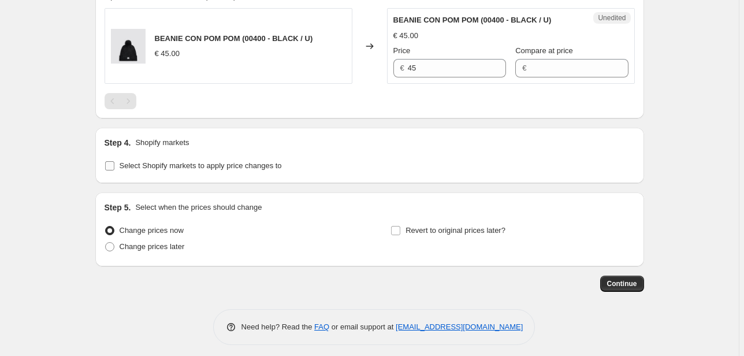
click at [168, 166] on span "Select Shopify markets to apply price changes to" at bounding box center [201, 165] width 162 height 9
click at [114, 166] on input "Select Shopify markets to apply price changes to" at bounding box center [109, 165] width 9 height 9
checkbox input "true"
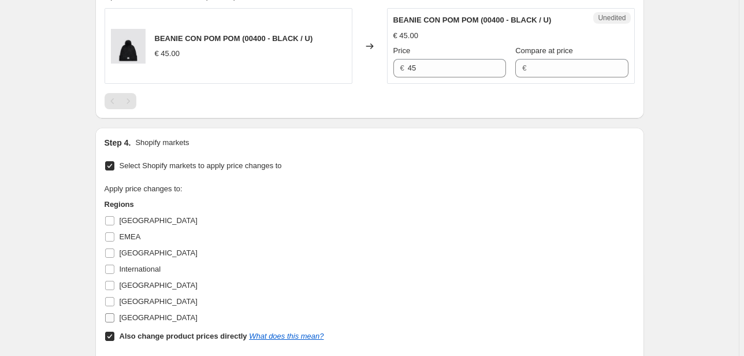
click at [146, 315] on span "[GEOGRAPHIC_DATA]" at bounding box center [159, 317] width 78 height 9
click at [114, 315] on input "[GEOGRAPHIC_DATA]" at bounding box center [109, 317] width 9 height 9
checkbox input "true"
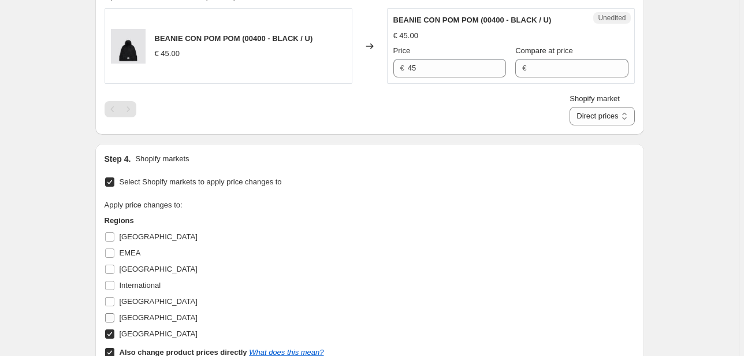
click at [135, 316] on span "[GEOGRAPHIC_DATA]" at bounding box center [159, 317] width 78 height 9
click at [114, 316] on input "[GEOGRAPHIC_DATA]" at bounding box center [109, 317] width 9 height 9
checkbox input "true"
click at [128, 299] on span "[GEOGRAPHIC_DATA]" at bounding box center [159, 301] width 78 height 9
click at [114, 299] on input "[GEOGRAPHIC_DATA]" at bounding box center [109, 301] width 9 height 9
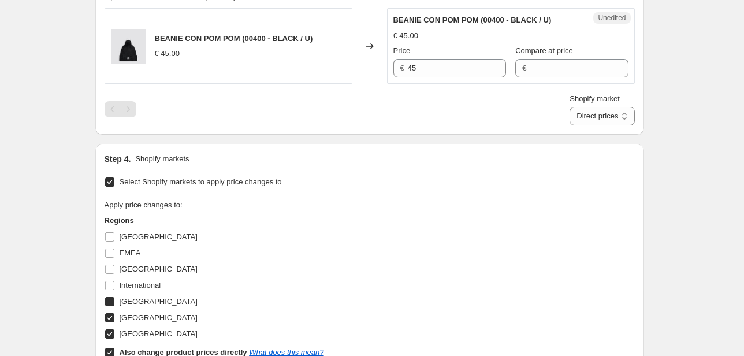
checkbox input "true"
click at [133, 284] on span "International" at bounding box center [141, 285] width 42 height 9
click at [114, 284] on input "International" at bounding box center [109, 285] width 9 height 9
checkbox input "true"
click at [131, 270] on span "[GEOGRAPHIC_DATA]" at bounding box center [159, 269] width 78 height 9
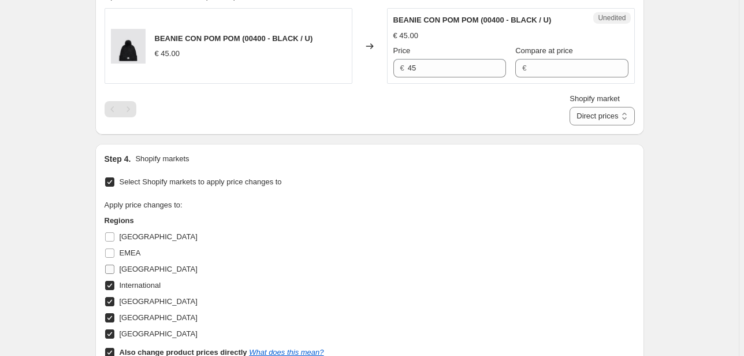
click at [114, 270] on input "[GEOGRAPHIC_DATA]" at bounding box center [109, 269] width 9 height 9
checkbox input "true"
click at [127, 250] on span "EMEA" at bounding box center [130, 253] width 21 height 9
click at [114, 250] on input "EMEA" at bounding box center [109, 253] width 9 height 9
checkbox input "true"
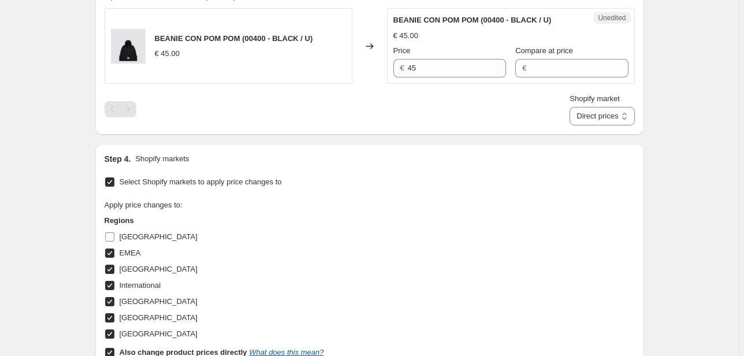
click at [129, 235] on span "[GEOGRAPHIC_DATA]" at bounding box center [159, 236] width 78 height 9
click at [114, 235] on input "[GEOGRAPHIC_DATA]" at bounding box center [109, 236] width 9 height 9
checkbox input "true"
click at [601, 113] on select "Direct prices [GEOGRAPHIC_DATA] EMEA [GEOGRAPHIC_DATA] International [GEOGRAPHI…" at bounding box center [602, 116] width 65 height 18
select select "66305491277"
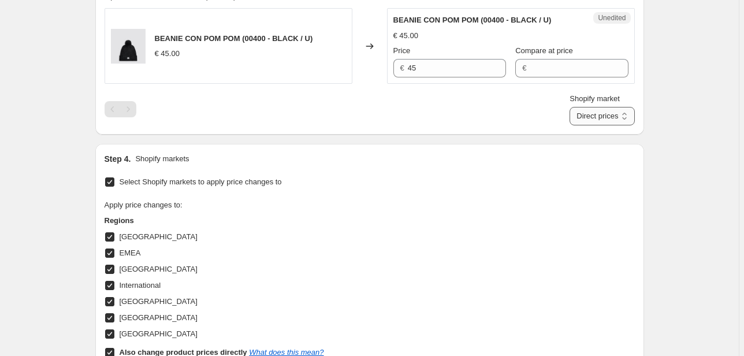
click at [587, 125] on select "Direct prices [GEOGRAPHIC_DATA] EMEA [GEOGRAPHIC_DATA] International [GEOGRAPHI…" at bounding box center [602, 116] width 65 height 18
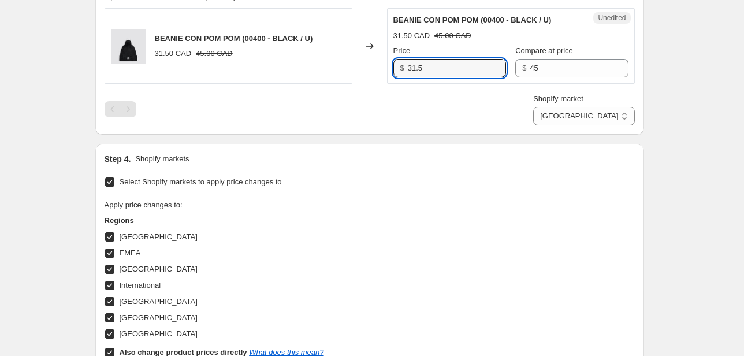
drag, startPoint x: 439, startPoint y: 61, endPoint x: 381, endPoint y: 65, distance: 57.4
click at [383, 65] on div "BEANIE CON POM POM (00400 - BLACK / U) 31.50 CAD 45.00 CAD Changed to Unedited …" at bounding box center [370, 46] width 531 height 76
type input "45"
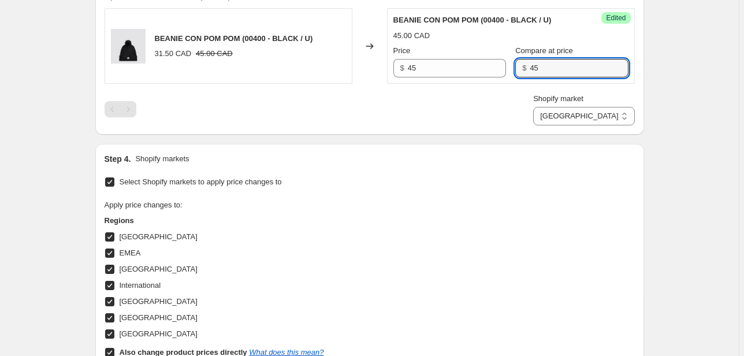
drag, startPoint x: 541, startPoint y: 68, endPoint x: 484, endPoint y: 80, distance: 58.5
click at [485, 79] on div "Success Edited BEANIE CON POM POM (00400 - BLACK / U) 45.00 CAD Price $ 45 Comp…" at bounding box center [511, 46] width 248 height 76
click at [616, 121] on select "Direct prices [GEOGRAPHIC_DATA] EMEA [GEOGRAPHIC_DATA] International [GEOGRAPHI…" at bounding box center [583, 116] width 101 height 18
select select "22555689138"
click at [587, 125] on select "Direct prices [GEOGRAPHIC_DATA] EMEA [GEOGRAPHIC_DATA] International [GEOGRAPHI…" at bounding box center [583, 116] width 101 height 18
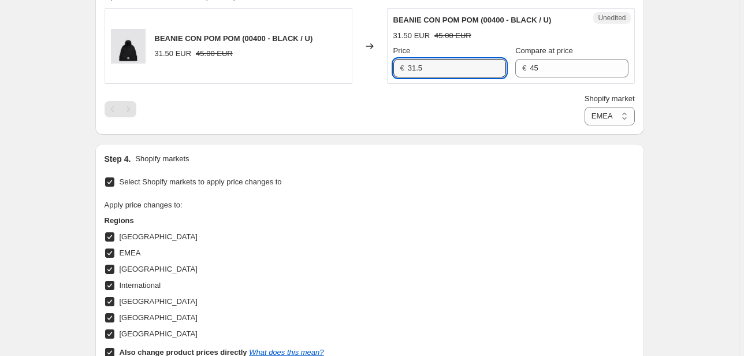
drag, startPoint x: 449, startPoint y: 65, endPoint x: 378, endPoint y: 73, distance: 71.6
click at [378, 73] on div "BEANIE CON POM POM (00400 - BLACK / U) 31.50 EUR 45.00 EUR Changed to Unedited …" at bounding box center [370, 46] width 531 height 76
type input "45"
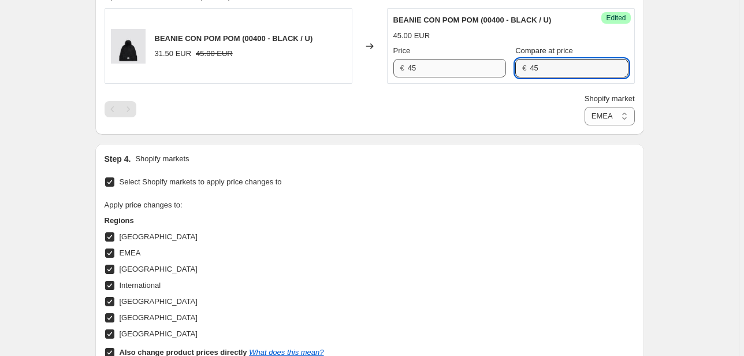
drag, startPoint x: 548, startPoint y: 74, endPoint x: 479, endPoint y: 76, distance: 69.4
click at [481, 76] on div "Price € 45 Compare at price € 45" at bounding box center [511, 61] width 235 height 32
drag, startPoint x: 618, startPoint y: 111, endPoint x: 612, endPoint y: 123, distance: 13.4
click at [618, 113] on select "Direct prices [GEOGRAPHIC_DATA] EMEA [GEOGRAPHIC_DATA] International [GEOGRAPHI…" at bounding box center [610, 116] width 50 height 18
select select "76736364877"
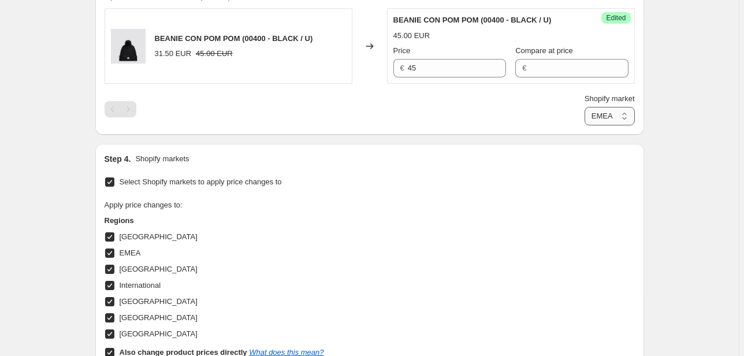
click at [585, 125] on select "Direct prices [GEOGRAPHIC_DATA] EMEA [GEOGRAPHIC_DATA] International [GEOGRAPHI…" at bounding box center [610, 116] width 50 height 18
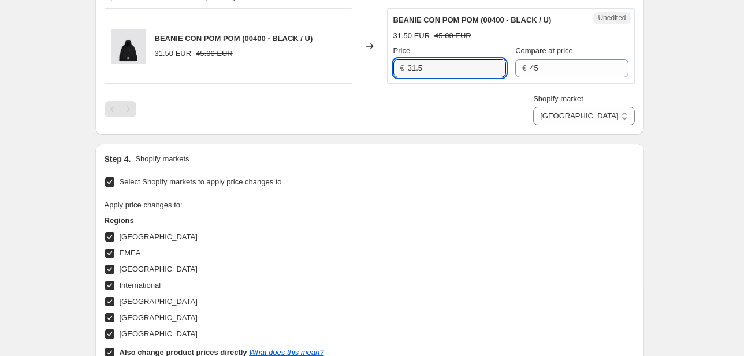
drag, startPoint x: 457, startPoint y: 72, endPoint x: 331, endPoint y: 76, distance: 126.6
click at [331, 76] on div "BEANIE CON POM POM (00400 - BLACK / U) 31.50 EUR 45.00 EUR Changed to Unedited …" at bounding box center [370, 46] width 531 height 76
type input "45"
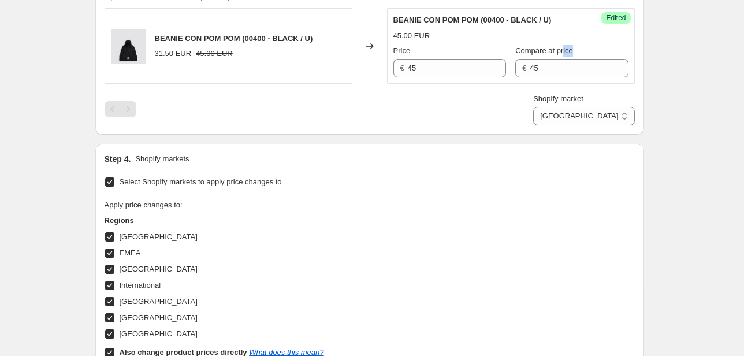
drag, startPoint x: 553, startPoint y: 55, endPoint x: 517, endPoint y: 65, distance: 37.2
click at [517, 65] on div "Compare at price € 45" at bounding box center [572, 61] width 113 height 32
drag, startPoint x: 553, startPoint y: 67, endPoint x: 471, endPoint y: 65, distance: 81.5
click at [484, 68] on div "Price € 45 Compare at price € 45" at bounding box center [511, 61] width 235 height 32
click at [610, 121] on select "Direct prices [GEOGRAPHIC_DATA] EMEA [GEOGRAPHIC_DATA] International [GEOGRAPHI…" at bounding box center [583, 116] width 101 height 18
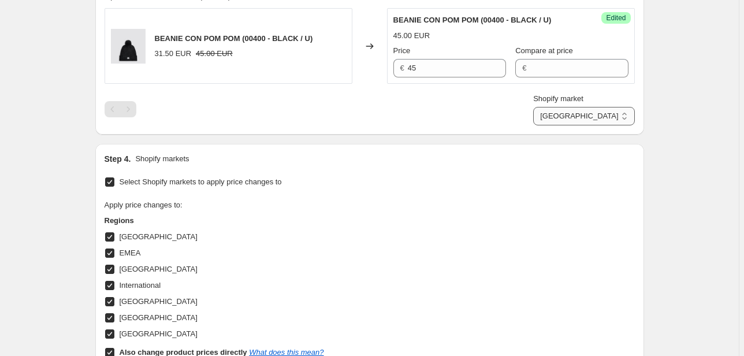
select select "20828553394"
click at [572, 125] on select "Direct prices [GEOGRAPHIC_DATA] EMEA [GEOGRAPHIC_DATA] International [GEOGRAPHI…" at bounding box center [583, 116] width 101 height 18
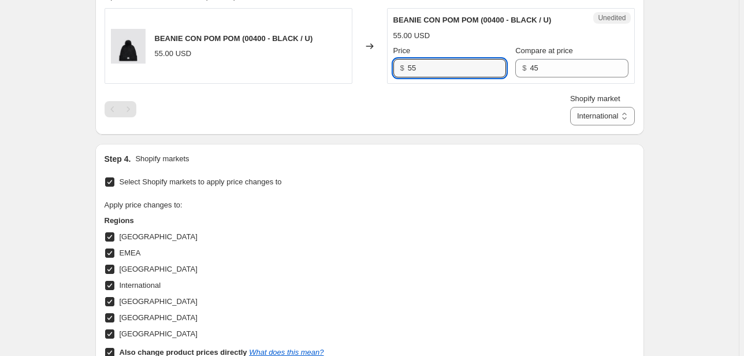
drag, startPoint x: 402, startPoint y: 72, endPoint x: 363, endPoint y: 75, distance: 39.4
click at [362, 77] on div "BEANIE CON POM POM (00400 - BLACK / U) 55.00 USD Changed to Unedited BEANIE CON…" at bounding box center [370, 46] width 531 height 76
type input "45"
drag, startPoint x: 547, startPoint y: 70, endPoint x: 483, endPoint y: 76, distance: 63.9
click at [483, 76] on div "Price $ 45 Compare at price $ 45" at bounding box center [511, 61] width 235 height 32
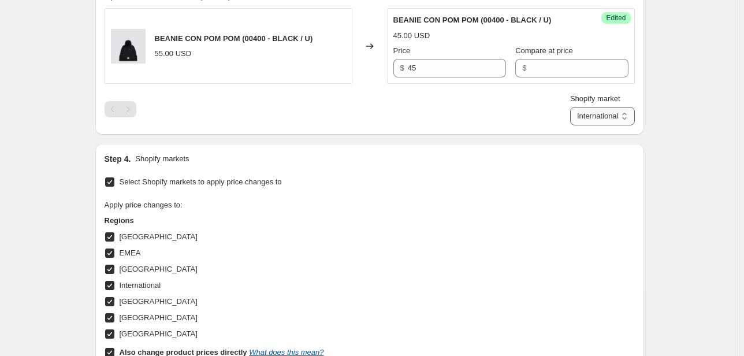
click at [601, 117] on select "Direct prices [GEOGRAPHIC_DATA] EMEA [GEOGRAPHIC_DATA] International [GEOGRAPHI…" at bounding box center [602, 116] width 65 height 18
select select "20828520626"
click at [587, 125] on select "Direct prices [GEOGRAPHIC_DATA] EMEA [GEOGRAPHIC_DATA] International [GEOGRAPHI…" at bounding box center [602, 116] width 65 height 18
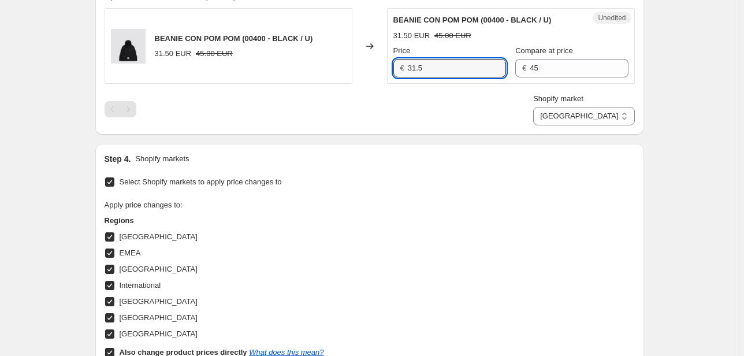
drag, startPoint x: 428, startPoint y: 69, endPoint x: 334, endPoint y: 81, distance: 95.1
click at [368, 79] on div "BEANIE CON POM POM (00400 - BLACK / U) 31.50 EUR 45.00 EUR Changed to Unedited …" at bounding box center [370, 46] width 531 height 76
type input "45"
drag, startPoint x: 511, startPoint y: 69, endPoint x: 490, endPoint y: 69, distance: 20.8
click at [490, 69] on div "Price € 45 Compare at price € 45" at bounding box center [511, 61] width 235 height 32
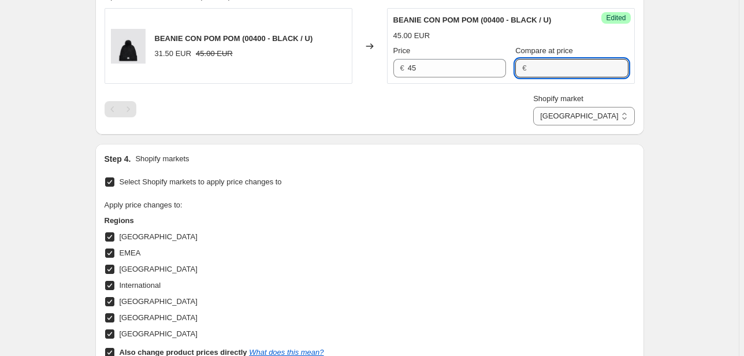
click at [620, 125] on div "PRICE CHANGE PREVIEW 1 product variant selected. 1 product price edited: BEANIE…" at bounding box center [369, 51] width 549 height 166
drag, startPoint x: 620, startPoint y: 113, endPoint x: 622, endPoint y: 122, distance: 9.7
click at [620, 113] on select "Direct prices [GEOGRAPHIC_DATA] EMEA [GEOGRAPHIC_DATA] International [GEOGRAPHI…" at bounding box center [583, 116] width 101 height 18
select select "70015877453"
click at [569, 125] on select "Direct prices [GEOGRAPHIC_DATA] EMEA [GEOGRAPHIC_DATA] International [GEOGRAPHI…" at bounding box center [583, 116] width 101 height 18
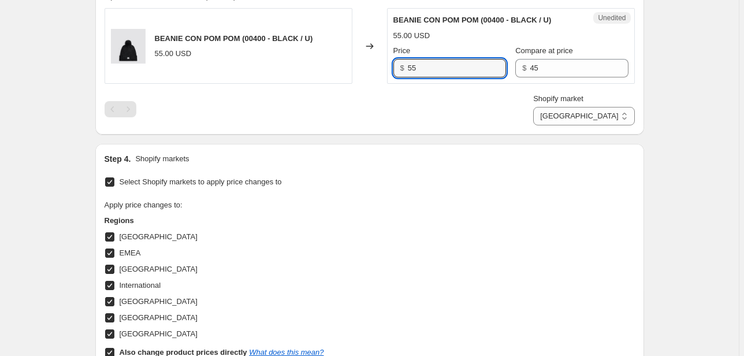
drag, startPoint x: 446, startPoint y: 63, endPoint x: 376, endPoint y: 71, distance: 70.4
click at [377, 71] on div "BEANIE CON POM POM (00400 - BLACK / U) 55.00 USD Changed to Unedited BEANIE CON…" at bounding box center [370, 46] width 531 height 76
type input "45"
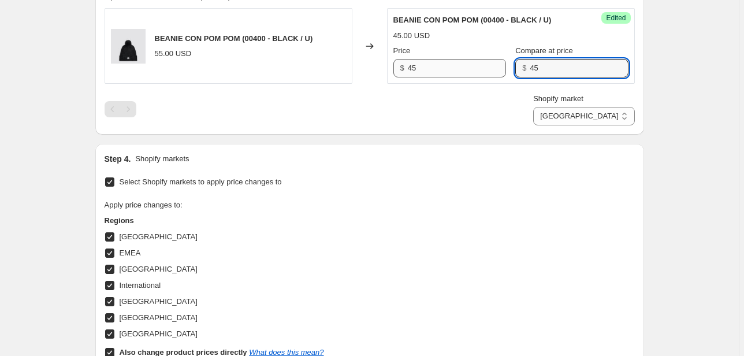
drag, startPoint x: 549, startPoint y: 68, endPoint x: 435, endPoint y: 70, distance: 113.9
click at [437, 70] on div "Price $ 45 Compare at price $ 45" at bounding box center [511, 61] width 235 height 32
click at [607, 114] on select "Direct prices [GEOGRAPHIC_DATA] EMEA [GEOGRAPHIC_DATA] International [GEOGRAPHI…" at bounding box center [583, 116] width 101 height 18
select select "22555656370"
click at [559, 125] on select "Direct prices [GEOGRAPHIC_DATA] EMEA [GEOGRAPHIC_DATA] International [GEOGRAPHI…" at bounding box center [583, 116] width 101 height 18
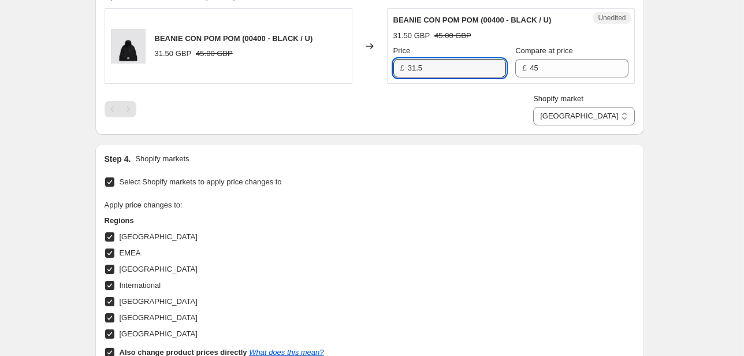
drag, startPoint x: 458, startPoint y: 65, endPoint x: 354, endPoint y: 70, distance: 104.1
click at [354, 70] on div "BEANIE CON POM POM (00400 - BLACK / U) 31.50 GBP 45.00 GBP Changed to Unedited …" at bounding box center [370, 46] width 531 height 76
type input "45"
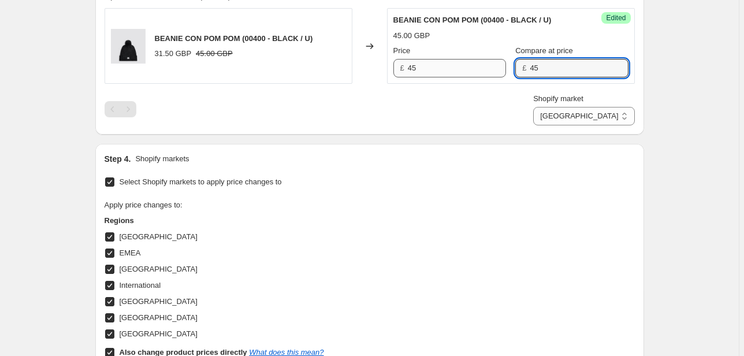
drag, startPoint x: 536, startPoint y: 67, endPoint x: 483, endPoint y: 68, distance: 53.2
click at [483, 68] on div "Price £ 45 Compare at price £ 45" at bounding box center [511, 61] width 235 height 32
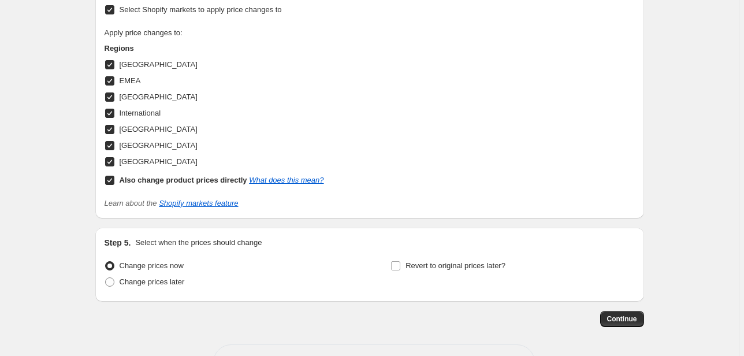
scroll to position [629, 0]
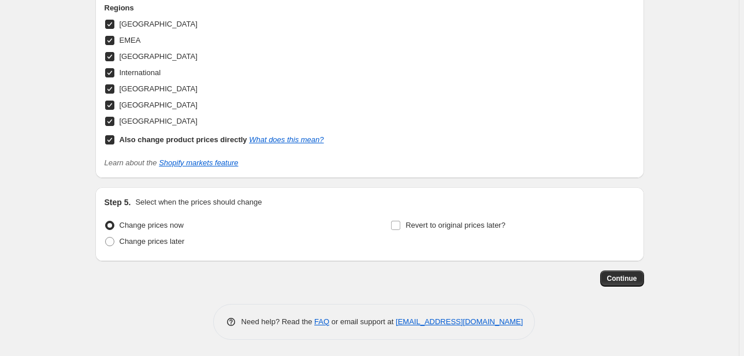
click at [631, 281] on span "Continue" at bounding box center [622, 278] width 30 height 9
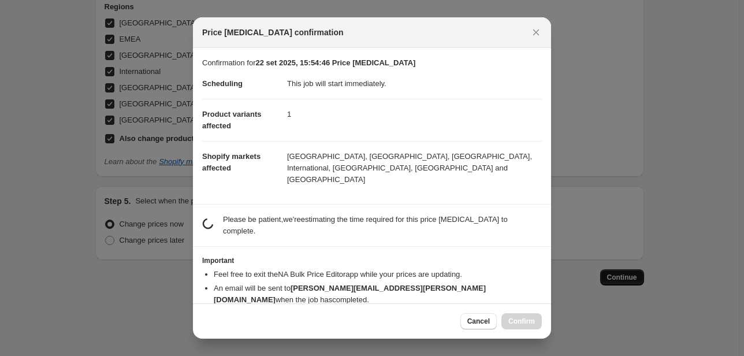
scroll to position [0, 0]
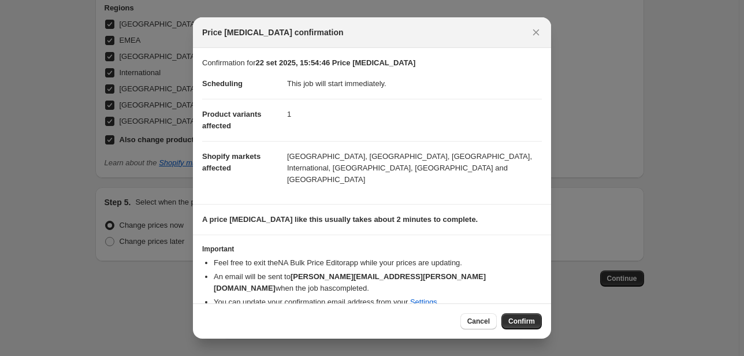
click at [524, 317] on span "Confirm" at bounding box center [522, 321] width 27 height 9
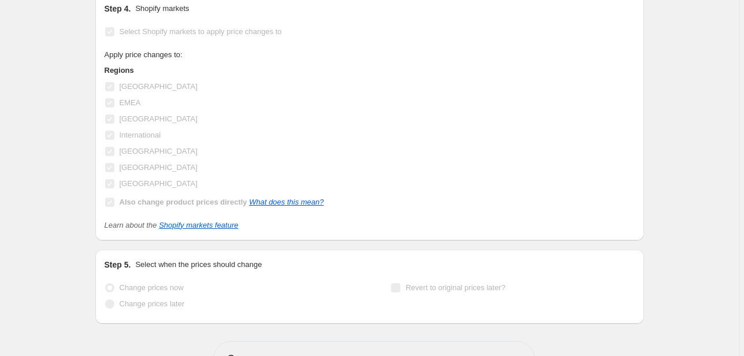
scroll to position [474, 0]
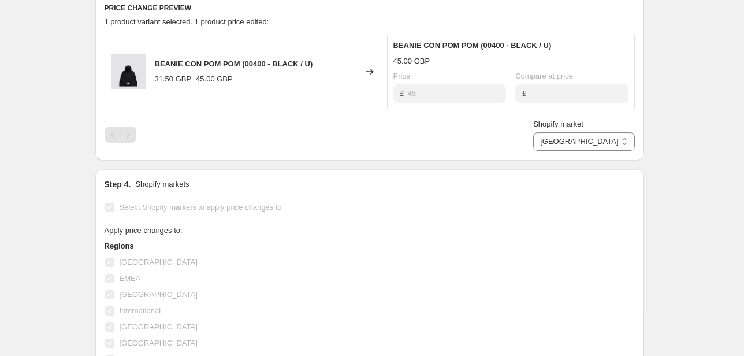
select select "22555656370"
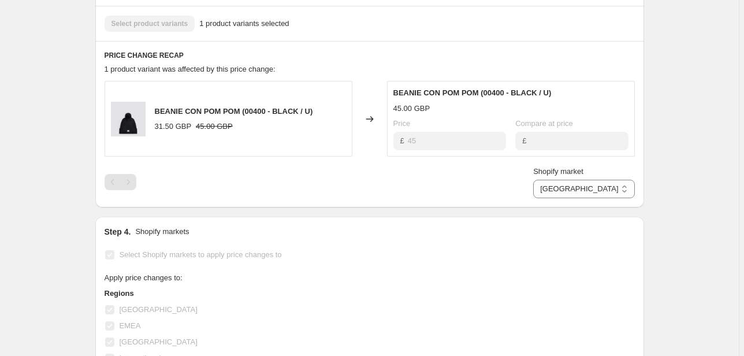
scroll to position [0, 0]
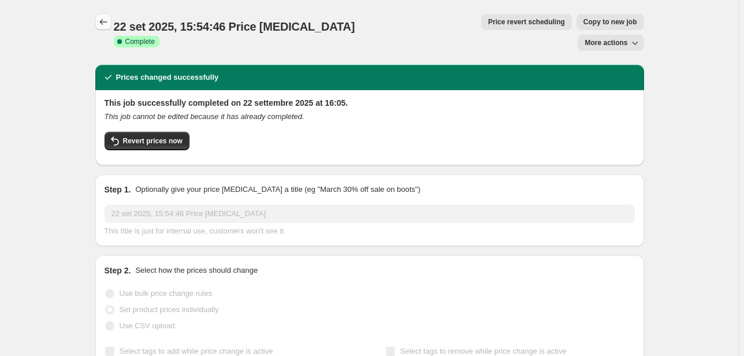
click at [107, 16] on icon "Price change jobs" at bounding box center [104, 22] width 12 height 12
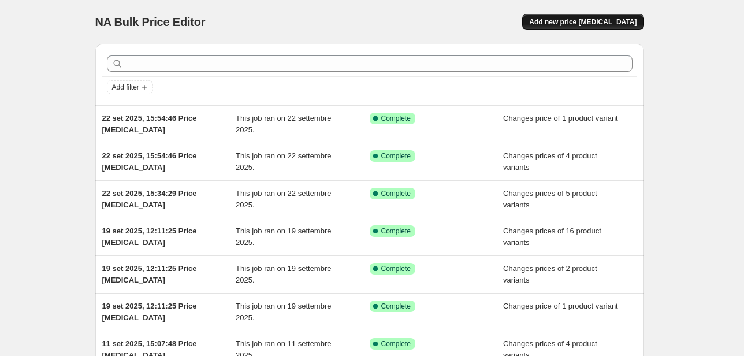
click at [571, 23] on span "Add new price [MEDICAL_DATA]" at bounding box center [582, 21] width 107 height 9
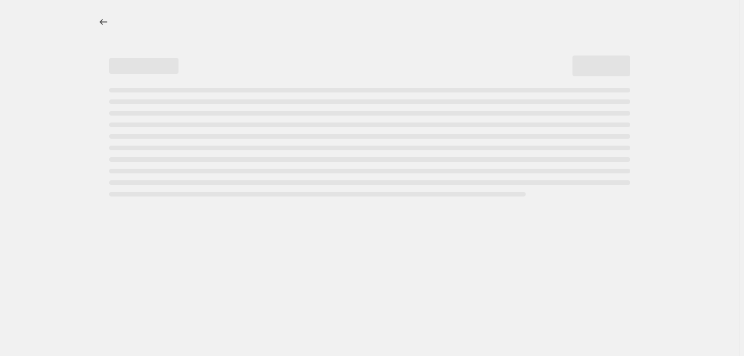
select select "percentage"
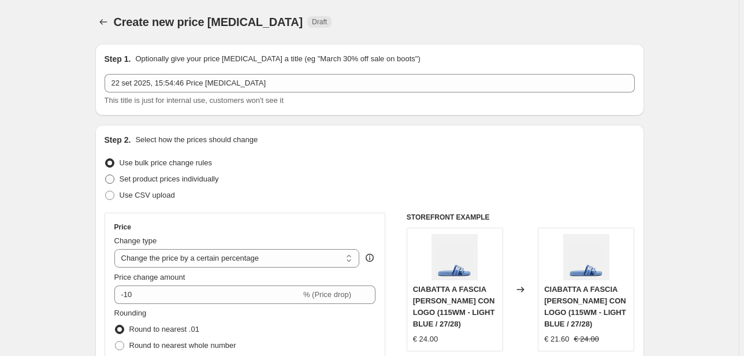
click at [164, 180] on span "Set product prices individually" at bounding box center [169, 179] width 99 height 9
click at [106, 175] on input "Set product prices individually" at bounding box center [105, 175] width 1 height 1
radio input "true"
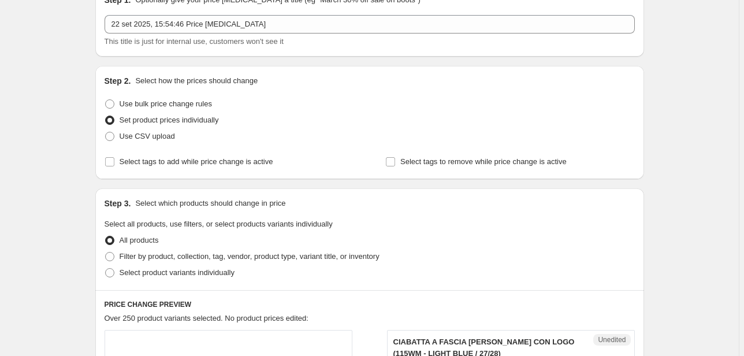
scroll to position [139, 0]
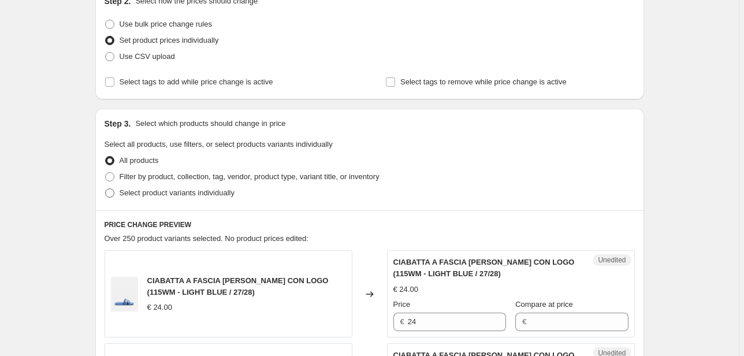
click at [212, 192] on span "Select product variants individually" at bounding box center [177, 192] width 115 height 9
click at [106, 189] on input "Select product variants individually" at bounding box center [105, 188] width 1 height 1
radio input "true"
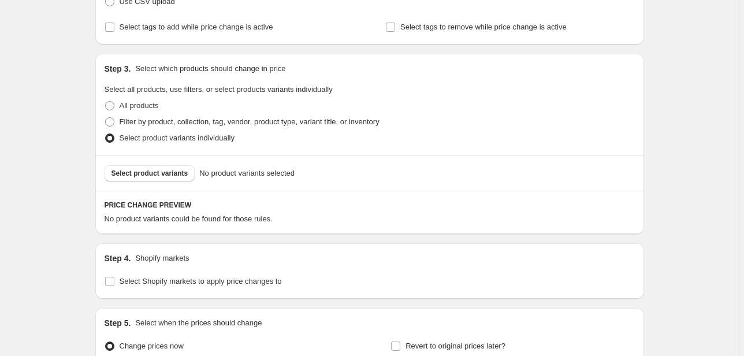
scroll to position [277, 0]
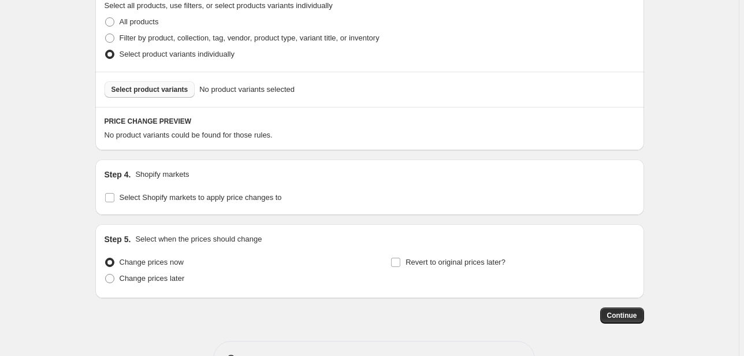
click at [160, 92] on span "Select product variants" at bounding box center [150, 89] width 77 height 9
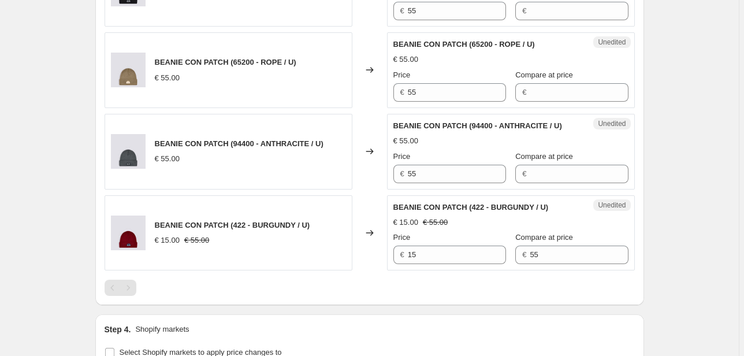
scroll to position [747, 0]
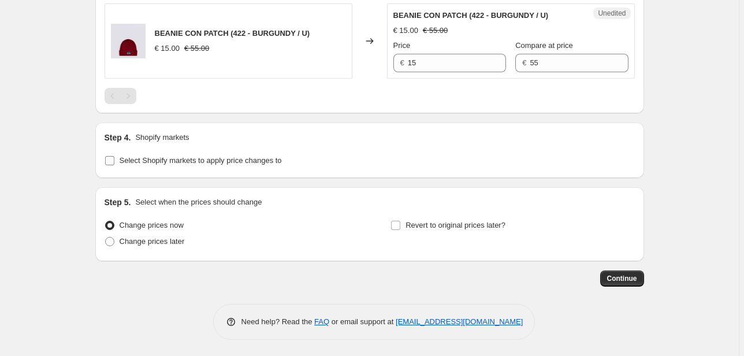
drag, startPoint x: 150, startPoint y: 156, endPoint x: 157, endPoint y: 165, distance: 11.1
click at [150, 156] on span "Select Shopify markets to apply price changes to" at bounding box center [201, 160] width 162 height 9
click at [114, 156] on input "Select Shopify markets to apply price changes to" at bounding box center [109, 160] width 9 height 9
checkbox input "true"
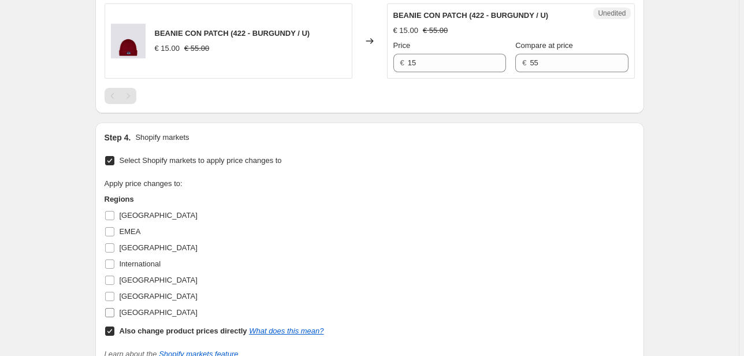
click at [139, 308] on span "[GEOGRAPHIC_DATA]" at bounding box center [159, 312] width 78 height 9
click at [114, 308] on input "[GEOGRAPHIC_DATA]" at bounding box center [109, 312] width 9 height 9
checkbox input "true"
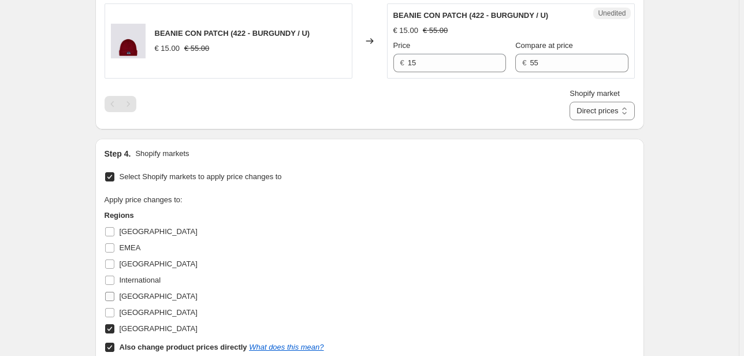
click at [133, 299] on span "[GEOGRAPHIC_DATA]" at bounding box center [159, 296] width 78 height 9
click at [114, 299] on input "[GEOGRAPHIC_DATA]" at bounding box center [109, 296] width 9 height 9
checkbox input "true"
click at [136, 312] on span "[GEOGRAPHIC_DATA]" at bounding box center [159, 312] width 78 height 9
click at [114, 312] on input "[GEOGRAPHIC_DATA]" at bounding box center [109, 312] width 9 height 9
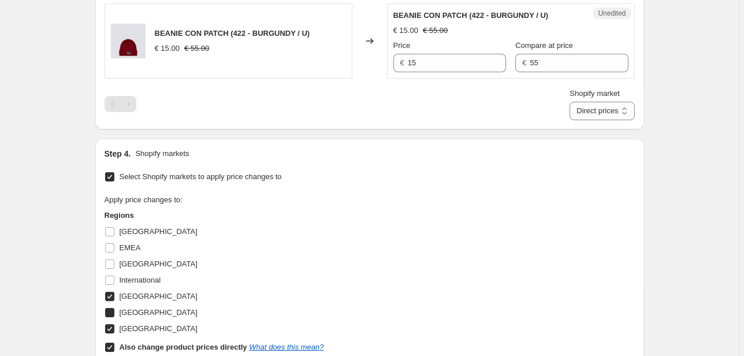
checkbox input "true"
click at [134, 284] on span "International" at bounding box center [141, 281] width 42 height 12
click at [114, 284] on input "International" at bounding box center [109, 280] width 9 height 9
checkbox input "true"
click at [129, 268] on label "[GEOGRAPHIC_DATA]" at bounding box center [151, 264] width 93 height 16
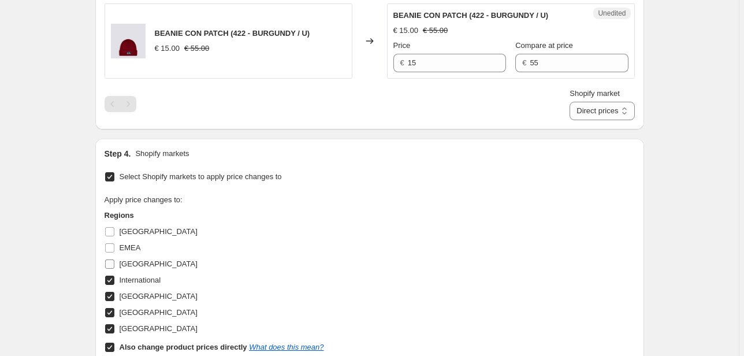
click at [114, 268] on input "[GEOGRAPHIC_DATA]" at bounding box center [109, 264] width 9 height 9
checkbox input "true"
click at [125, 254] on label "EMEA" at bounding box center [123, 248] width 36 height 16
click at [114, 253] on input "EMEA" at bounding box center [109, 247] width 9 height 9
checkbox input "true"
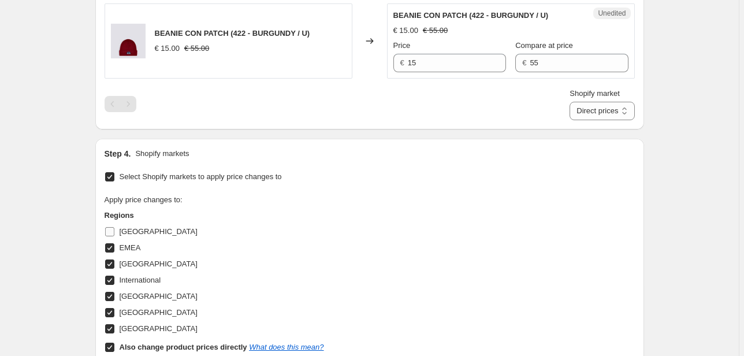
click at [126, 235] on span "[GEOGRAPHIC_DATA]" at bounding box center [159, 231] width 78 height 9
click at [114, 235] on input "[GEOGRAPHIC_DATA]" at bounding box center [109, 231] width 9 height 9
checkbox input "true"
click at [593, 108] on select "Direct prices [GEOGRAPHIC_DATA] EMEA [GEOGRAPHIC_DATA] International [GEOGRAPHI…" at bounding box center [602, 111] width 65 height 18
click at [461, 112] on div "Shopify market Direct prices Canada EMEA FRANCIA International Italy Nord ameri…" at bounding box center [370, 104] width 531 height 32
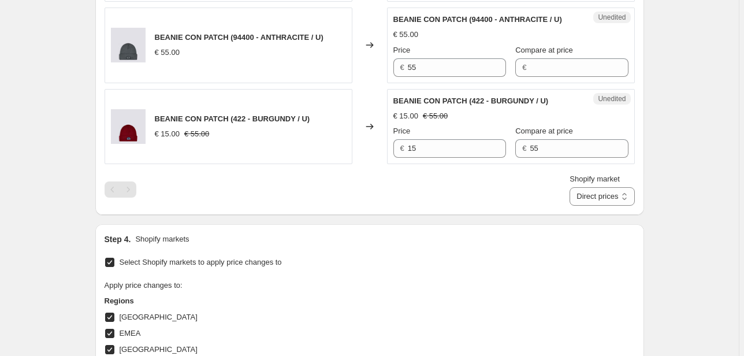
scroll to position [654, 0]
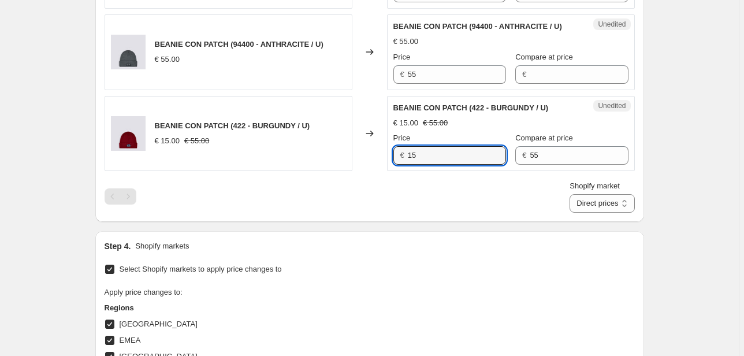
drag, startPoint x: 444, startPoint y: 155, endPoint x: 317, endPoint y: 164, distance: 126.9
click at [327, 164] on div "BEANIE CON PATCH (422 - BURGUNDY / U) € 15.00 € 55.00 Changed to Unedited BEANI…" at bounding box center [370, 134] width 531 height 76
type input "55"
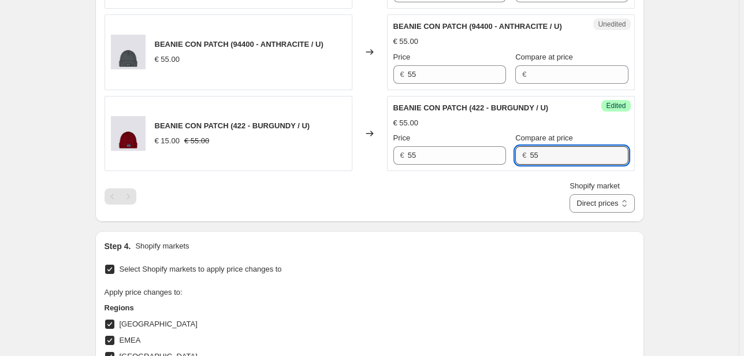
drag, startPoint x: 521, startPoint y: 155, endPoint x: 509, endPoint y: 154, distance: 11.6
click at [516, 154] on div "€ 55" at bounding box center [572, 155] width 113 height 18
click at [491, 186] on div "Shopify market Direct prices Canada EMEA FRANCIA International Italy Nord ameri…" at bounding box center [370, 196] width 531 height 32
drag, startPoint x: 628, startPoint y: 208, endPoint x: 620, endPoint y: 207, distance: 8.2
click at [628, 208] on select "Direct prices [GEOGRAPHIC_DATA] EMEA [GEOGRAPHIC_DATA] International [GEOGRAPHI…" at bounding box center [602, 203] width 65 height 18
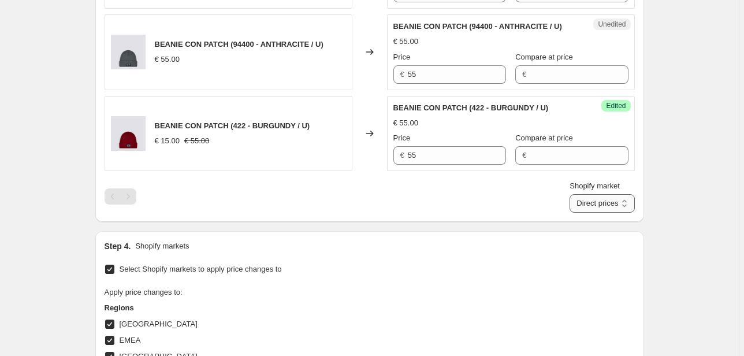
select select "20828520626"
click at [587, 213] on select "Direct prices [GEOGRAPHIC_DATA] EMEA [GEOGRAPHIC_DATA] International [GEOGRAPHI…" at bounding box center [602, 203] width 65 height 18
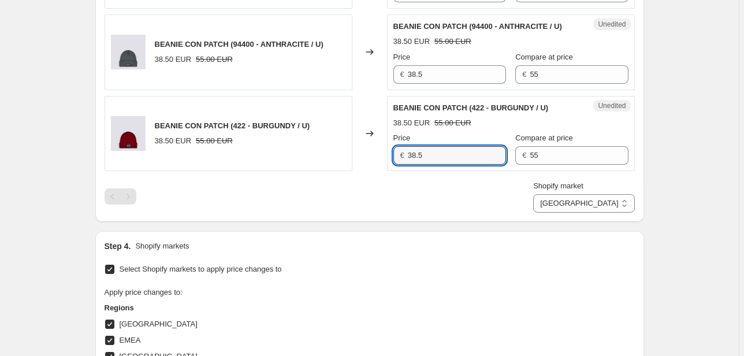
drag, startPoint x: 473, startPoint y: 154, endPoint x: 337, endPoint y: 158, distance: 136.4
click at [337, 158] on div "BEANIE CON PATCH (422 - BURGUNDY / U) 38.50 EUR 55.00 EUR Changed to Unedited B…" at bounding box center [370, 134] width 531 height 76
type input "55"
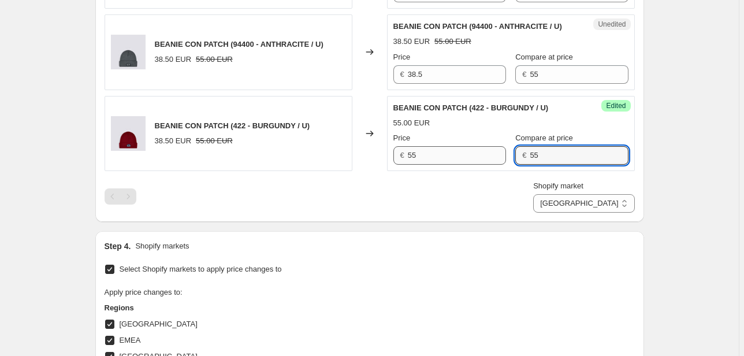
drag, startPoint x: 562, startPoint y: 161, endPoint x: 442, endPoint y: 155, distance: 120.4
click at [443, 155] on div "Price € 55 Compare at price € 55" at bounding box center [511, 148] width 235 height 32
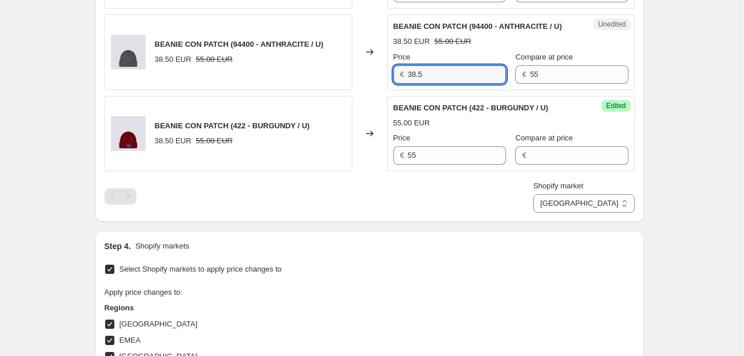
drag, startPoint x: 447, startPoint y: 76, endPoint x: 298, endPoint y: 75, distance: 149.1
click at [275, 75] on div "BEANIE CON PATCH (94400 - ANTHRACITE / U) 38.50 EUR 55.00 EUR Changed to Unedit…" at bounding box center [370, 52] width 531 height 76
type input "55"
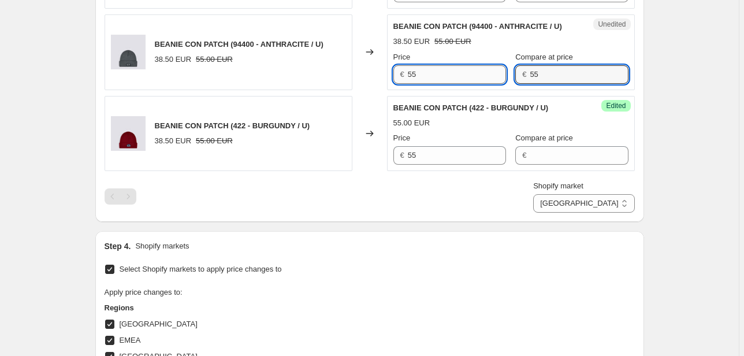
drag, startPoint x: 547, startPoint y: 72, endPoint x: 455, endPoint y: 79, distance: 92.2
click at [456, 79] on div "Price € 55 Compare at price € 55" at bounding box center [511, 67] width 235 height 32
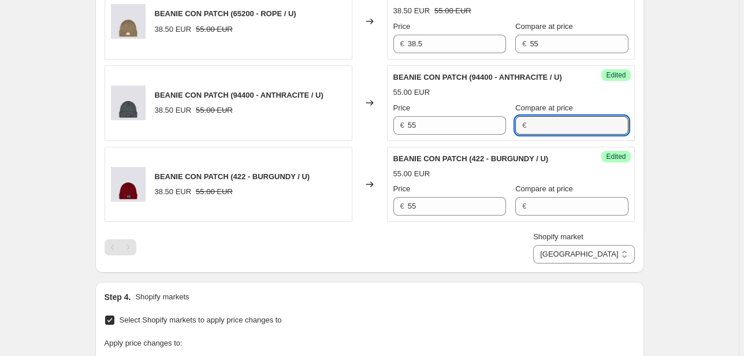
scroll to position [469, 0]
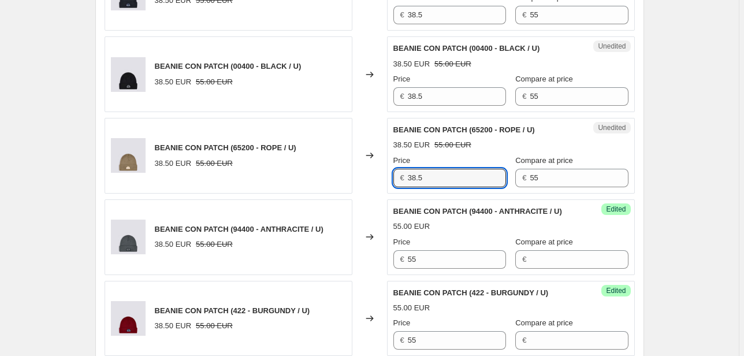
drag, startPoint x: 449, startPoint y: 179, endPoint x: 327, endPoint y: 177, distance: 122.0
click at [333, 178] on div "BEANIE CON PATCH (65200 - ROPE / U) 38.50 EUR 55.00 EUR Changed to Unedited BEA…" at bounding box center [370, 156] width 531 height 76
type input "55"
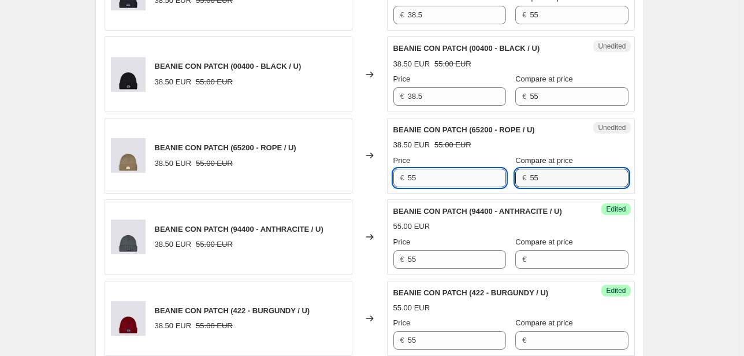
drag, startPoint x: 504, startPoint y: 177, endPoint x: 472, endPoint y: 177, distance: 31.8
click at [473, 177] on div "Price € 55 Compare at price € 55" at bounding box center [511, 171] width 235 height 32
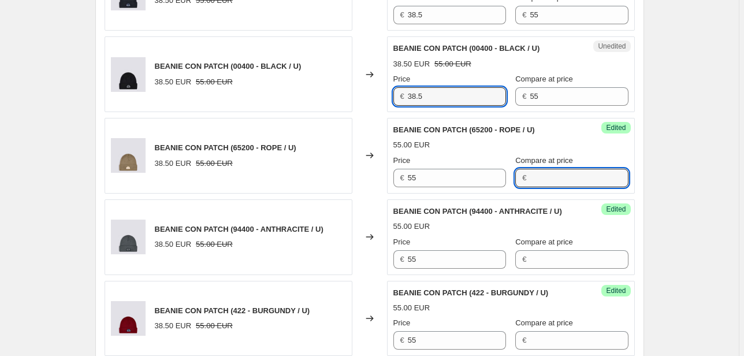
drag, startPoint x: 445, startPoint y: 92, endPoint x: 370, endPoint y: 97, distance: 75.3
click at [370, 97] on div "BEANIE CON PATCH (00400 - BLACK / U) 38.50 EUR 55.00 EUR Changed to Unedited BE…" at bounding box center [370, 74] width 531 height 76
type input "55"
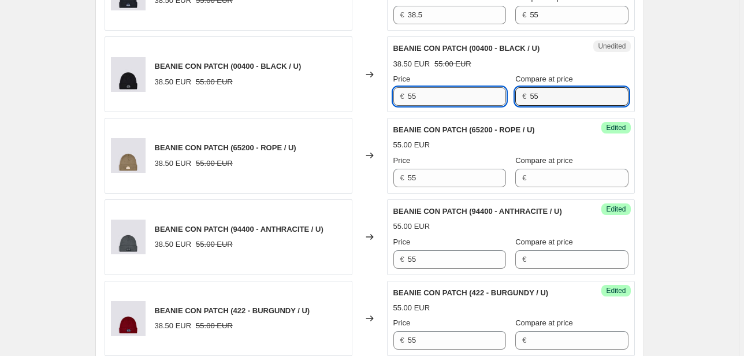
drag, startPoint x: 461, startPoint y: 105, endPoint x: 447, endPoint y: 105, distance: 13.3
click at [448, 105] on div "Unedited BEANIE CON PATCH (00400 - BLACK / U) 38.50 EUR 55.00 EUR Price € 55 Co…" at bounding box center [511, 74] width 248 height 76
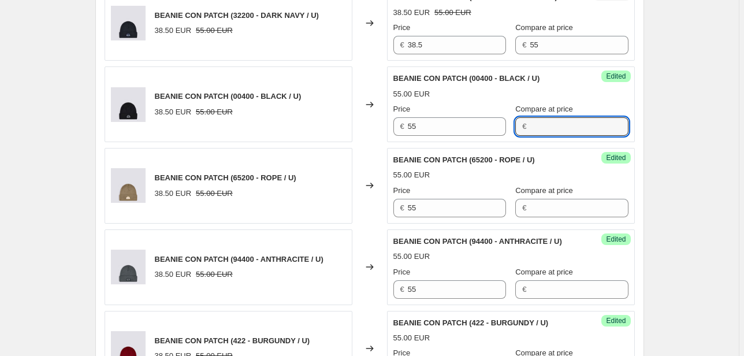
scroll to position [423, 0]
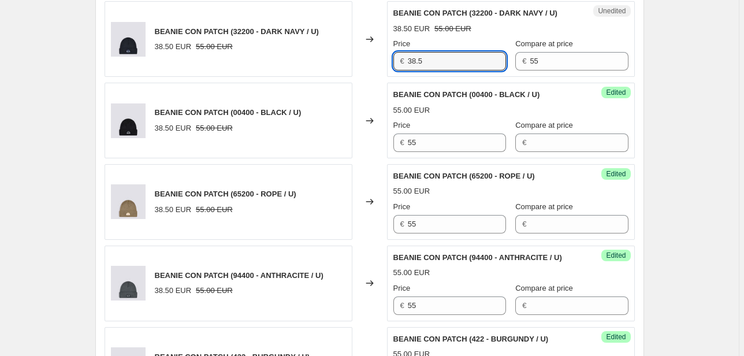
drag, startPoint x: 421, startPoint y: 60, endPoint x: 372, endPoint y: 63, distance: 49.8
click at [373, 63] on div "BEANIE CON PATCH (32200 - DARK NAVY / U) 38.50 EUR 55.00 EUR Changed to Unedite…" at bounding box center [370, 39] width 531 height 76
drag, startPoint x: 438, startPoint y: 65, endPoint x: 373, endPoint y: 65, distance: 65.3
click at [373, 65] on div "BEANIE CON PATCH (32200 - DARK NAVY / U) 38.50 EUR 55.00 EUR Changed to Unedite…" at bounding box center [370, 39] width 531 height 76
type input "55"
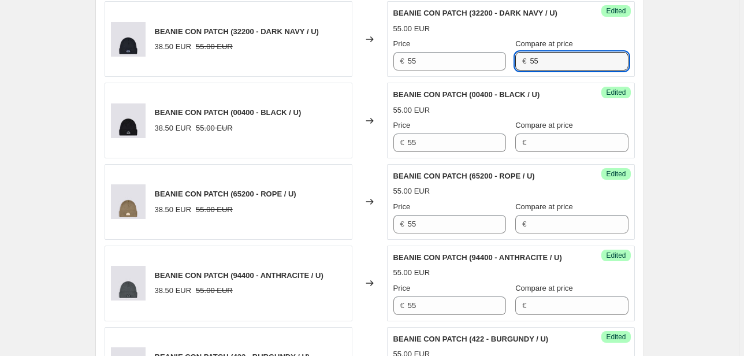
drag, startPoint x: 481, startPoint y: 68, endPoint x: 435, endPoint y: 72, distance: 47.0
click at [437, 71] on div "Success Edited BEANIE CON PATCH (32200 - DARK NAVY / U) 55.00 EUR Price € 55 Co…" at bounding box center [511, 39] width 248 height 76
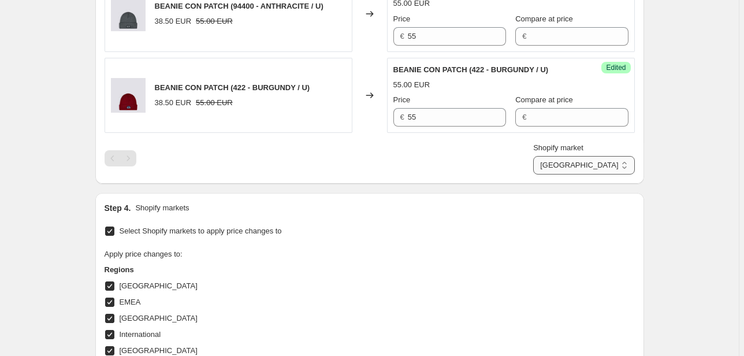
scroll to position [700, 0]
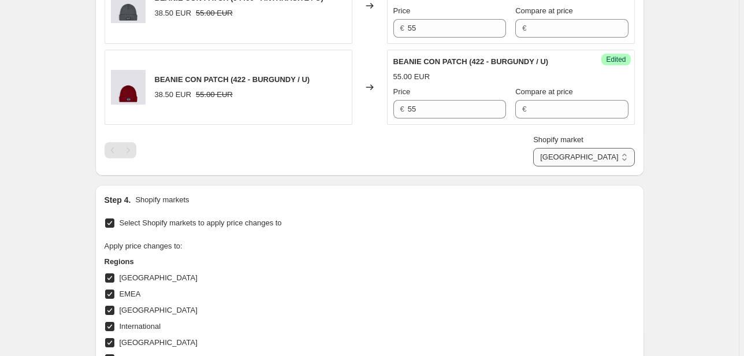
click at [620, 155] on select "Direct prices [GEOGRAPHIC_DATA] EMEA [GEOGRAPHIC_DATA] International [GEOGRAPHI…" at bounding box center [583, 157] width 101 height 18
select select "22555656370"
click at [559, 166] on select "Direct prices [GEOGRAPHIC_DATA] EMEA [GEOGRAPHIC_DATA] International [GEOGRAPHI…" at bounding box center [583, 157] width 101 height 18
drag, startPoint x: 451, startPoint y: 121, endPoint x: 427, endPoint y: 111, distance: 26.2
click at [407, 114] on div "Unedited BEANIE CON PATCH (422 - BURGUNDY / U) 38.50 GBP 55.00 GBP Price £ 38.5…" at bounding box center [511, 88] width 248 height 76
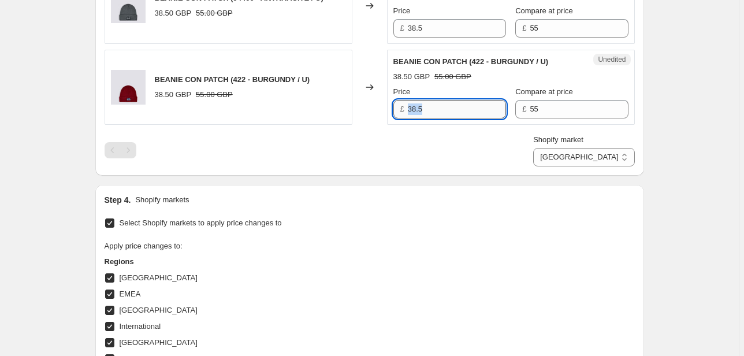
click at [436, 106] on input "38.5" at bounding box center [457, 109] width 98 height 18
drag, startPoint x: 439, startPoint y: 107, endPoint x: 368, endPoint y: 110, distance: 71.1
click at [368, 110] on div "BEANIE CON PATCH (422 - BURGUNDY / U) 38.50 GBP 55.00 GBP Changed to Unedited B…" at bounding box center [370, 88] width 531 height 76
type input "55"
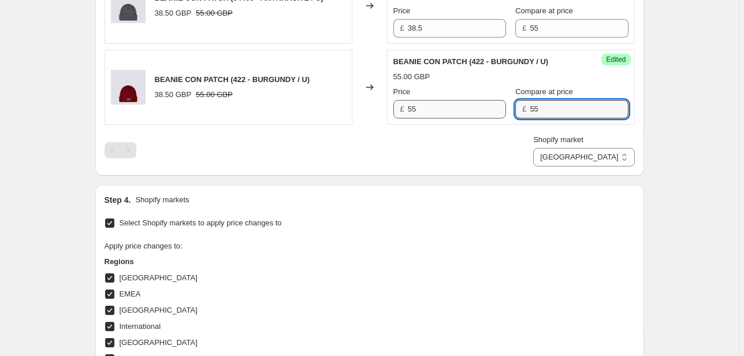
drag, startPoint x: 553, startPoint y: 105, endPoint x: 487, endPoint y: 112, distance: 66.3
click at [487, 112] on div "Price £ 55 Compare at price £ 55" at bounding box center [511, 102] width 235 height 32
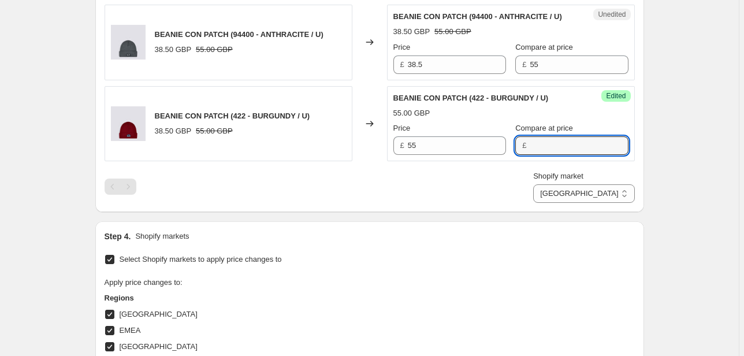
scroll to position [654, 0]
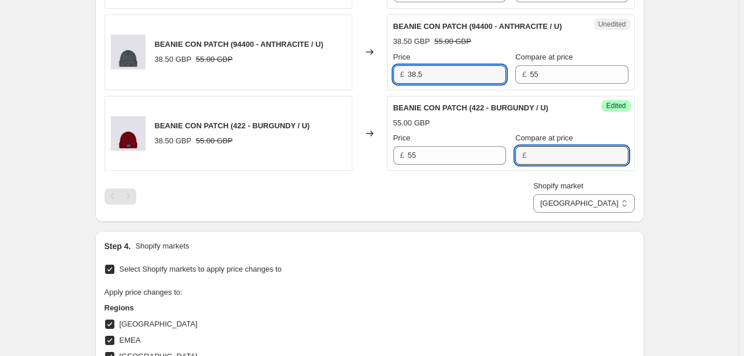
drag, startPoint x: 401, startPoint y: 80, endPoint x: 328, endPoint y: 77, distance: 72.9
click at [338, 79] on div "BEANIE CON PATCH (94400 - ANTHRACITE / U) 38.50 GBP 55.00 GBP Changed to Unedit…" at bounding box center [370, 52] width 531 height 76
type input "55"
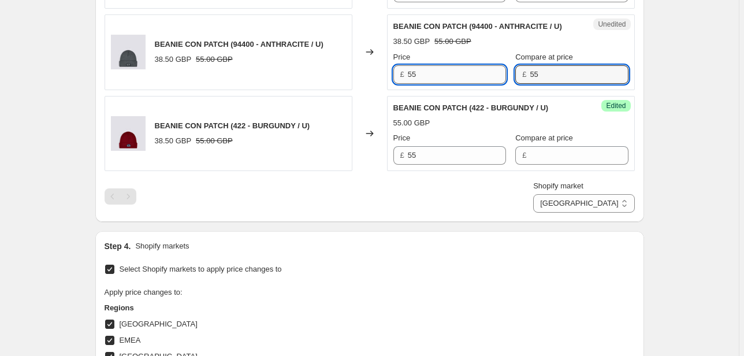
drag, startPoint x: 545, startPoint y: 79, endPoint x: 479, endPoint y: 79, distance: 66.5
click at [480, 79] on div "Price £ 55 Compare at price £ 55" at bounding box center [511, 67] width 235 height 32
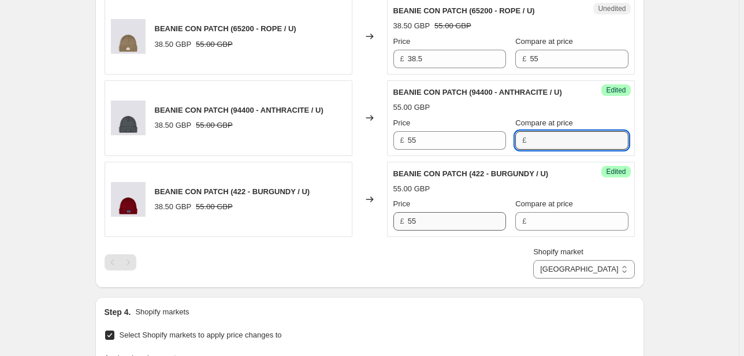
scroll to position [516, 0]
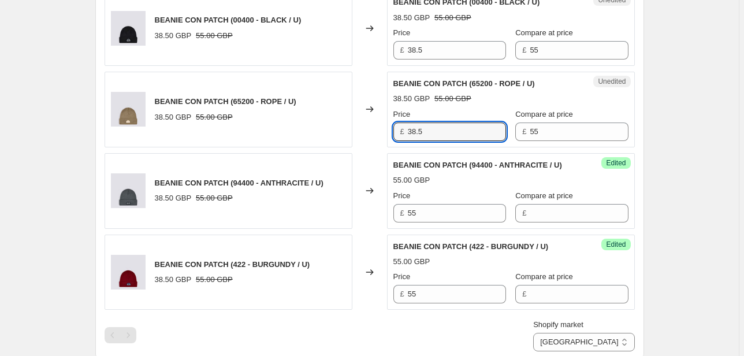
drag, startPoint x: 438, startPoint y: 126, endPoint x: 368, endPoint y: 127, distance: 70.5
click at [369, 127] on div "BEANIE CON PATCH (65200 - ROPE / U) 38.50 GBP 55.00 GBP Changed to Unedited BEA…" at bounding box center [370, 110] width 531 height 76
type input "55"
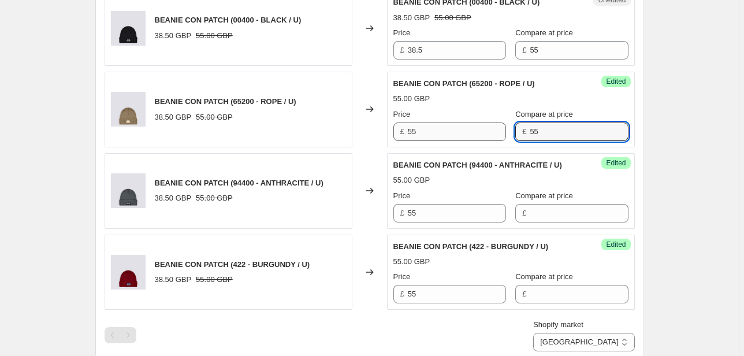
drag, startPoint x: 555, startPoint y: 130, endPoint x: 495, endPoint y: 130, distance: 60.1
click at [495, 130] on div "Price £ 55 Compare at price £ 55" at bounding box center [511, 125] width 235 height 32
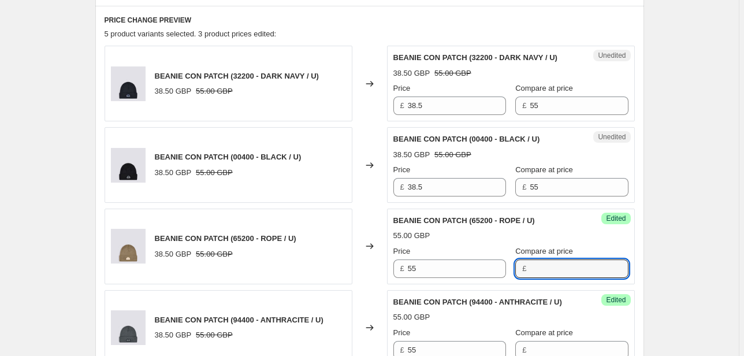
scroll to position [377, 0]
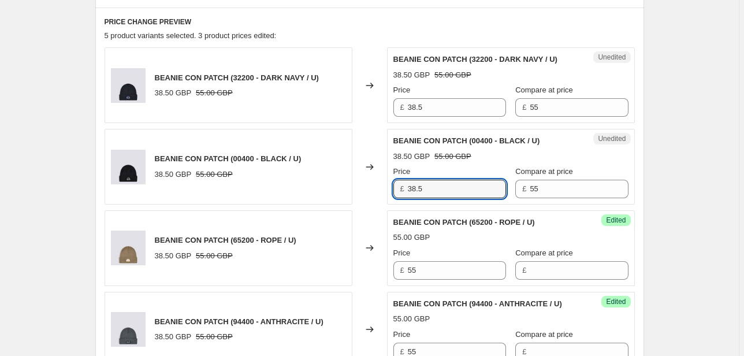
drag, startPoint x: 442, startPoint y: 191, endPoint x: 379, endPoint y: 188, distance: 62.5
click at [379, 188] on div "BEANIE CON PATCH (00400 - BLACK / U) 38.50 GBP 55.00 GBP Changed to Unedited BE…" at bounding box center [370, 167] width 531 height 76
type input "55"
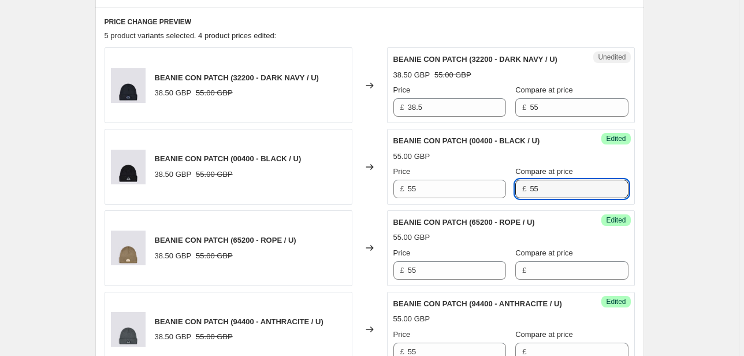
drag, startPoint x: 548, startPoint y: 187, endPoint x: 498, endPoint y: 188, distance: 49.7
click at [499, 188] on div "Price £ 55 Compare at price £ 55" at bounding box center [511, 182] width 235 height 32
drag, startPoint x: 435, startPoint y: 113, endPoint x: 364, endPoint y: 112, distance: 70.5
click at [361, 113] on div "BEANIE CON PATCH (32200 - DARK NAVY / U) 38.50 GBP 55.00 GBP Changed to Unedite…" at bounding box center [370, 85] width 531 height 76
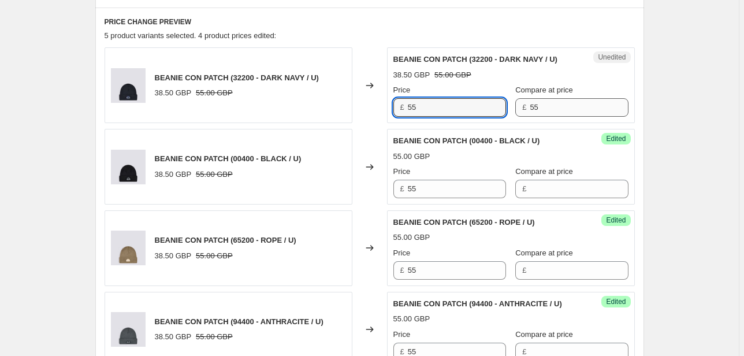
type input "55"
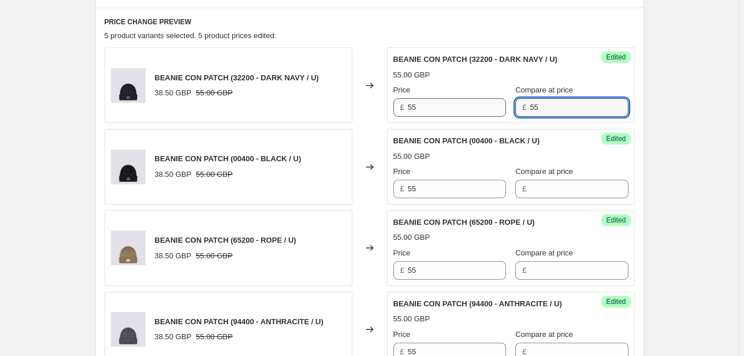
drag, startPoint x: 543, startPoint y: 107, endPoint x: 479, endPoint y: 107, distance: 64.7
click at [479, 107] on div "Price £ 55 Compare at price £ 55" at bounding box center [511, 100] width 235 height 32
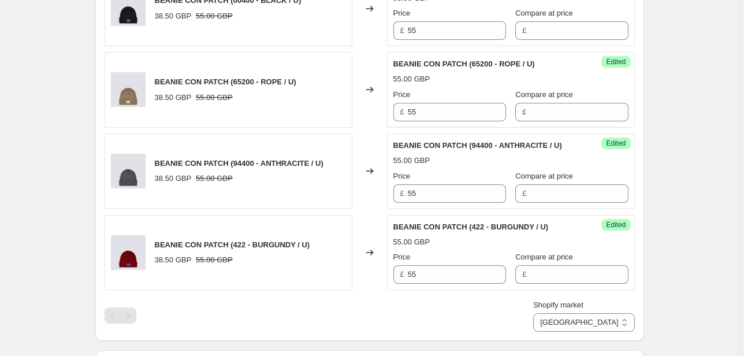
scroll to position [654, 0]
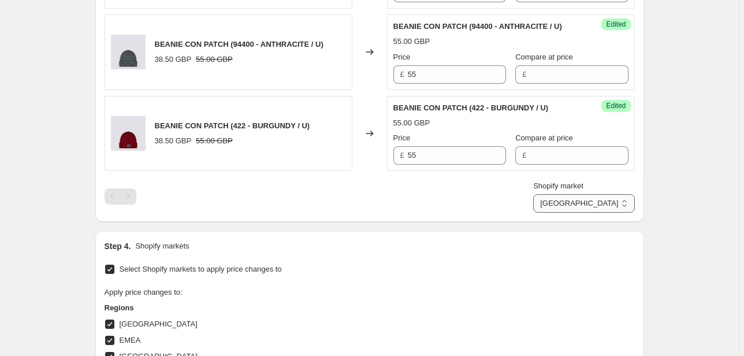
click at [590, 199] on select "Direct prices [GEOGRAPHIC_DATA] EMEA [GEOGRAPHIC_DATA] International [GEOGRAPHI…" at bounding box center [583, 203] width 101 height 18
select select "70015877453"
click at [569, 213] on select "Direct prices [GEOGRAPHIC_DATA] EMEA [GEOGRAPHIC_DATA] International [GEOGRAPHI…" at bounding box center [583, 203] width 101 height 18
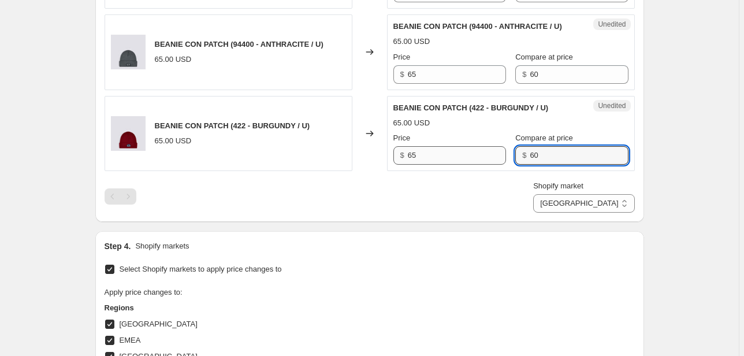
drag, startPoint x: 538, startPoint y: 153, endPoint x: 476, endPoint y: 157, distance: 62.6
click at [476, 158] on div "Price $ 65 Compare at price $ 60" at bounding box center [511, 148] width 235 height 32
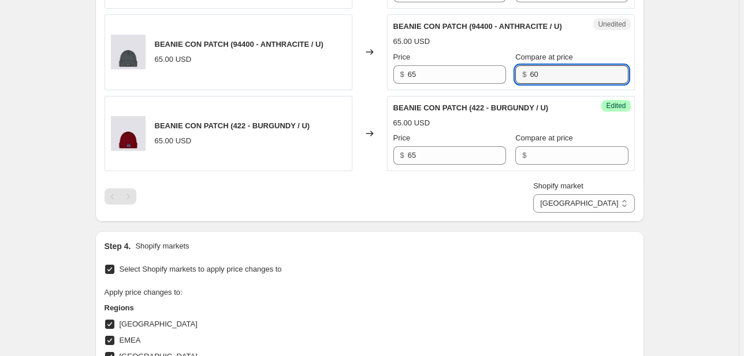
drag, startPoint x: 552, startPoint y: 65, endPoint x: 498, endPoint y: 73, distance: 54.4
click at [499, 73] on div "Price $ 65 Compare at price $ 60" at bounding box center [511, 67] width 235 height 32
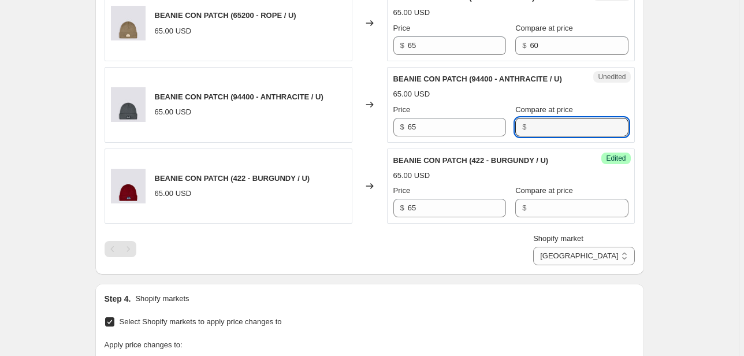
scroll to position [516, 0]
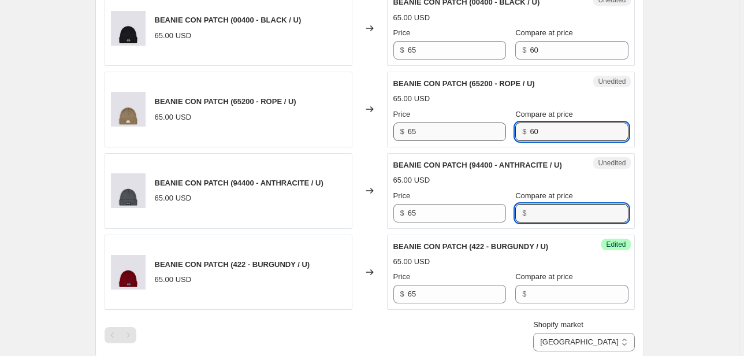
drag, startPoint x: 528, startPoint y: 129, endPoint x: 486, endPoint y: 129, distance: 41.6
click at [488, 131] on div "Price $ 65 Compare at price $ 60" at bounding box center [511, 125] width 235 height 32
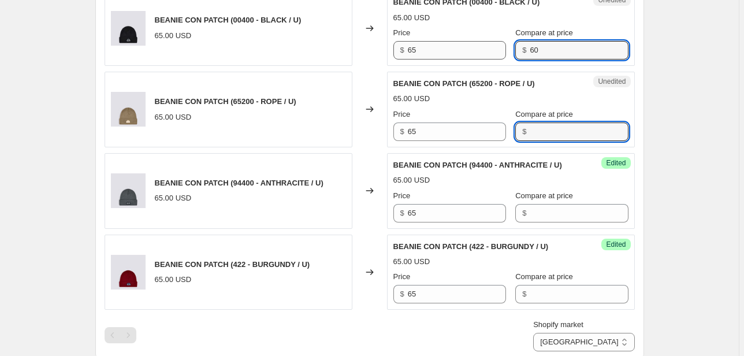
drag, startPoint x: 543, startPoint y: 54, endPoint x: 488, endPoint y: 55, distance: 54.4
click at [495, 55] on div "Price $ 65 Compare at price $ 60" at bounding box center [511, 43] width 235 height 32
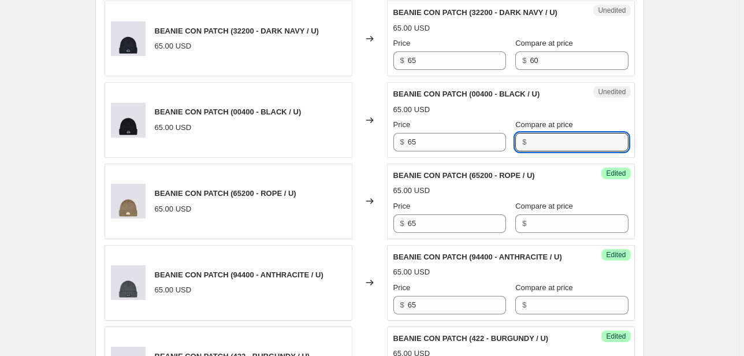
scroll to position [423, 0]
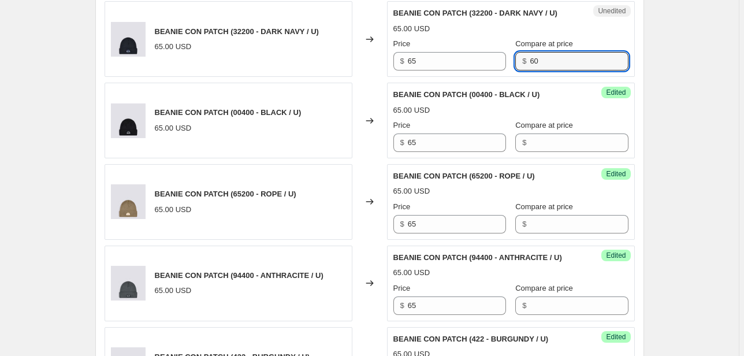
click at [482, 65] on div "Price $ 65 Compare at price $ 60" at bounding box center [511, 54] width 235 height 32
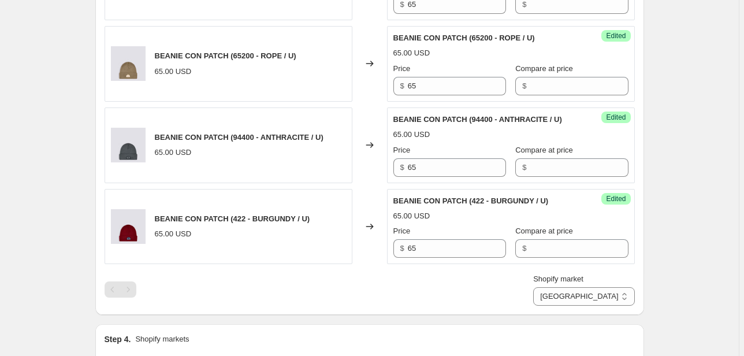
scroll to position [562, 0]
click at [598, 288] on select "Direct prices [GEOGRAPHIC_DATA] EMEA [GEOGRAPHIC_DATA] International [GEOGRAPHI…" at bounding box center [583, 296] width 101 height 18
select select "20828553394"
click at [572, 305] on select "Direct prices [GEOGRAPHIC_DATA] EMEA [GEOGRAPHIC_DATA] International [GEOGRAPHI…" at bounding box center [583, 296] width 101 height 18
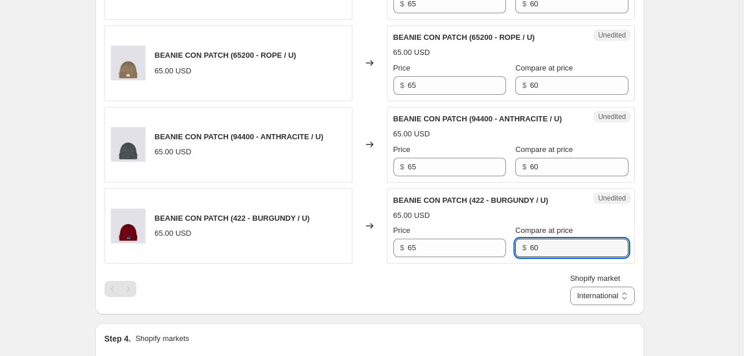
click at [492, 253] on div "Price $ 65 Compare at price $ 60" at bounding box center [511, 241] width 235 height 32
click at [505, 166] on div "Price $ 65 Compare at price $ 60" at bounding box center [511, 160] width 235 height 32
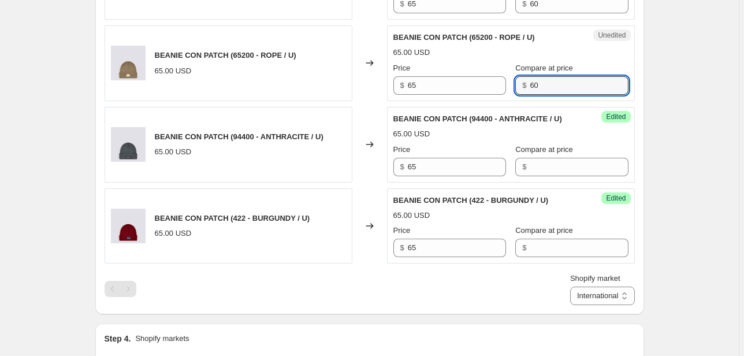
click at [497, 91] on div "Price $ 65 Compare at price $ 60" at bounding box center [511, 78] width 235 height 32
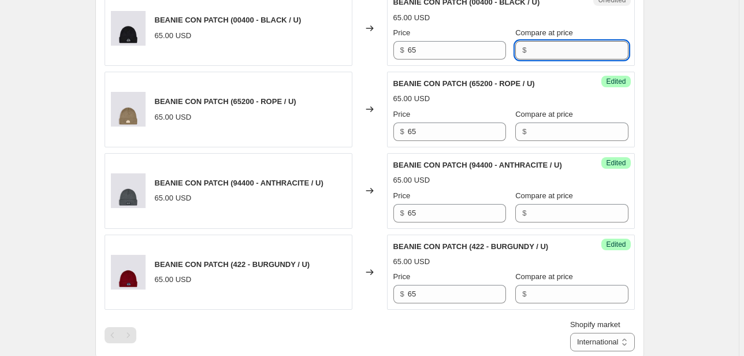
scroll to position [467, 0]
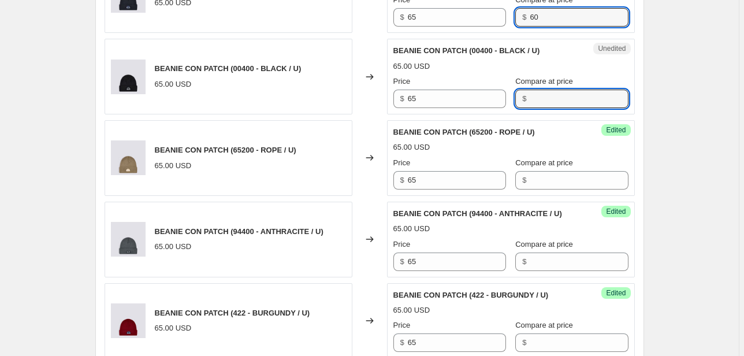
click at [530, 16] on input "60" at bounding box center [579, 17] width 98 height 18
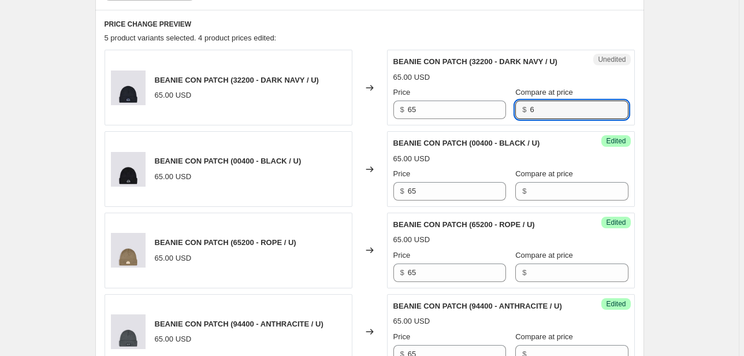
scroll to position [559, 0]
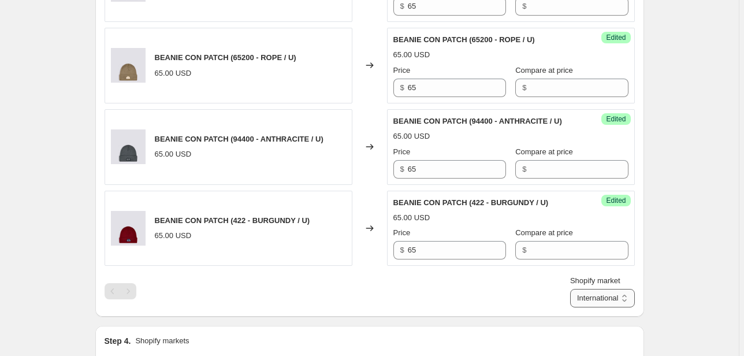
type input "6"
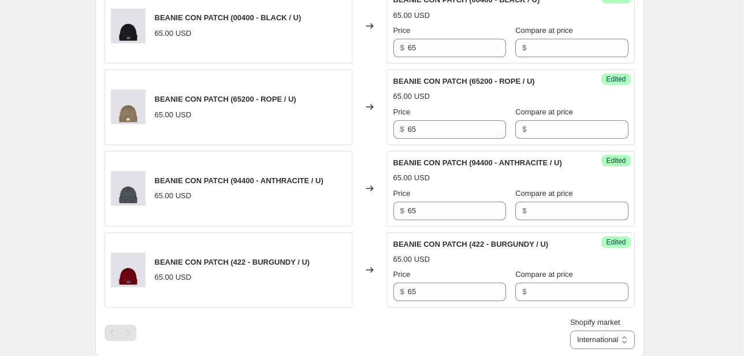
click at [607, 301] on div "BEANIE CON PATCH (32200 - DARK NAVY / U) 65.00 USD Changed to Success Edited BE…" at bounding box center [370, 107] width 531 height 484
select select "76736364877"
click at [584, 349] on select "Direct prices [GEOGRAPHIC_DATA] EMEA [GEOGRAPHIC_DATA] International [GEOGRAPHI…" at bounding box center [602, 340] width 65 height 18
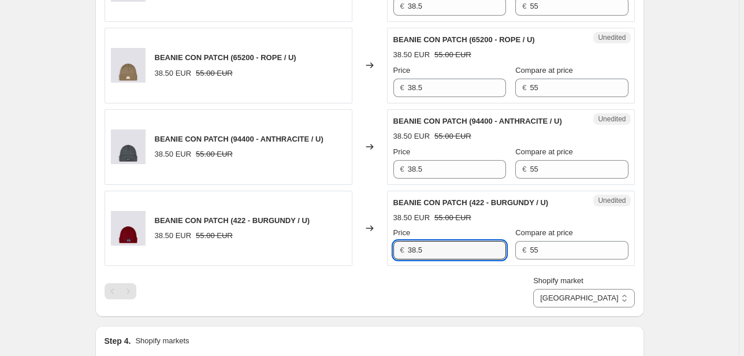
click at [344, 247] on div "BEANIE CON PATCH (422 - BURGUNDY / U) 38.50 EUR 55.00 EUR Changed to Unedited B…" at bounding box center [370, 229] width 531 height 76
type input "55"
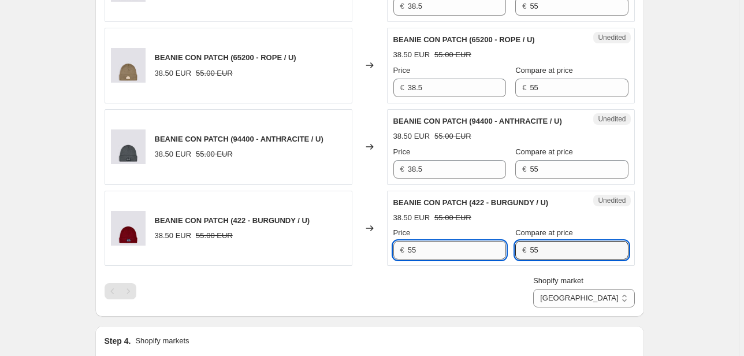
click at [444, 253] on div "Price € 55 Compare at price € 55" at bounding box center [511, 243] width 235 height 32
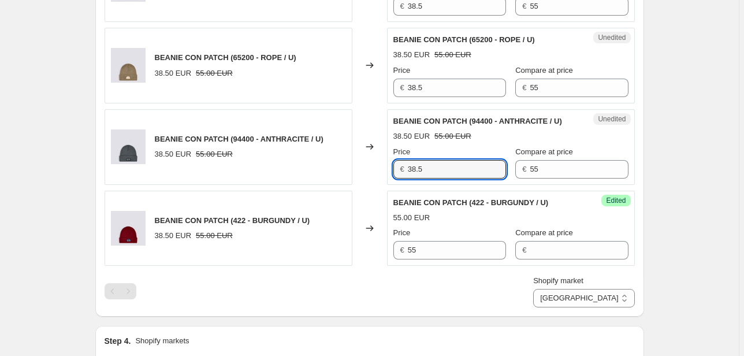
click at [357, 166] on div "BEANIE CON PATCH (94400 - ANTHRACITE / U) 38.50 EUR 55.00 EUR Changed to Unedit…" at bounding box center [370, 147] width 531 height 76
type input "55"
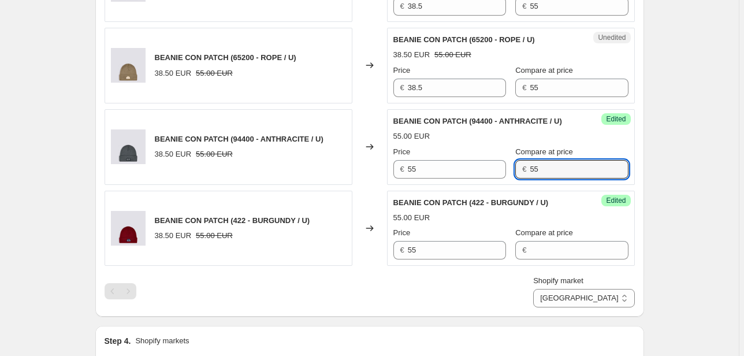
click at [443, 180] on div "Success Edited BEANIE CON PATCH (94400 - ANTHRACITE / U) 55.00 EUR Price € 55 C…" at bounding box center [511, 147] width 248 height 76
click at [458, 170] on div "Price € 55 Compare at price € 55" at bounding box center [511, 162] width 235 height 32
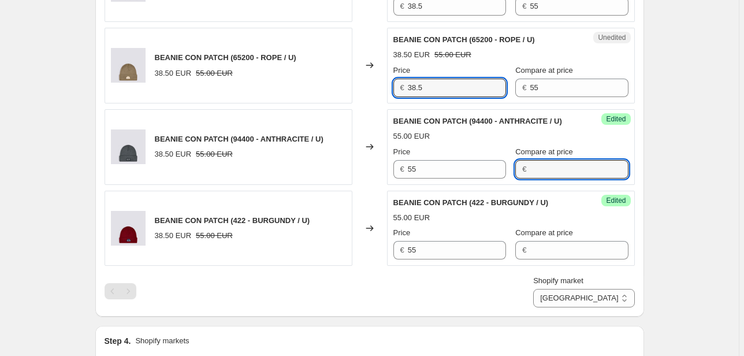
click at [377, 89] on div "BEANIE CON PATCH (65200 - ROPE / U) 38.50 EUR 55.00 EUR Changed to Unedited BEA…" at bounding box center [370, 66] width 531 height 76
type input "55"
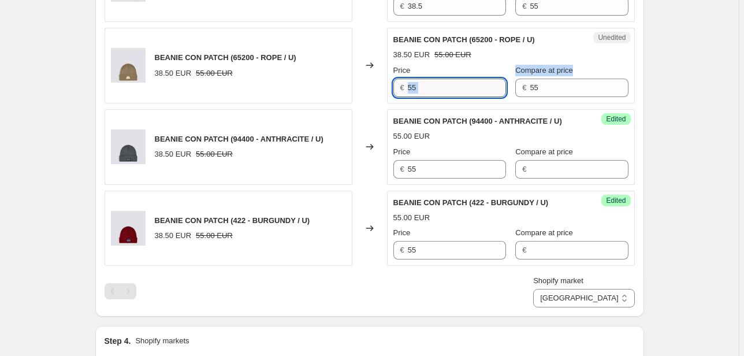
click at [422, 96] on div "Unedited BEANIE CON PATCH (65200 - ROPE / U) 38.50 EUR 55.00 EUR Price € 55 Com…" at bounding box center [511, 66] width 248 height 76
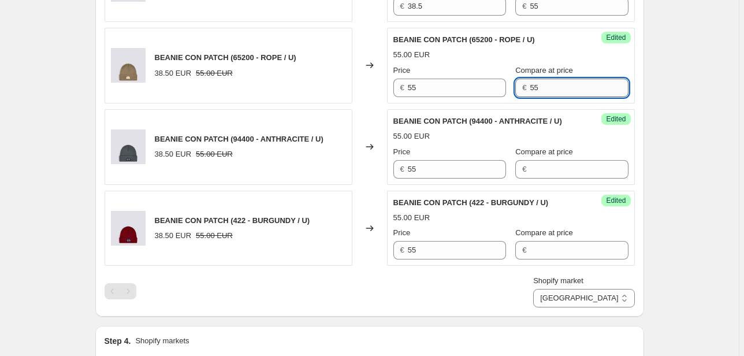
click at [532, 79] on input "55" at bounding box center [579, 88] width 98 height 18
click at [456, 91] on div "Price € 55 Compare at price € 55" at bounding box center [511, 81] width 235 height 32
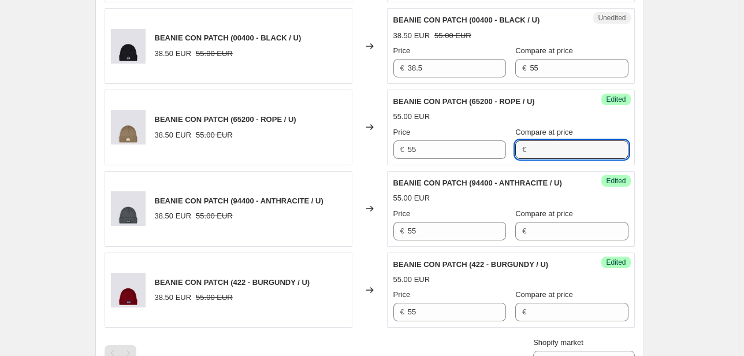
scroll to position [421, 0]
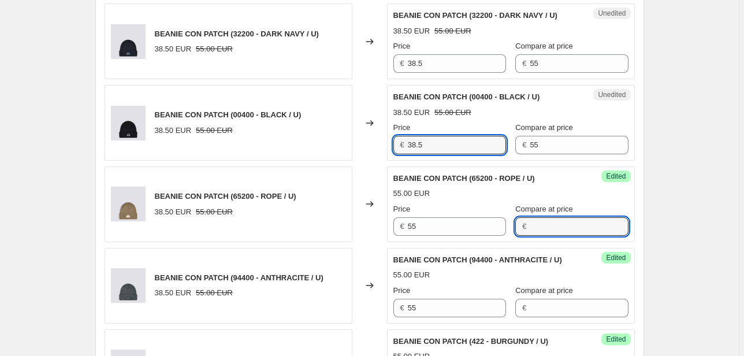
click at [329, 144] on div "BEANIE CON PATCH (00400 - BLACK / U) 38.50 EUR 55.00 EUR Changed to Unedited BE…" at bounding box center [370, 123] width 531 height 76
type input "55"
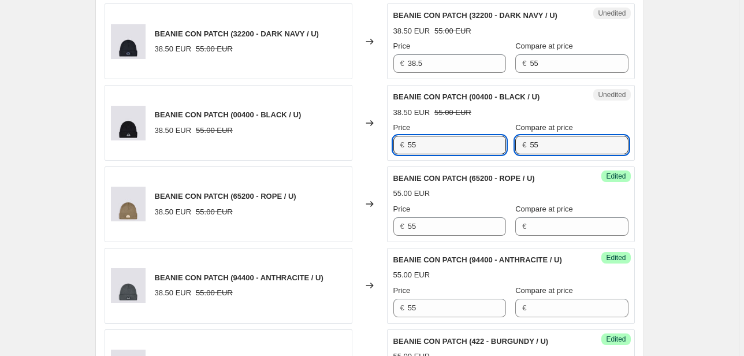
click at [504, 144] on div "Price € 55 Compare at price € 55" at bounding box center [511, 138] width 235 height 32
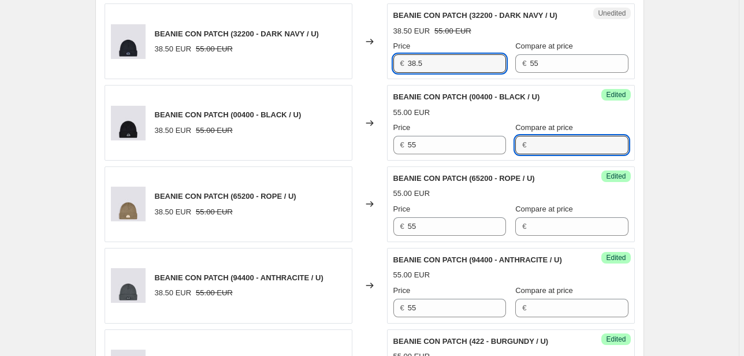
click at [364, 65] on div "BEANIE CON PATCH (32200 - DARK NAVY / U) 38.50 EUR 55.00 EUR Changed to Unedite…" at bounding box center [370, 41] width 531 height 76
type input "55"
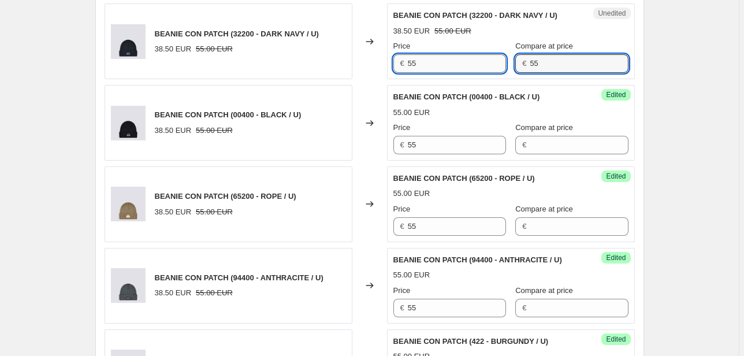
click at [488, 63] on div "Price € 55 Compare at price € 55" at bounding box center [511, 56] width 235 height 32
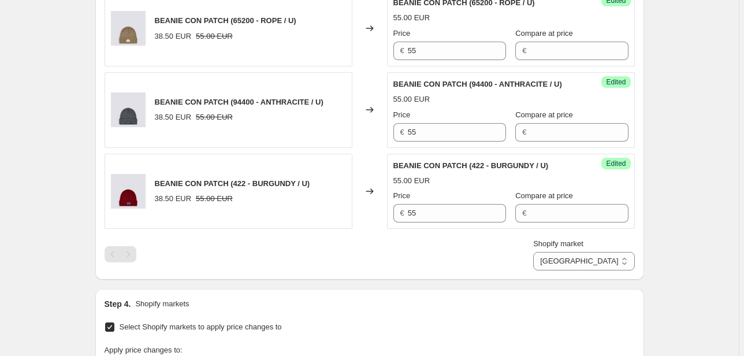
scroll to position [606, 0]
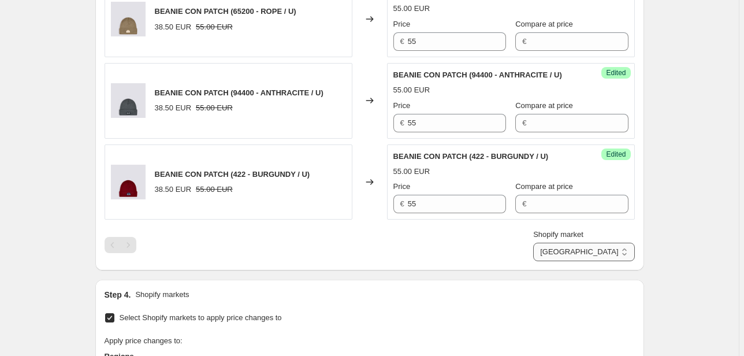
click at [613, 252] on select "Direct prices [GEOGRAPHIC_DATA] EMEA [GEOGRAPHIC_DATA] International [GEOGRAPHI…" at bounding box center [583, 252] width 101 height 18
select select "22555689138"
click at [587, 261] on select "Direct prices [GEOGRAPHIC_DATA] EMEA [GEOGRAPHIC_DATA] International [GEOGRAPHI…" at bounding box center [583, 252] width 101 height 18
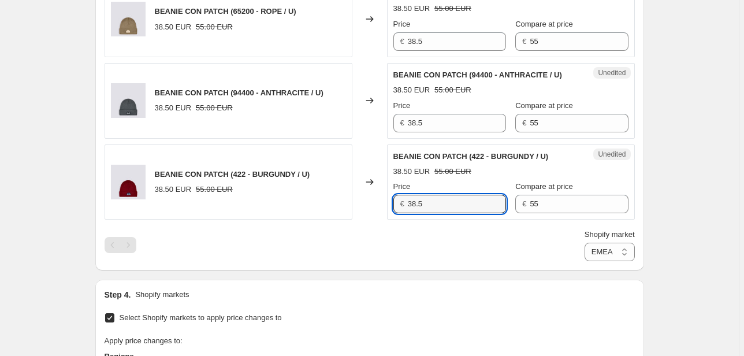
click at [353, 206] on div "BEANIE CON PATCH (422 - BURGUNDY / U) 38.50 EUR 55.00 EUR Changed to Unedited B…" at bounding box center [370, 182] width 531 height 76
type input "55"
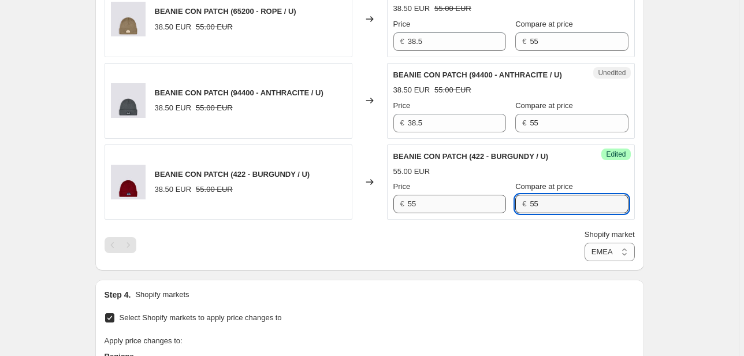
click at [427, 206] on div "Price € 55 Compare at price € 55" at bounding box center [511, 197] width 235 height 32
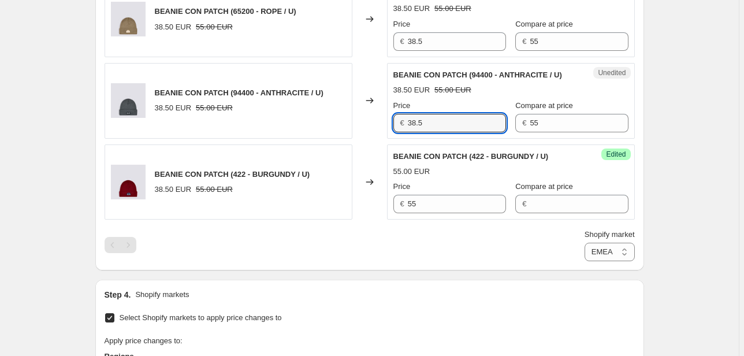
click at [381, 122] on div "BEANIE CON PATCH (94400 - ANTHRACITE / U) 38.50 EUR 55.00 EUR Changed to Unedit…" at bounding box center [370, 101] width 531 height 76
type input "55"
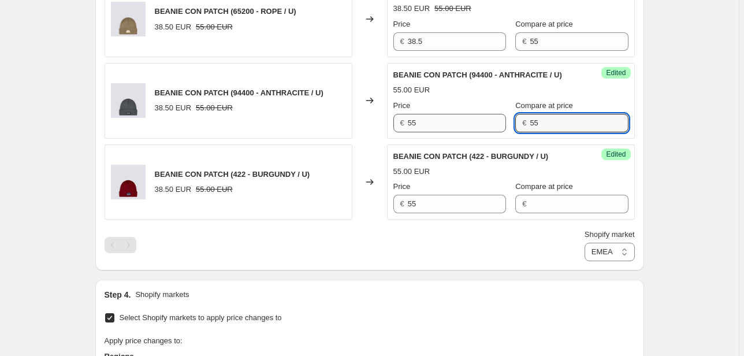
click at [485, 127] on div "Price € 55 Compare at price € 55" at bounding box center [511, 116] width 235 height 32
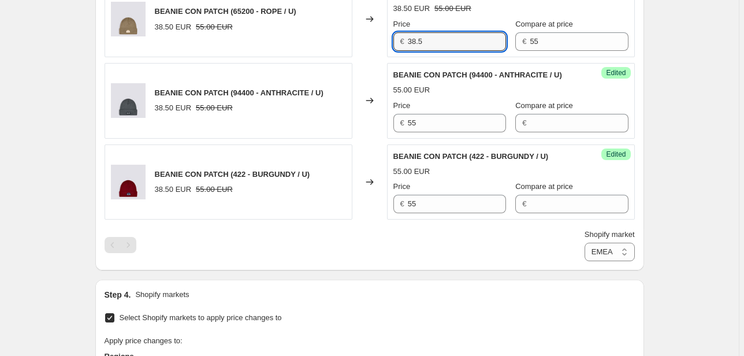
click at [379, 36] on div "BEANIE CON PATCH (65200 - ROPE / U) 38.50 EUR 55.00 EUR Changed to Unedited BEA…" at bounding box center [370, 20] width 531 height 76
type input "55"
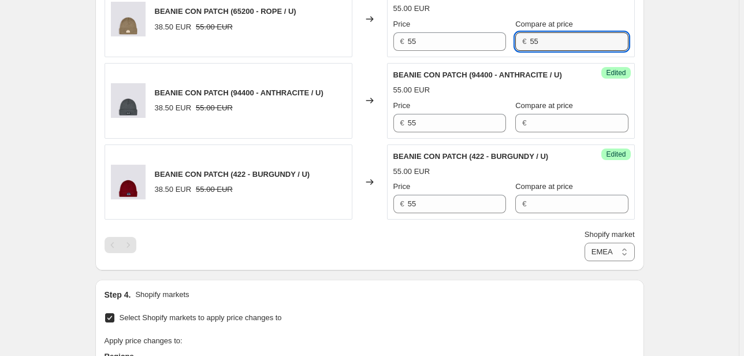
click at [461, 43] on div "Price € 55 Compare at price € 55" at bounding box center [511, 34] width 235 height 32
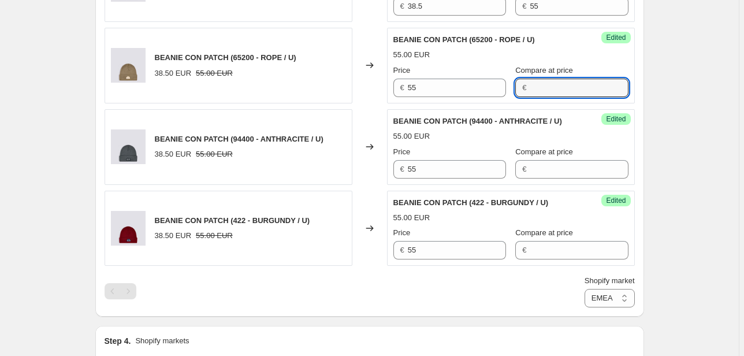
scroll to position [467, 0]
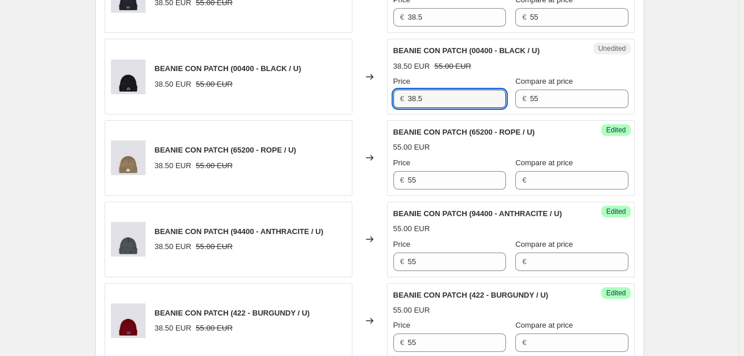
click at [357, 99] on div "BEANIE CON PATCH (00400 - BLACK / U) 38.50 EUR 55.00 EUR Changed to Unedited BE…" at bounding box center [370, 77] width 531 height 76
type input "55"
click at [462, 106] on div "Price € 55 Compare at price € 55" at bounding box center [511, 92] width 235 height 32
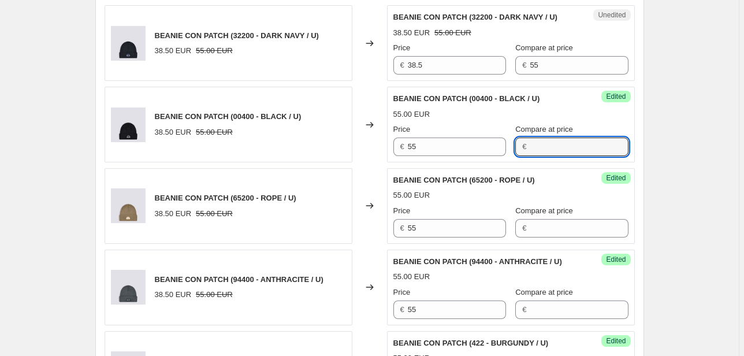
scroll to position [375, 0]
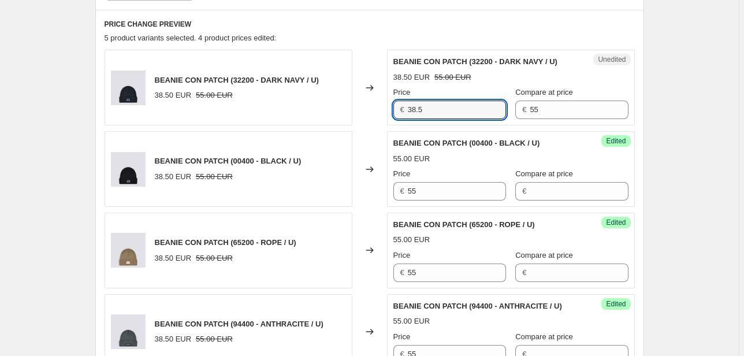
click at [343, 113] on div "BEANIE CON PATCH (32200 - DARK NAVY / U) 38.50 EUR 55.00 EUR Changed to Unedite…" at bounding box center [370, 88] width 531 height 76
type input "55"
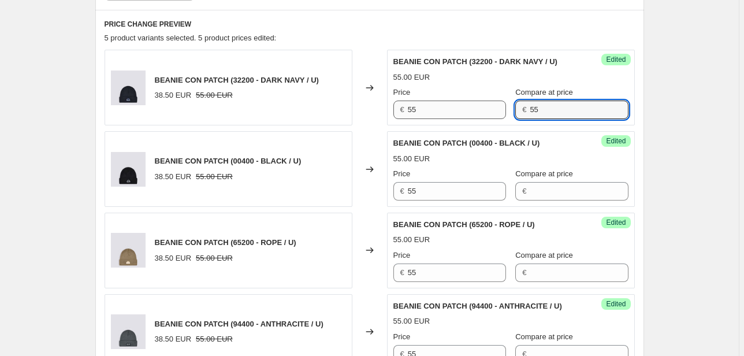
click at [432, 109] on div "Price € 55 Compare at price € 55" at bounding box center [511, 103] width 235 height 32
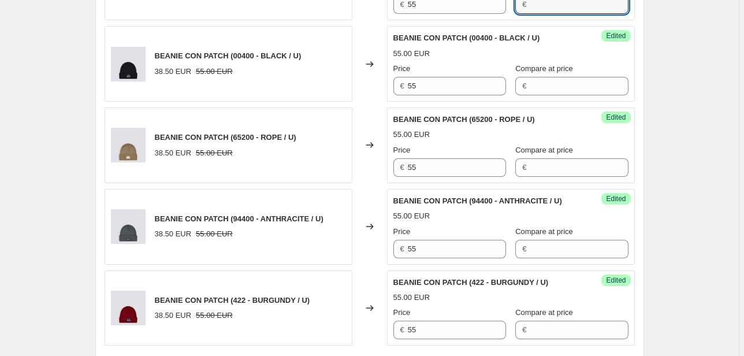
scroll to position [652, 0]
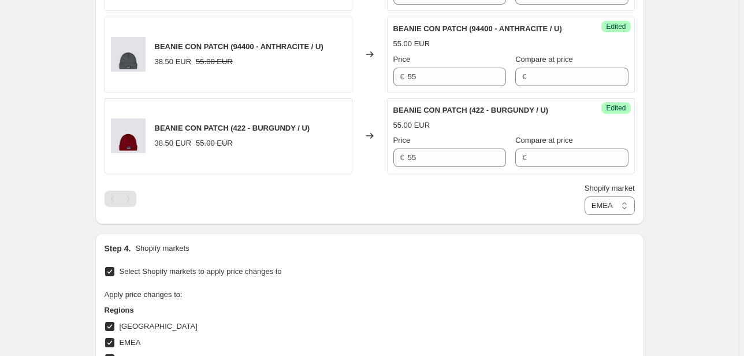
click at [610, 211] on select "Direct prices [GEOGRAPHIC_DATA] EMEA [GEOGRAPHIC_DATA] International [GEOGRAPHI…" at bounding box center [610, 206] width 50 height 18
select select "66305491277"
click at [587, 215] on select "Direct prices [GEOGRAPHIC_DATA] EMEA [GEOGRAPHIC_DATA] International [GEOGRAPHI…" at bounding box center [610, 206] width 50 height 18
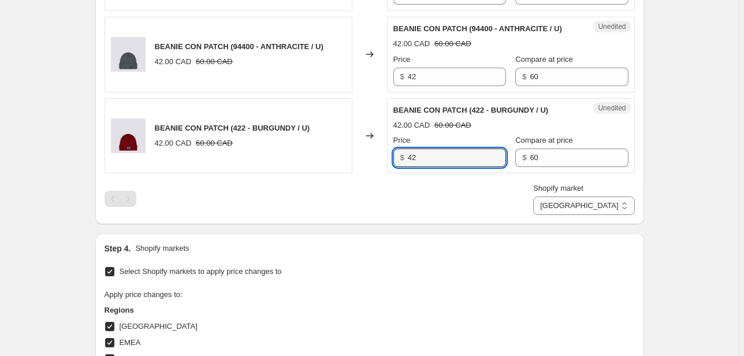
click at [336, 162] on div "BEANIE CON PATCH (422 - BURGUNDY / U) 42.00 CAD 60.00 CAD Changed to Unedited B…" at bounding box center [370, 136] width 531 height 76
type input "60"
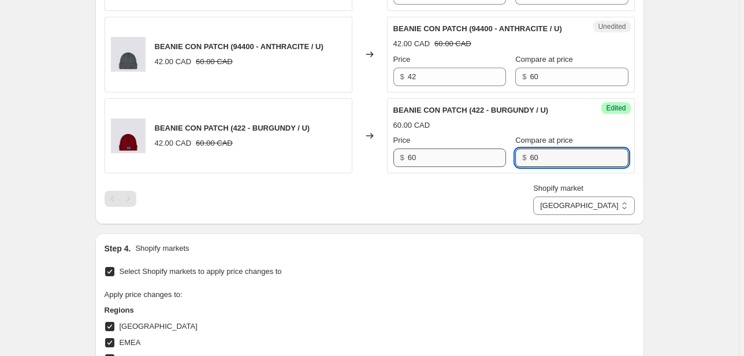
click at [432, 163] on div "Price $ 60 Compare at price $ 60" at bounding box center [511, 151] width 235 height 32
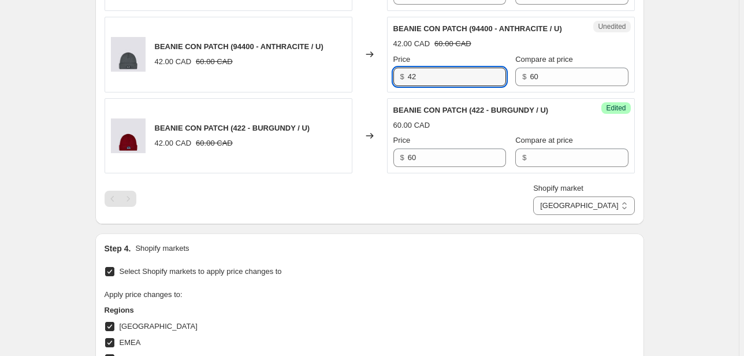
click at [364, 76] on div "BEANIE CON PATCH (94400 - ANTHRACITE / U) 42.00 CAD 60.00 CAD Changed to Unedit…" at bounding box center [370, 55] width 531 height 76
type input "60"
click at [518, 80] on div "$ 60" at bounding box center [572, 77] width 113 height 18
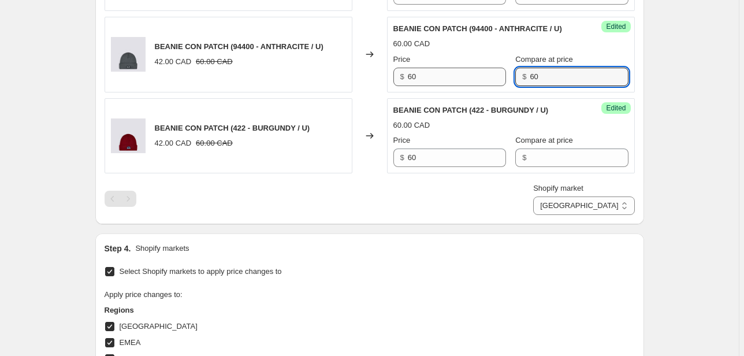
click at [437, 79] on div "Price $ 60 Compare at price $ 60" at bounding box center [511, 70] width 235 height 32
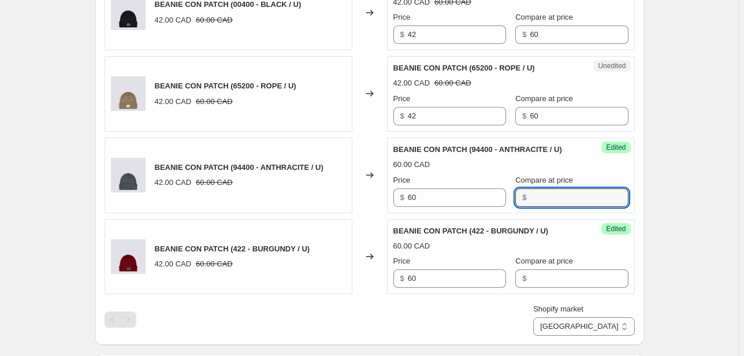
scroll to position [513, 0]
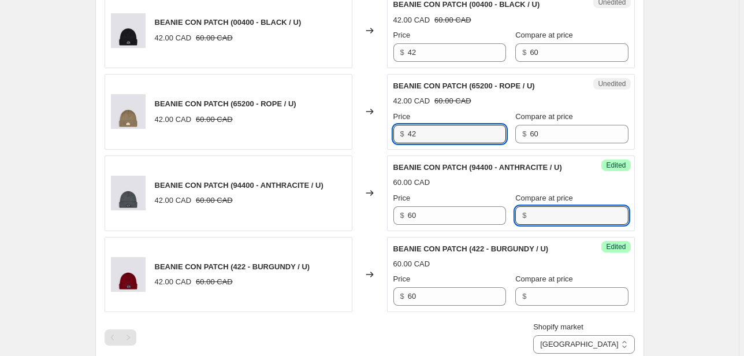
click at [353, 134] on div "BEANIE CON PATCH (65200 - ROPE / U) 42.00 CAD 60.00 CAD Changed to Unedited BEA…" at bounding box center [370, 112] width 531 height 76
type input "60"
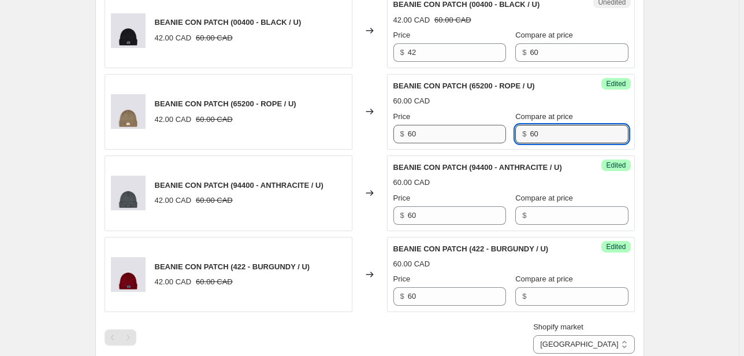
click at [433, 136] on div "Price $ 60 Compare at price $ 60" at bounding box center [511, 127] width 235 height 32
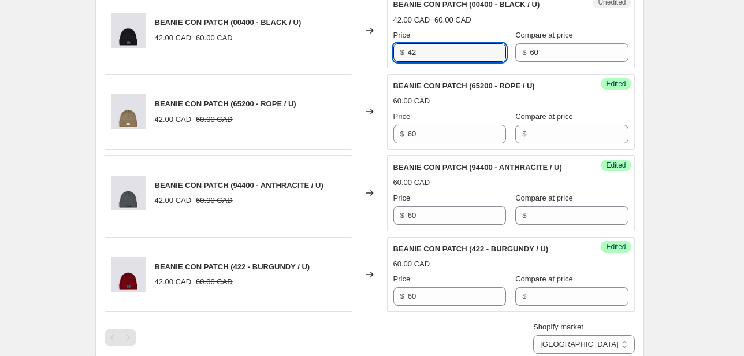
click at [374, 51] on div "BEANIE CON PATCH (00400 - BLACK / U) 42.00 CAD 60.00 CAD Changed to Unedited BE…" at bounding box center [370, 30] width 531 height 76
type input "60"
click at [434, 57] on div "Price $ 60 Compare at price $ 60" at bounding box center [511, 45] width 235 height 32
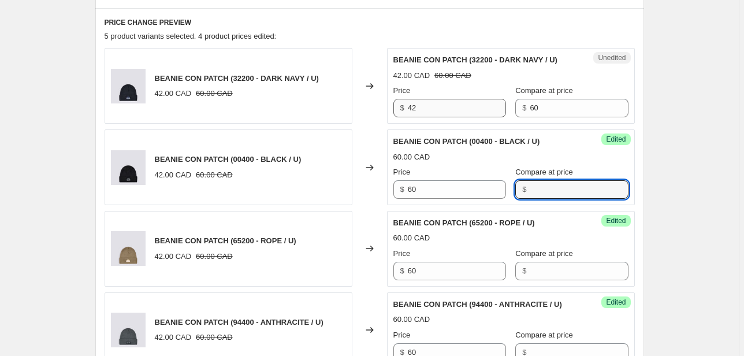
scroll to position [375, 0]
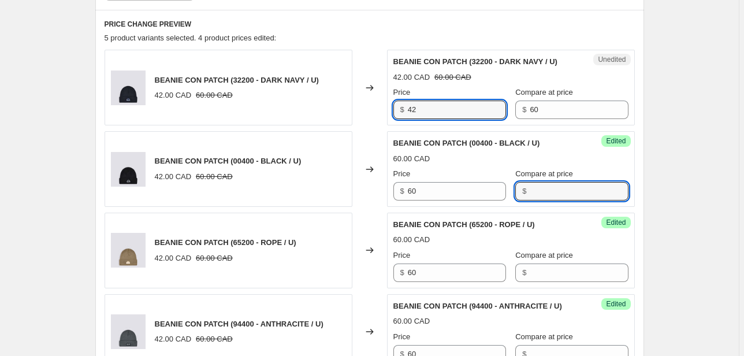
click at [344, 110] on div "BEANIE CON PATCH (32200 - DARK NAVY / U) 42.00 CAD 60.00 CAD Changed to Unedite…" at bounding box center [370, 88] width 531 height 76
type input "60"
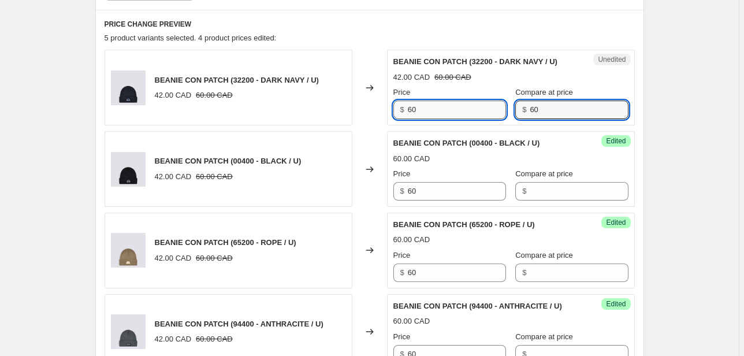
click at [478, 106] on div "Price $ 60 Compare at price $ 60" at bounding box center [511, 103] width 235 height 32
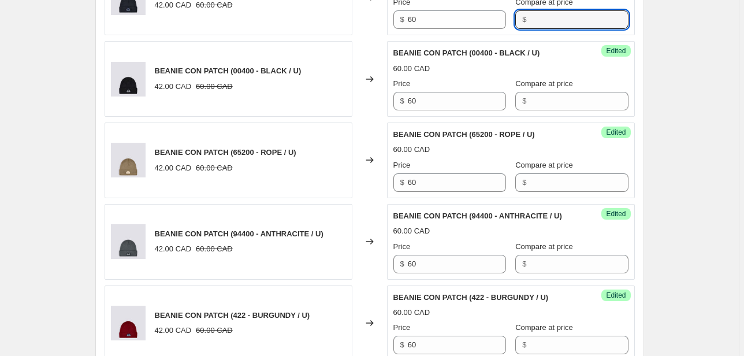
scroll to position [559, 0]
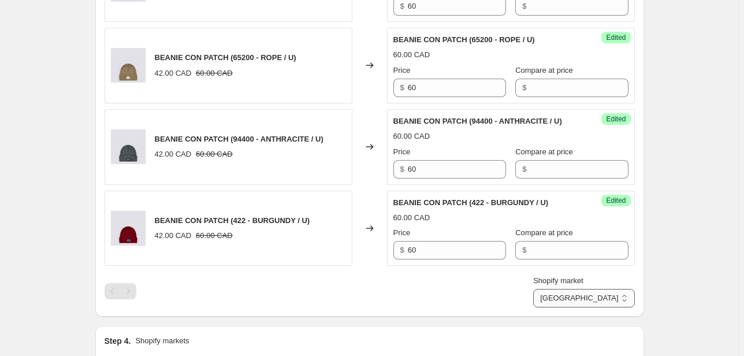
click at [622, 296] on select "Direct prices [GEOGRAPHIC_DATA] EMEA [GEOGRAPHIC_DATA] International [GEOGRAPHI…" at bounding box center [583, 298] width 101 height 18
click at [474, 282] on div "Shopify market Direct prices Canada EMEA FRANCIA International Italy Nord ameri…" at bounding box center [370, 291] width 531 height 32
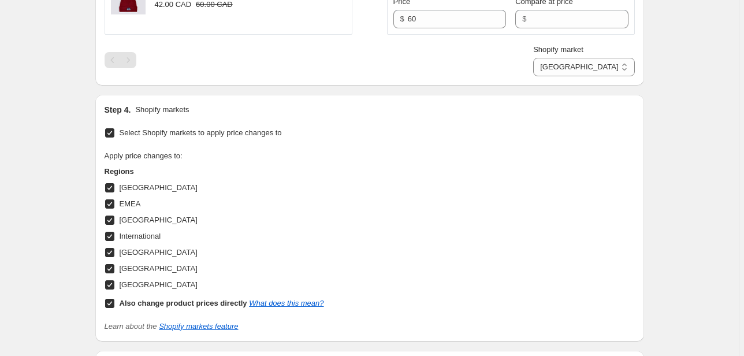
scroll to position [954, 0]
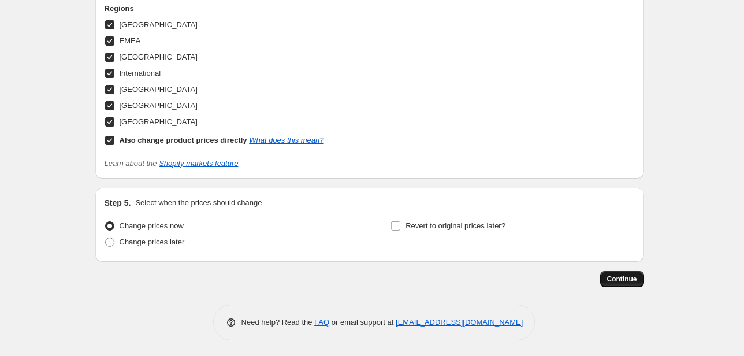
click at [633, 278] on span "Continue" at bounding box center [622, 279] width 30 height 9
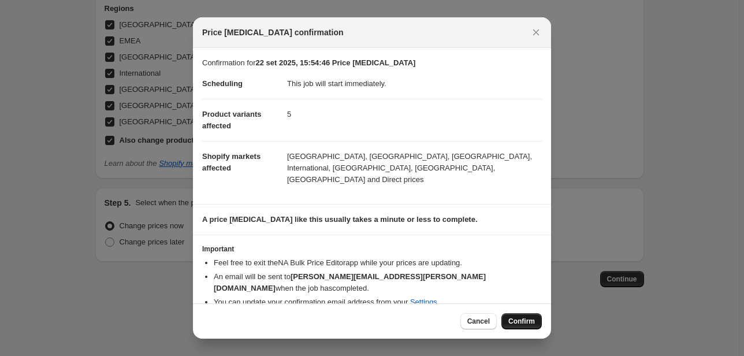
click at [533, 317] on span "Confirm" at bounding box center [522, 321] width 27 height 9
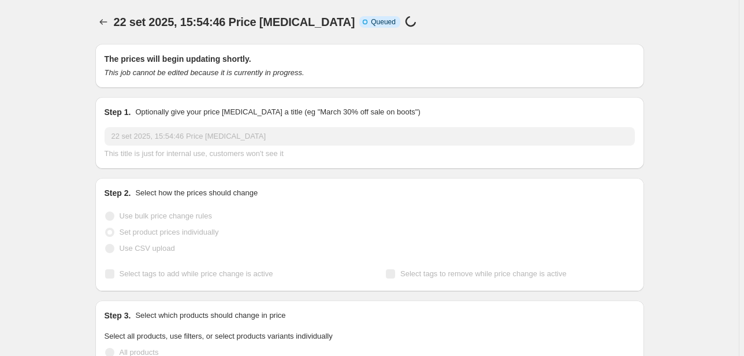
scroll to position [954, 0]
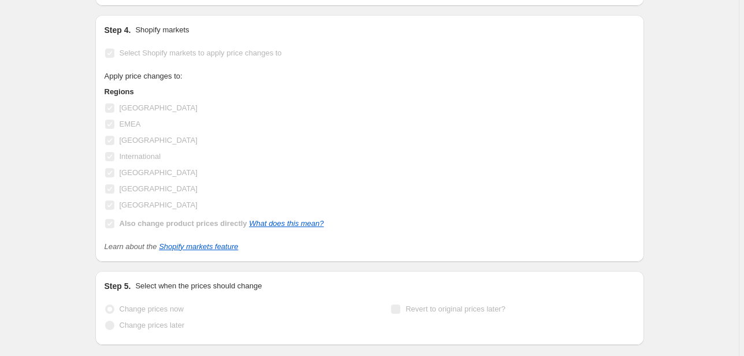
select select "66305491277"
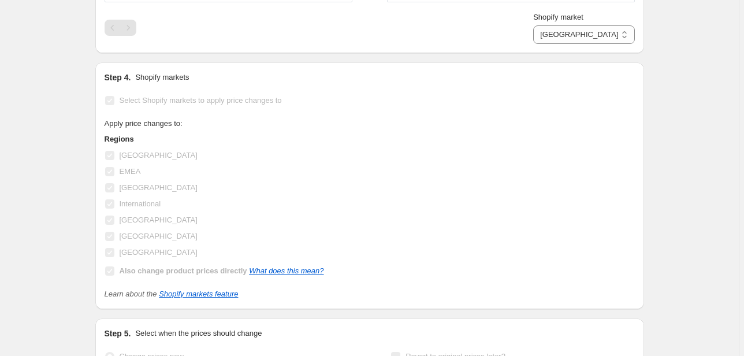
scroll to position [0, 0]
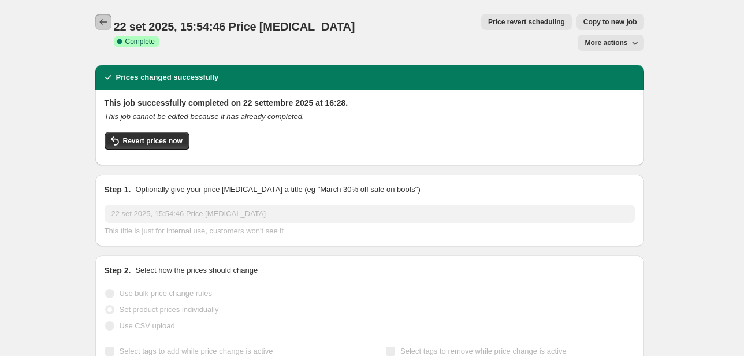
click at [106, 23] on icon "Price change jobs" at bounding box center [104, 22] width 12 height 12
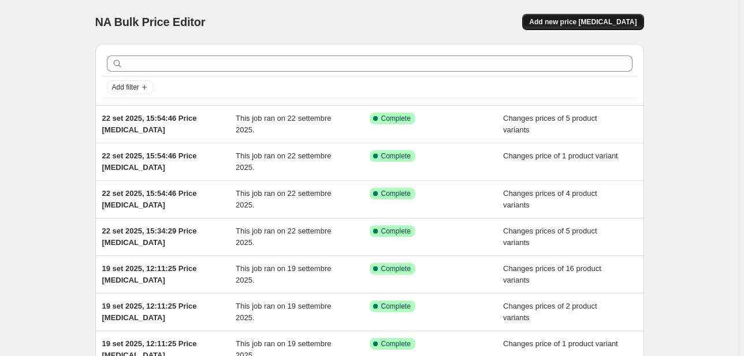
click at [581, 16] on button "Add new price [MEDICAL_DATA]" at bounding box center [582, 22] width 121 height 16
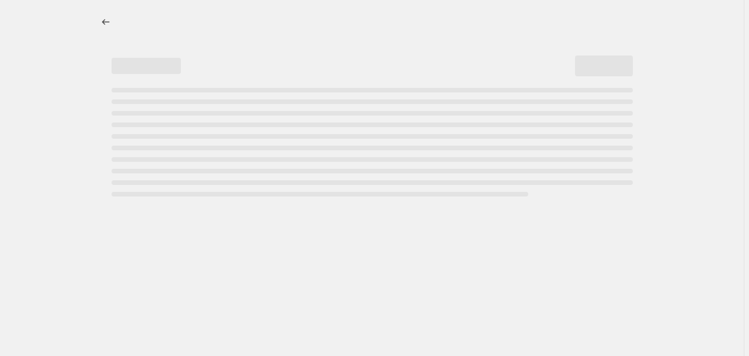
select select "percentage"
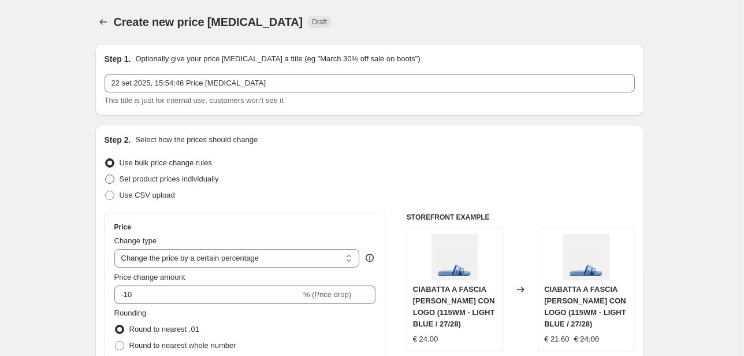
click at [183, 179] on span "Set product prices individually" at bounding box center [169, 179] width 99 height 9
click at [106, 175] on input "Set product prices individually" at bounding box center [105, 175] width 1 height 1
radio input "true"
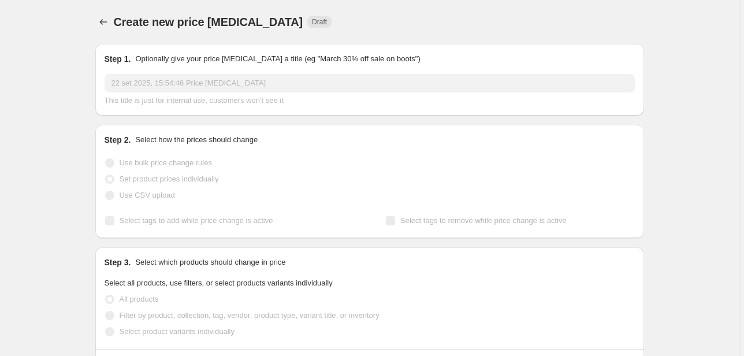
scroll to position [185, 0]
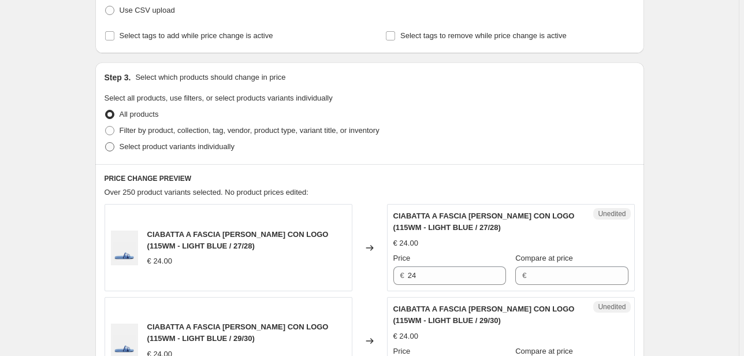
click at [202, 149] on span "Select product variants individually" at bounding box center [177, 146] width 115 height 9
click at [106, 143] on input "Select product variants individually" at bounding box center [105, 142] width 1 height 1
radio input "true"
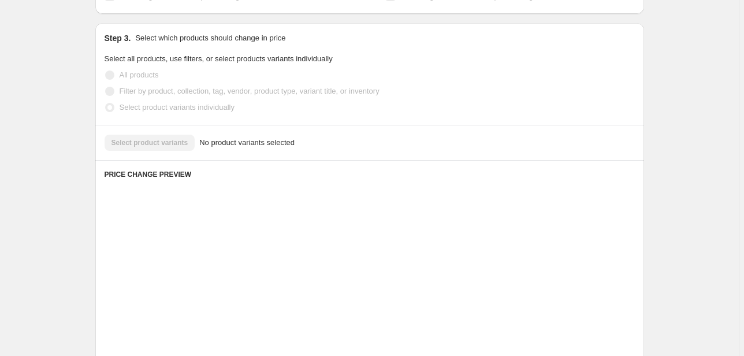
scroll to position [277, 0]
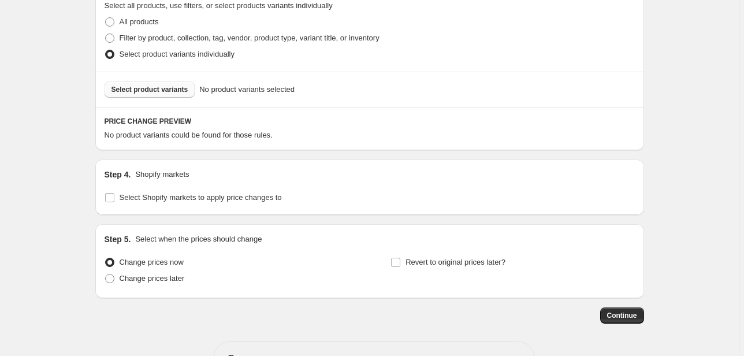
click at [184, 95] on button "Select product variants" at bounding box center [150, 89] width 91 height 16
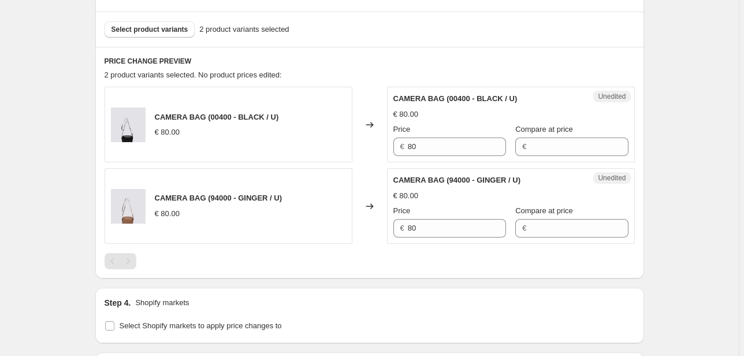
scroll to position [503, 0]
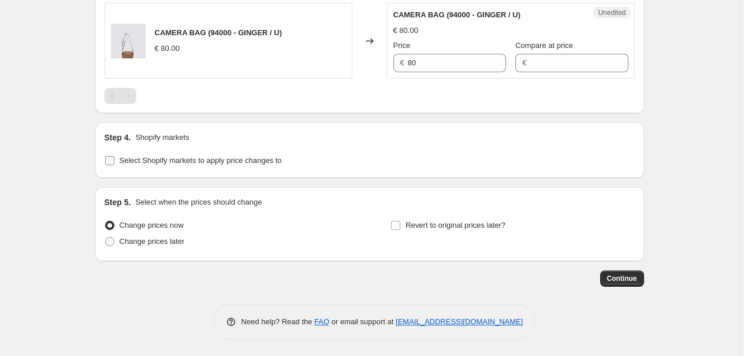
click at [179, 163] on span "Select Shopify markets to apply price changes to" at bounding box center [201, 160] width 162 height 9
click at [114, 163] on input "Select Shopify markets to apply price changes to" at bounding box center [109, 160] width 9 height 9
checkbox input "true"
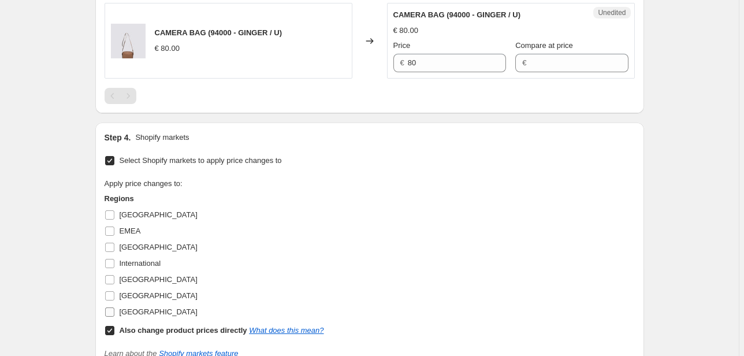
click at [151, 310] on span "[GEOGRAPHIC_DATA]" at bounding box center [159, 311] width 78 height 9
click at [114, 310] on input "[GEOGRAPHIC_DATA]" at bounding box center [109, 311] width 9 height 9
checkbox input "true"
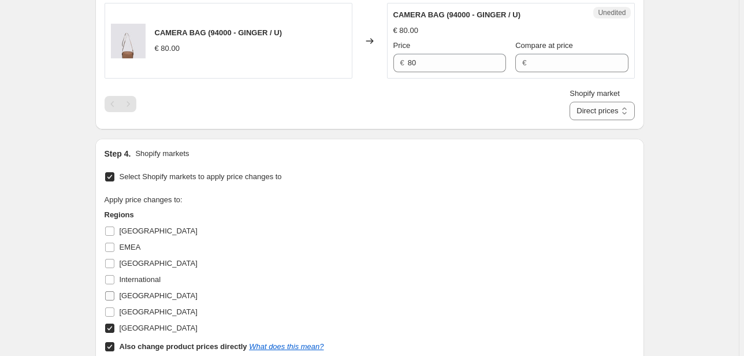
click at [133, 301] on span "[GEOGRAPHIC_DATA]" at bounding box center [159, 296] width 78 height 12
click at [114, 301] on input "[GEOGRAPHIC_DATA]" at bounding box center [109, 295] width 9 height 9
checkbox input "true"
click at [132, 308] on span "[GEOGRAPHIC_DATA]" at bounding box center [159, 311] width 78 height 9
click at [114, 308] on input "[GEOGRAPHIC_DATA]" at bounding box center [109, 311] width 9 height 9
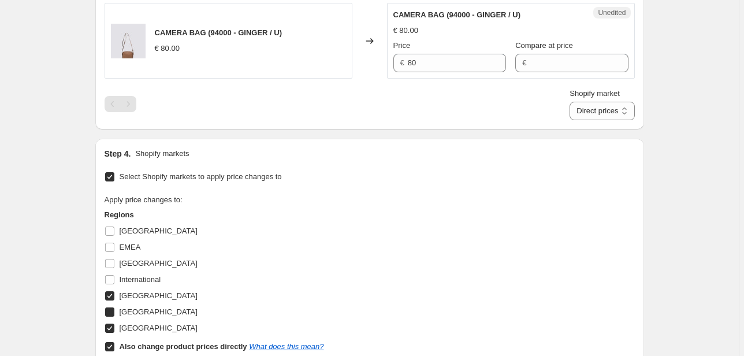
checkbox input "true"
click at [131, 275] on span "International" at bounding box center [141, 279] width 42 height 9
click at [114, 275] on input "International" at bounding box center [109, 279] width 9 height 9
checkbox input "true"
click at [131, 261] on span "[GEOGRAPHIC_DATA]" at bounding box center [159, 263] width 78 height 9
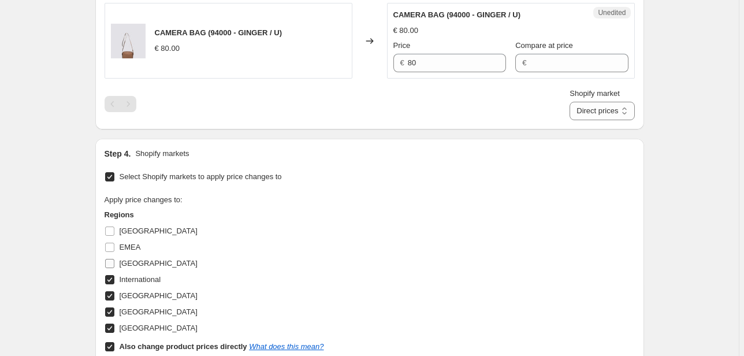
click at [114, 261] on input "[GEOGRAPHIC_DATA]" at bounding box center [109, 263] width 9 height 9
checkbox input "true"
drag, startPoint x: 129, startPoint y: 249, endPoint x: 129, endPoint y: 238, distance: 11.0
click at [129, 249] on span "EMEA" at bounding box center [130, 247] width 21 height 9
click at [114, 249] on input "EMEA" at bounding box center [109, 247] width 9 height 9
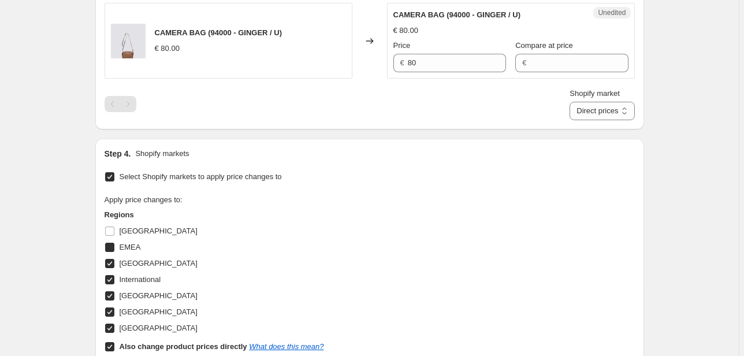
checkbox input "true"
click at [127, 231] on span "[GEOGRAPHIC_DATA]" at bounding box center [159, 231] width 78 height 9
click at [114, 231] on input "[GEOGRAPHIC_DATA]" at bounding box center [109, 231] width 9 height 9
checkbox input "true"
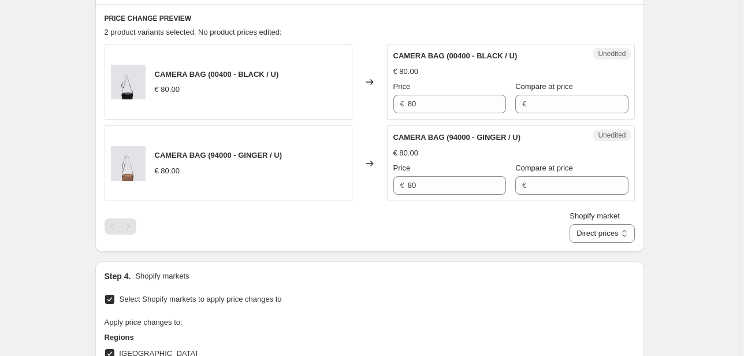
scroll to position [457, 0]
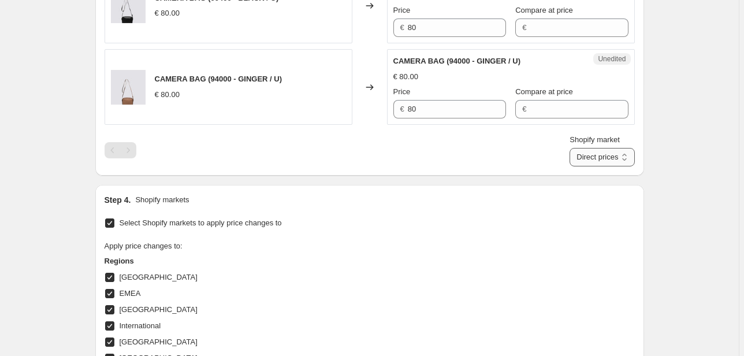
drag, startPoint x: 583, startPoint y: 157, endPoint x: 588, endPoint y: 164, distance: 9.0
click at [583, 157] on select "Direct prices [GEOGRAPHIC_DATA] EMEA [GEOGRAPHIC_DATA] International [GEOGRAPHI…" at bounding box center [602, 157] width 65 height 18
select select "66305491277"
click at [587, 166] on select "Direct prices [GEOGRAPHIC_DATA] EMEA [GEOGRAPHIC_DATA] International [GEOGRAPHI…" at bounding box center [602, 157] width 65 height 18
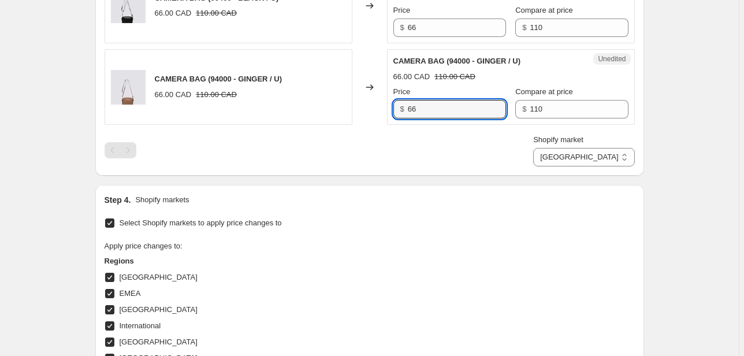
drag, startPoint x: 461, startPoint y: 107, endPoint x: 372, endPoint y: 119, distance: 90.3
click at [373, 119] on div "CAMERA BAG (94000 - GINGER / U) 66.00 CAD 110.00 CAD Changed to Unedited CAMERA…" at bounding box center [370, 87] width 531 height 76
type input "110"
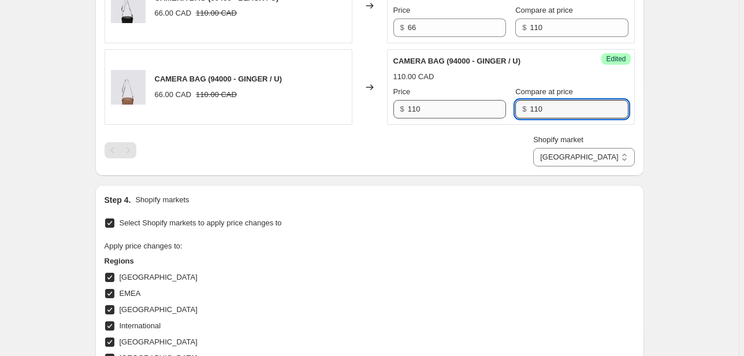
drag, startPoint x: 542, startPoint y: 109, endPoint x: 475, endPoint y: 113, distance: 67.2
click at [475, 113] on div "Price $ 110 Compare at price $ 110" at bounding box center [511, 102] width 235 height 32
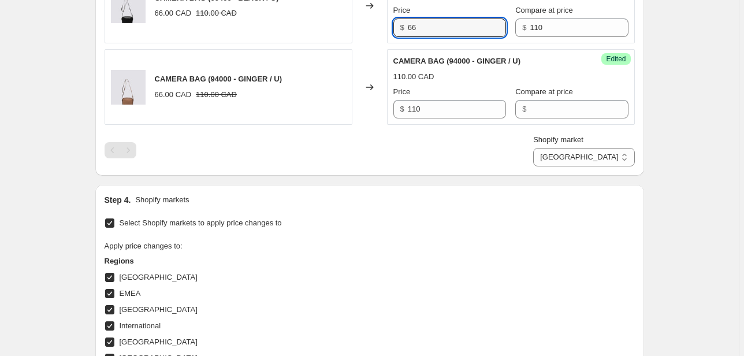
drag, startPoint x: 428, startPoint y: 25, endPoint x: 366, endPoint y: 35, distance: 62.7
click at [366, 35] on div "CAMERA BAG (00400 - BLACK / U) 66.00 CAD 110.00 CAD Changed to Unedited CAMERA …" at bounding box center [370, 6] width 531 height 76
type input "110"
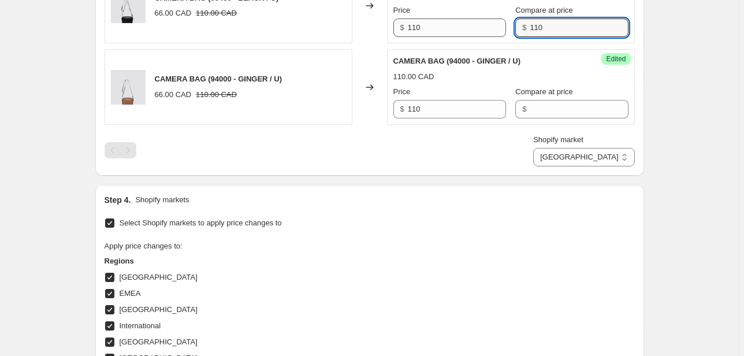
drag, startPoint x: 521, startPoint y: 31, endPoint x: 492, endPoint y: 33, distance: 28.4
click at [495, 33] on div "Price $ 110 Compare at price $ 110" at bounding box center [511, 21] width 235 height 32
click at [615, 157] on select "Direct prices [GEOGRAPHIC_DATA] EMEA [GEOGRAPHIC_DATA] International [GEOGRAPHI…" at bounding box center [583, 157] width 101 height 18
select select "22555689138"
click at [587, 166] on select "Direct prices [GEOGRAPHIC_DATA] EMEA [GEOGRAPHIC_DATA] International [GEOGRAPHI…" at bounding box center [583, 157] width 101 height 18
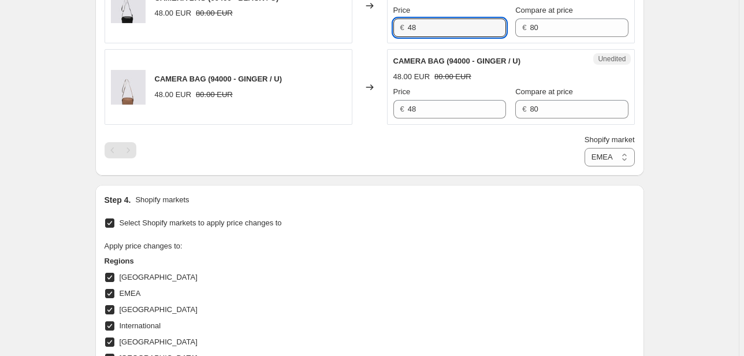
drag, startPoint x: 437, startPoint y: 29, endPoint x: 343, endPoint y: 36, distance: 93.9
click at [344, 36] on div "CAMERA BAG (00400 - BLACK / U) 48.00 EUR 80.00 EUR Changed to Unedited CAMERA B…" at bounding box center [370, 6] width 531 height 76
type input "80"
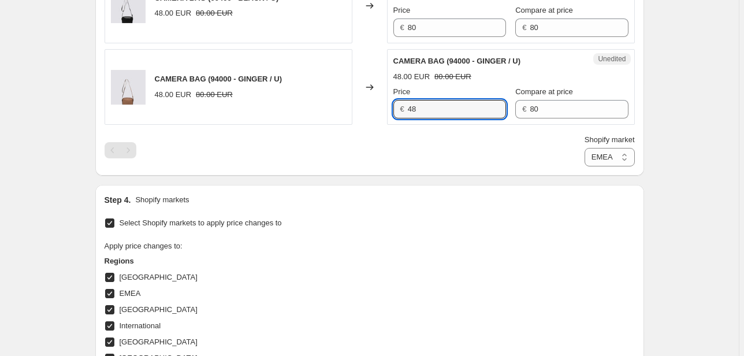
drag, startPoint x: 399, startPoint y: 116, endPoint x: 370, endPoint y: 116, distance: 28.9
click at [370, 116] on div "CAMERA BAG (94000 - GINGER / U) 48.00 EUR 80.00 EUR Changed to Unedited CAMERA …" at bounding box center [370, 87] width 531 height 76
click at [444, 118] on div "Unedited CAMERA BAG (94000 - GINGER / U) 48.00 EUR 80.00 EUR Price € 80 Compare…" at bounding box center [511, 87] width 248 height 76
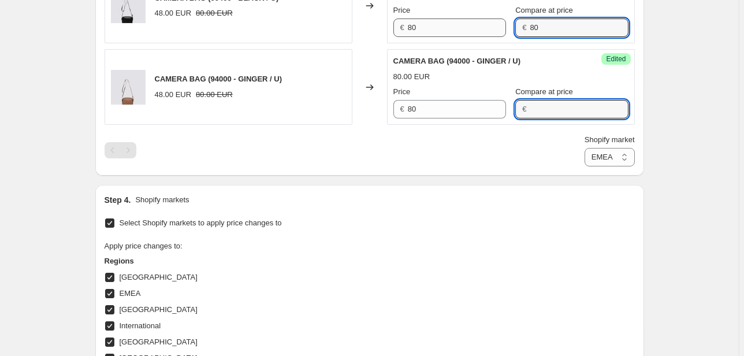
drag, startPoint x: 516, startPoint y: 30, endPoint x: 471, endPoint y: 36, distance: 44.9
click at [474, 35] on div "Price € 80 Compare at price € 80" at bounding box center [511, 21] width 235 height 32
click at [608, 157] on select "Direct prices [GEOGRAPHIC_DATA] EMEA [GEOGRAPHIC_DATA] International [GEOGRAPHI…" at bounding box center [610, 157] width 50 height 18
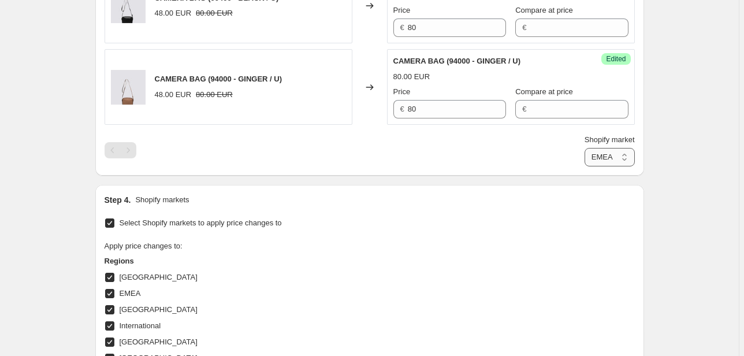
click at [585, 166] on select "Direct prices [GEOGRAPHIC_DATA] EMEA [GEOGRAPHIC_DATA] International [GEOGRAPHI…" at bounding box center [610, 157] width 50 height 18
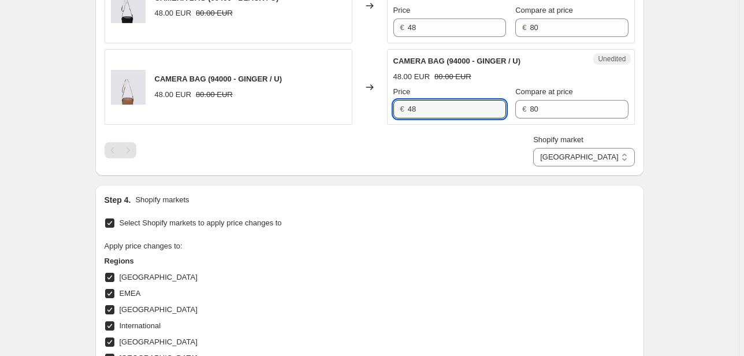
drag, startPoint x: 440, startPoint y: 109, endPoint x: 316, endPoint y: 124, distance: 125.2
click at [316, 124] on div "CAMERA BAG (00400 - BLACK / U) 48.00 EUR 80.00 EUR Changed to Unedited CAMERA B…" at bounding box center [370, 67] width 531 height 199
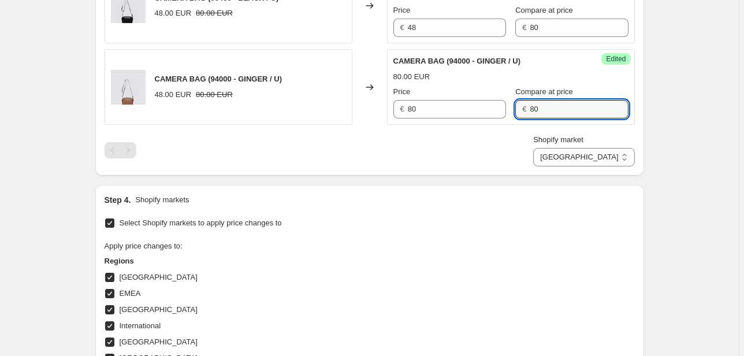
drag, startPoint x: 488, startPoint y: 118, endPoint x: 475, endPoint y: 118, distance: 12.7
click at [475, 118] on div "Success Edited CAMERA BAG (94000 - GINGER / U) 80.00 EUR Price € 80 Compare at …" at bounding box center [511, 87] width 248 height 76
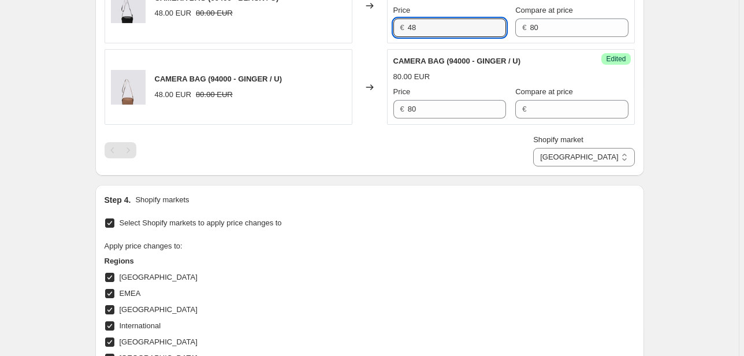
drag, startPoint x: 432, startPoint y: 30, endPoint x: 347, endPoint y: 29, distance: 85.0
click at [347, 29] on div "CAMERA BAG (00400 - BLACK / U) 48.00 EUR 80.00 EUR Changed to Unedited CAMERA B…" at bounding box center [370, 6] width 531 height 76
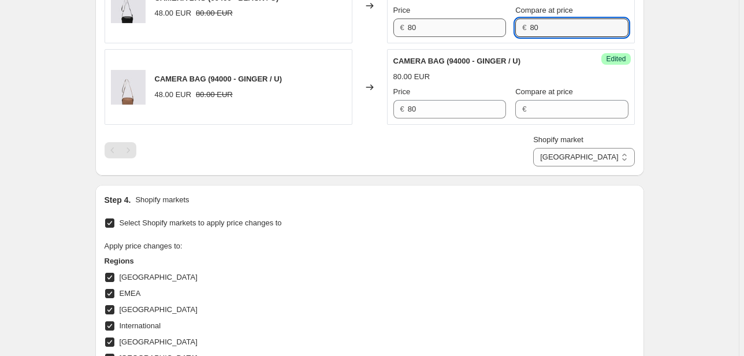
drag, startPoint x: 532, startPoint y: 29, endPoint x: 459, endPoint y: 30, distance: 72.8
click at [459, 30] on div "Price € 80 Compare at price € 80" at bounding box center [511, 21] width 235 height 32
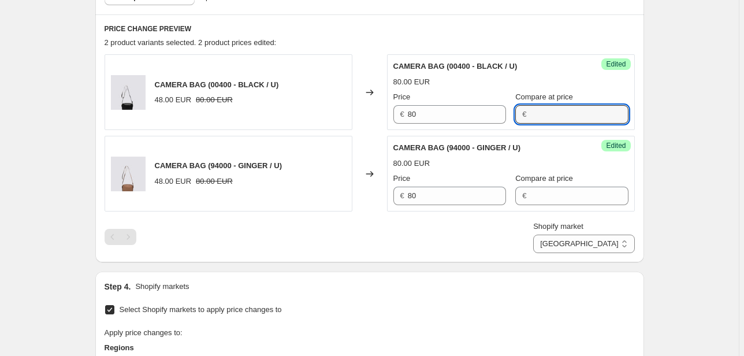
scroll to position [364, 0]
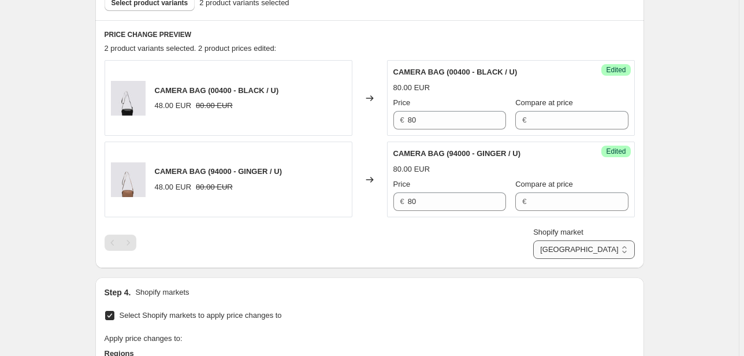
click at [612, 250] on select "Direct prices [GEOGRAPHIC_DATA] EMEA [GEOGRAPHIC_DATA] International [GEOGRAPHI…" at bounding box center [583, 249] width 101 height 18
click at [572, 259] on select "Direct prices [GEOGRAPHIC_DATA] EMEA [GEOGRAPHIC_DATA] International [GEOGRAPHI…" at bounding box center [583, 249] width 101 height 18
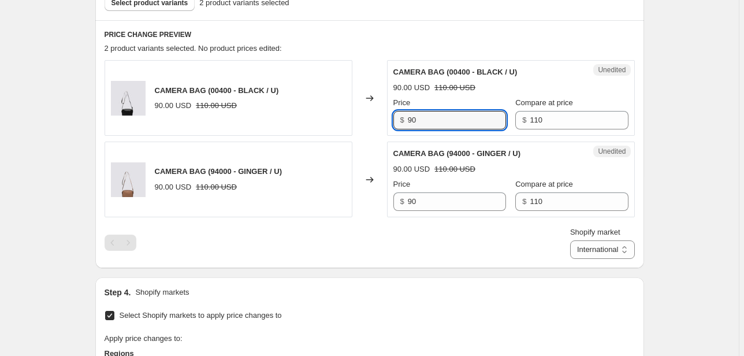
drag, startPoint x: 318, startPoint y: 123, endPoint x: 243, endPoint y: 118, distance: 75.3
click at [250, 118] on div "CAMERA BAG (00400 - BLACK / U) 90.00 USD 110.00 USD Changed to Unedited CAMERA …" at bounding box center [370, 98] width 531 height 76
drag, startPoint x: 569, startPoint y: 115, endPoint x: 487, endPoint y: 123, distance: 82.4
click at [487, 123] on div "Price $ 110 Compare at price $ 110" at bounding box center [511, 113] width 235 height 32
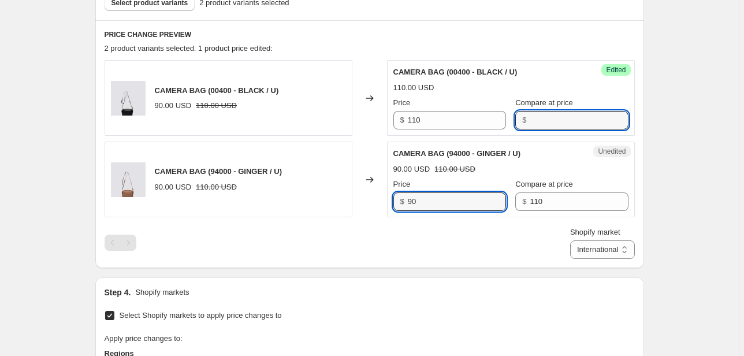
click at [284, 205] on div "CAMERA BAG (94000 - GINGER / U) 90.00 USD 110.00 USD Changed to Unedited CAMERA…" at bounding box center [370, 180] width 531 height 76
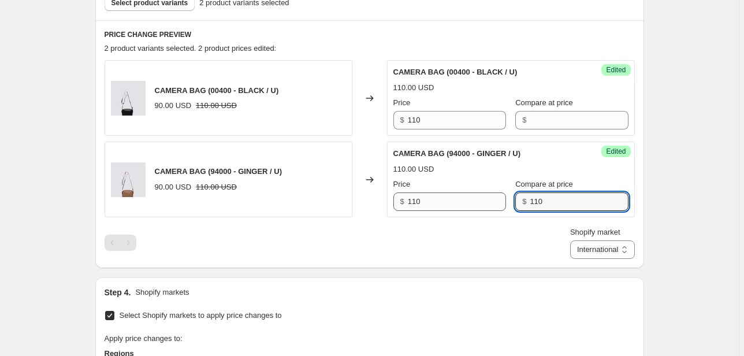
drag, startPoint x: 542, startPoint y: 201, endPoint x: 459, endPoint y: 204, distance: 82.7
click at [459, 204] on div "Price $ 110 Compare at price $ 110" at bounding box center [511, 195] width 235 height 32
click at [609, 250] on select "Direct prices [GEOGRAPHIC_DATA] EMEA [GEOGRAPHIC_DATA] International [GEOGRAPHI…" at bounding box center [602, 249] width 65 height 18
click at [587, 259] on select "Direct prices [GEOGRAPHIC_DATA] EMEA [GEOGRAPHIC_DATA] International [GEOGRAPHI…" at bounding box center [602, 249] width 65 height 18
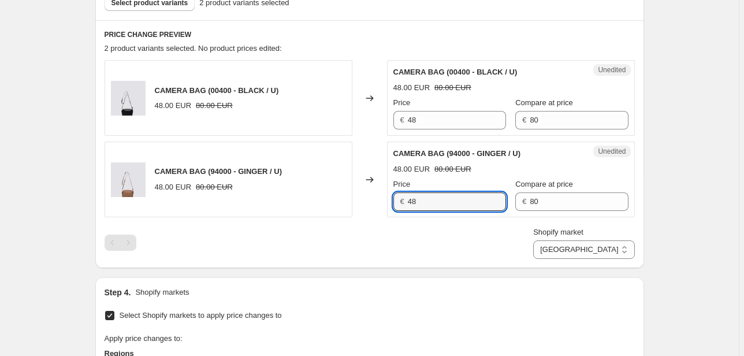
drag, startPoint x: 439, startPoint y: 205, endPoint x: 375, endPoint y: 205, distance: 64.7
click at [379, 206] on div "CAMERA BAG (94000 - GINGER / U) 48.00 EUR 80.00 EUR Changed to Unedited CAMERA …" at bounding box center [370, 180] width 531 height 76
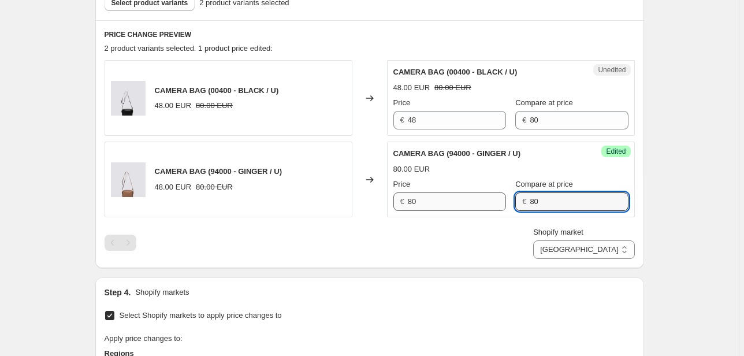
drag, startPoint x: 562, startPoint y: 202, endPoint x: 450, endPoint y: 203, distance: 112.1
click at [450, 203] on div "Price € 80 Compare at price € 80" at bounding box center [511, 195] width 235 height 32
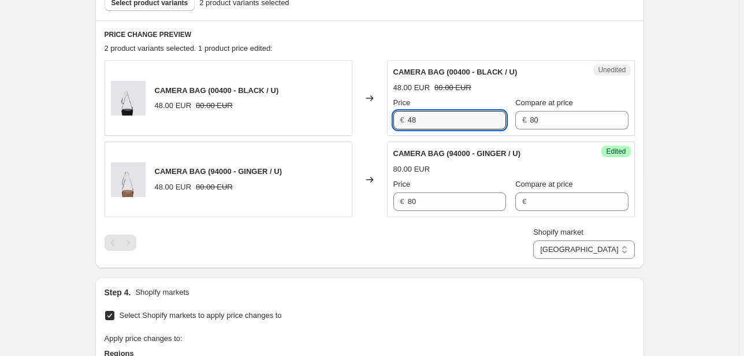
drag, startPoint x: 426, startPoint y: 125, endPoint x: 391, endPoint y: 125, distance: 35.3
click at [391, 125] on div "Unedited CAMERA BAG (00400 - BLACK / U) 48.00 EUR 80.00 EUR Price € 48 Compare …" at bounding box center [511, 98] width 248 height 76
drag, startPoint x: 547, startPoint y: 119, endPoint x: 502, endPoint y: 123, distance: 45.2
click at [504, 123] on div "Price € 80 Compare at price € 80" at bounding box center [511, 113] width 235 height 32
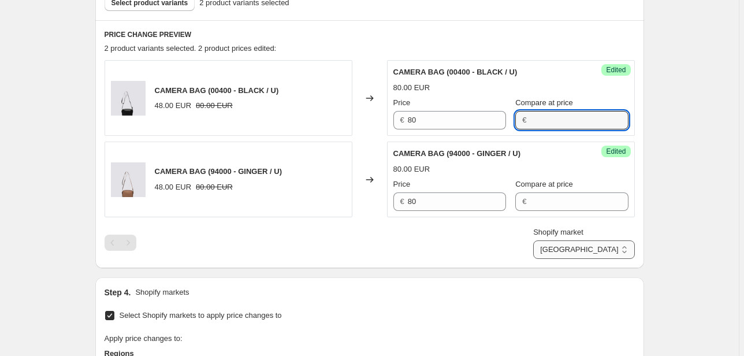
click at [609, 252] on select "Direct prices [GEOGRAPHIC_DATA] EMEA [GEOGRAPHIC_DATA] International [GEOGRAPHI…" at bounding box center [583, 249] width 101 height 18
click at [569, 259] on select "Direct prices [GEOGRAPHIC_DATA] EMEA [GEOGRAPHIC_DATA] International [GEOGRAPHI…" at bounding box center [583, 249] width 101 height 18
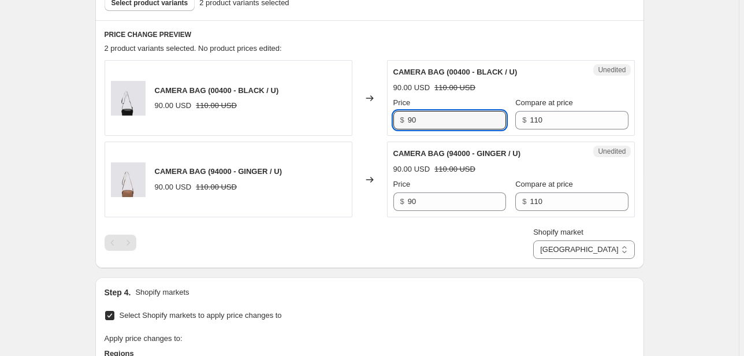
drag, startPoint x: 471, startPoint y: 125, endPoint x: 364, endPoint y: 125, distance: 106.9
click at [369, 125] on div "CAMERA BAG (00400 - BLACK / U) 90.00 USD 110.00 USD Changed to Unedited CAMERA …" at bounding box center [370, 98] width 531 height 76
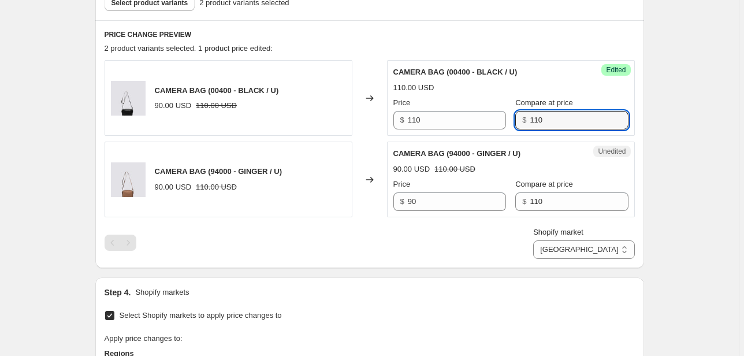
drag, startPoint x: 550, startPoint y: 123, endPoint x: 475, endPoint y: 131, distance: 75.6
click at [475, 131] on div "Success Edited CAMERA BAG (00400 - BLACK / U) 110.00 USD Price $ 110 Compare at…" at bounding box center [511, 98] width 248 height 76
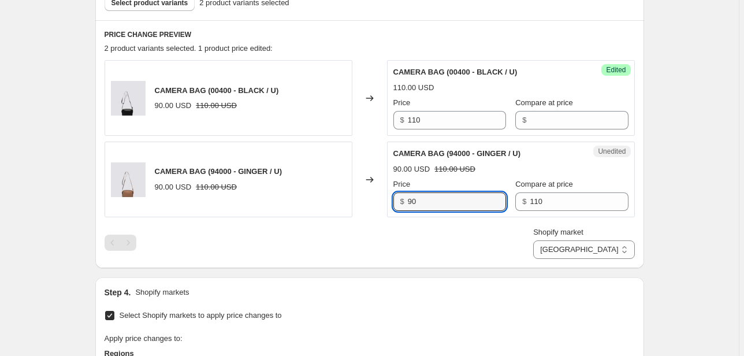
drag, startPoint x: 380, startPoint y: 205, endPoint x: 308, endPoint y: 205, distance: 71.7
click at [309, 205] on div "CAMERA BAG (94000 - GINGER / U) 90.00 USD 110.00 USD Changed to Unedited CAMERA…" at bounding box center [370, 180] width 531 height 76
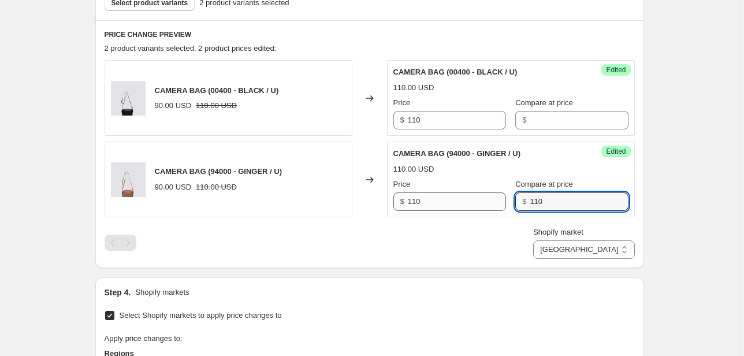
drag, startPoint x: 540, startPoint y: 202, endPoint x: 486, endPoint y: 202, distance: 54.3
click at [487, 202] on div "Price $ 110 Compare at price $ 110" at bounding box center [511, 195] width 235 height 32
click at [597, 254] on select "Direct prices [GEOGRAPHIC_DATA] EMEA [GEOGRAPHIC_DATA] International [GEOGRAPHI…" at bounding box center [583, 249] width 101 height 18
click at [559, 259] on select "Direct prices [GEOGRAPHIC_DATA] EMEA [GEOGRAPHIC_DATA] International [GEOGRAPHI…" at bounding box center [583, 249] width 101 height 18
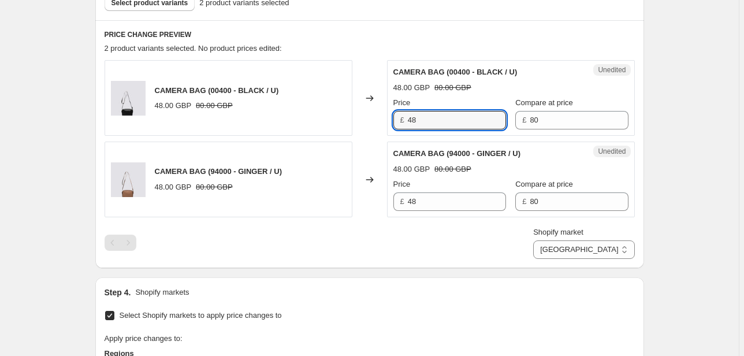
drag, startPoint x: 448, startPoint y: 123, endPoint x: 302, endPoint y: 125, distance: 145.7
click at [306, 125] on div "CAMERA BAG (00400 - BLACK / U) 48.00 GBP 80.00 GBP Changed to Unedited CAMERA B…" at bounding box center [370, 98] width 531 height 76
drag, startPoint x: 532, startPoint y: 121, endPoint x: 455, endPoint y: 123, distance: 77.5
click at [455, 123] on div "Price £ 80 Compare at price £ 80" at bounding box center [511, 113] width 235 height 32
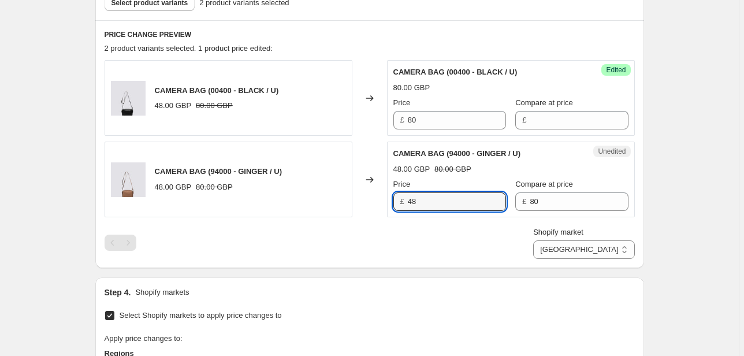
drag, startPoint x: 446, startPoint y: 203, endPoint x: 296, endPoint y: 205, distance: 149.7
click at [296, 205] on div "CAMERA BAG (94000 - GINGER / U) 48.00 GBP 80.00 GBP Changed to Unedited CAMERA …" at bounding box center [370, 180] width 531 height 76
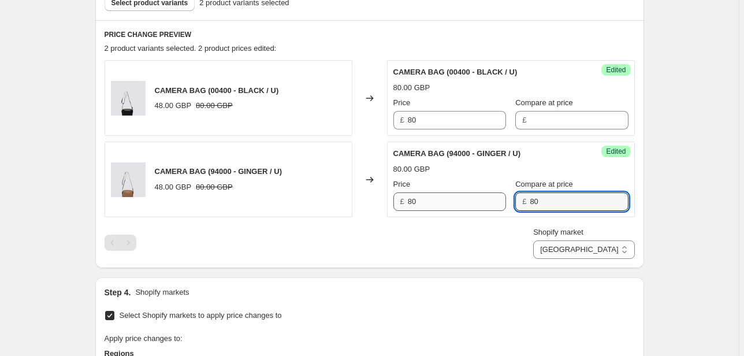
drag, startPoint x: 513, startPoint y: 203, endPoint x: 472, endPoint y: 203, distance: 41.6
click at [472, 203] on div "Price £ 80 Compare at price £ 80" at bounding box center [511, 195] width 235 height 32
click at [615, 250] on select "Direct prices [GEOGRAPHIC_DATA] EMEA [GEOGRAPHIC_DATA] International [GEOGRAPHI…" at bounding box center [583, 249] width 101 height 18
click at [361, 242] on div "Shopify market Direct prices Canada EMEA FRANCIA International Italy Nord ameri…" at bounding box center [370, 243] width 531 height 32
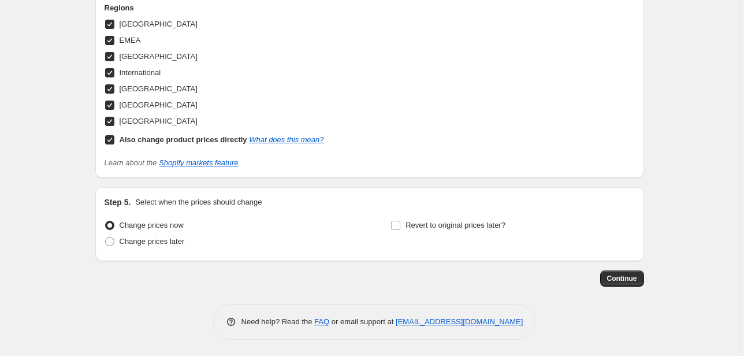
scroll to position [710, 0]
click at [622, 281] on span "Continue" at bounding box center [622, 278] width 30 height 9
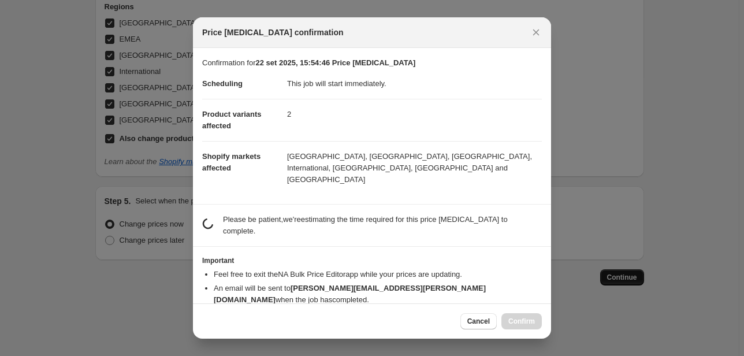
scroll to position [0, 0]
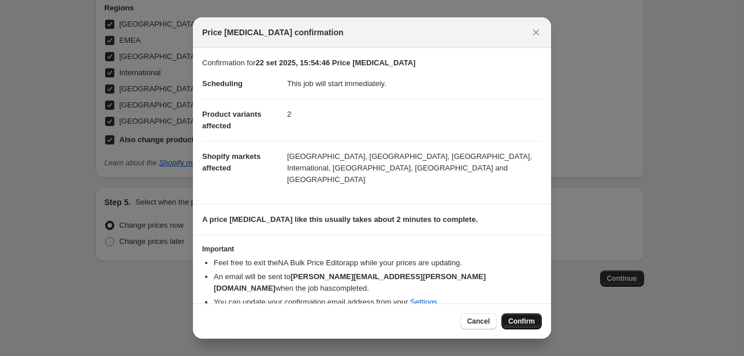
click at [522, 317] on span "Confirm" at bounding box center [522, 321] width 27 height 9
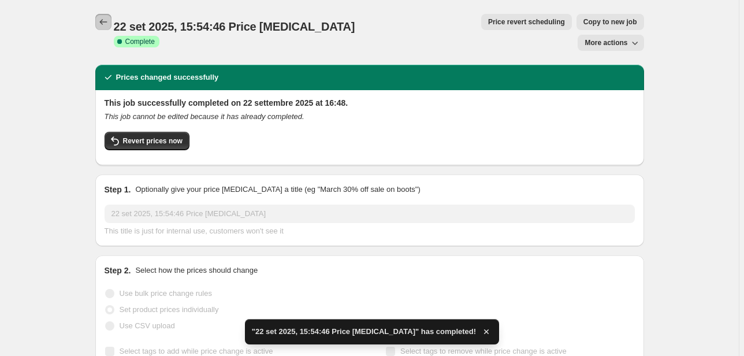
click at [106, 20] on icon "Price change jobs" at bounding box center [104, 22] width 12 height 12
